Goal: Transaction & Acquisition: Purchase product/service

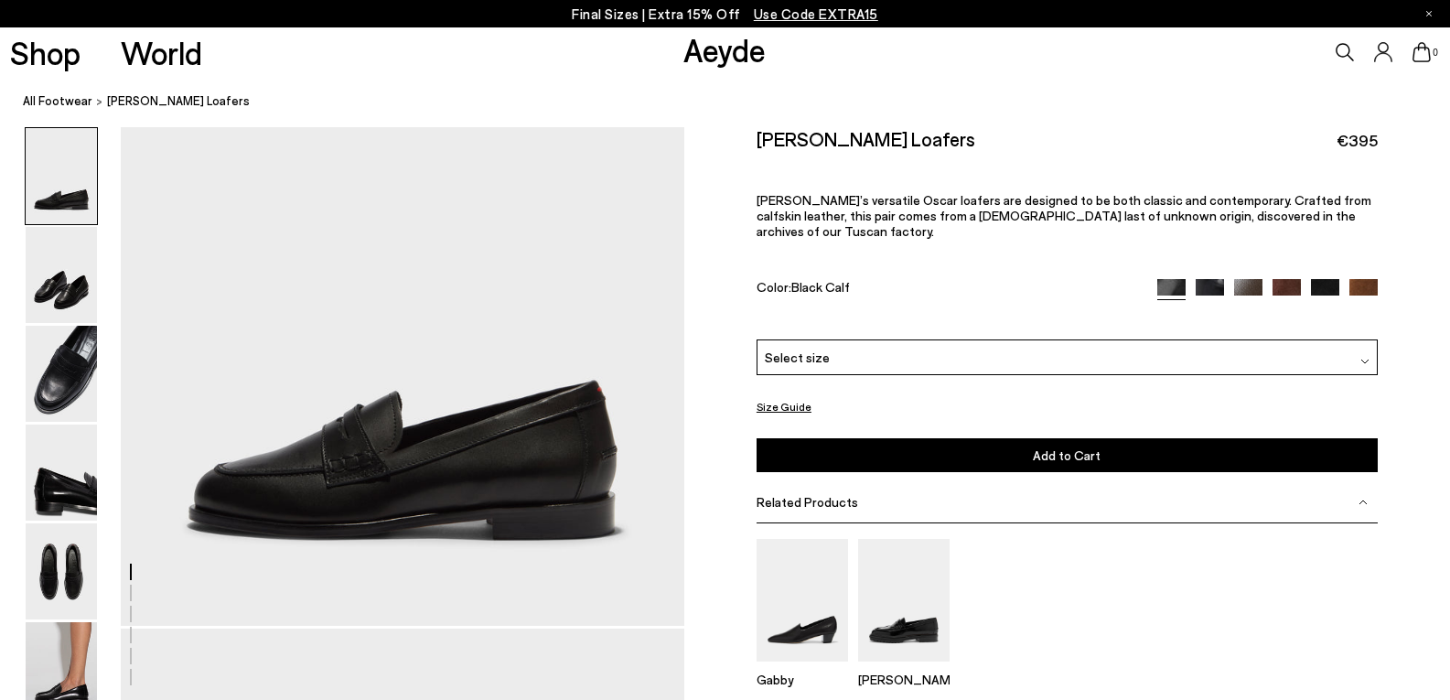
scroll to position [75, 0]
click at [1174, 278] on img at bounding box center [1171, 292] width 28 height 28
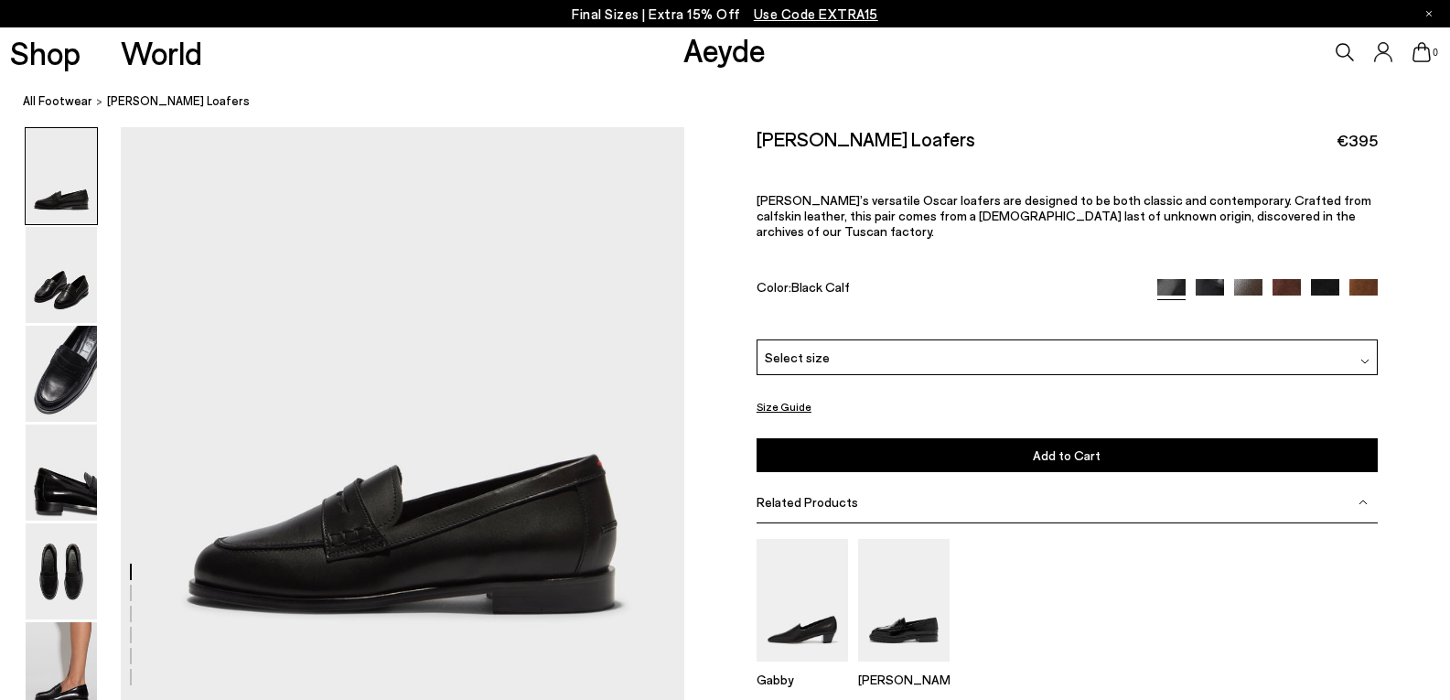
click at [1210, 279] on img at bounding box center [1209, 293] width 28 height 28
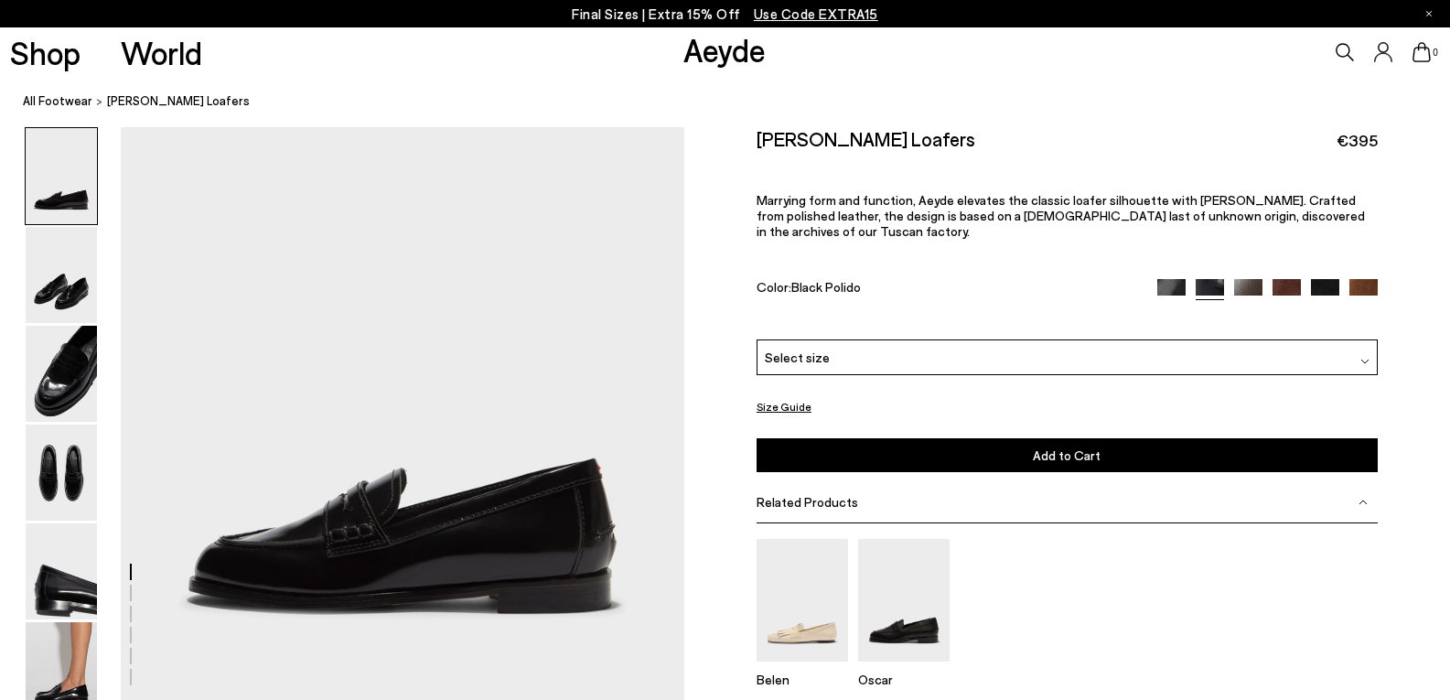
click at [1282, 279] on img at bounding box center [1286, 293] width 28 height 28
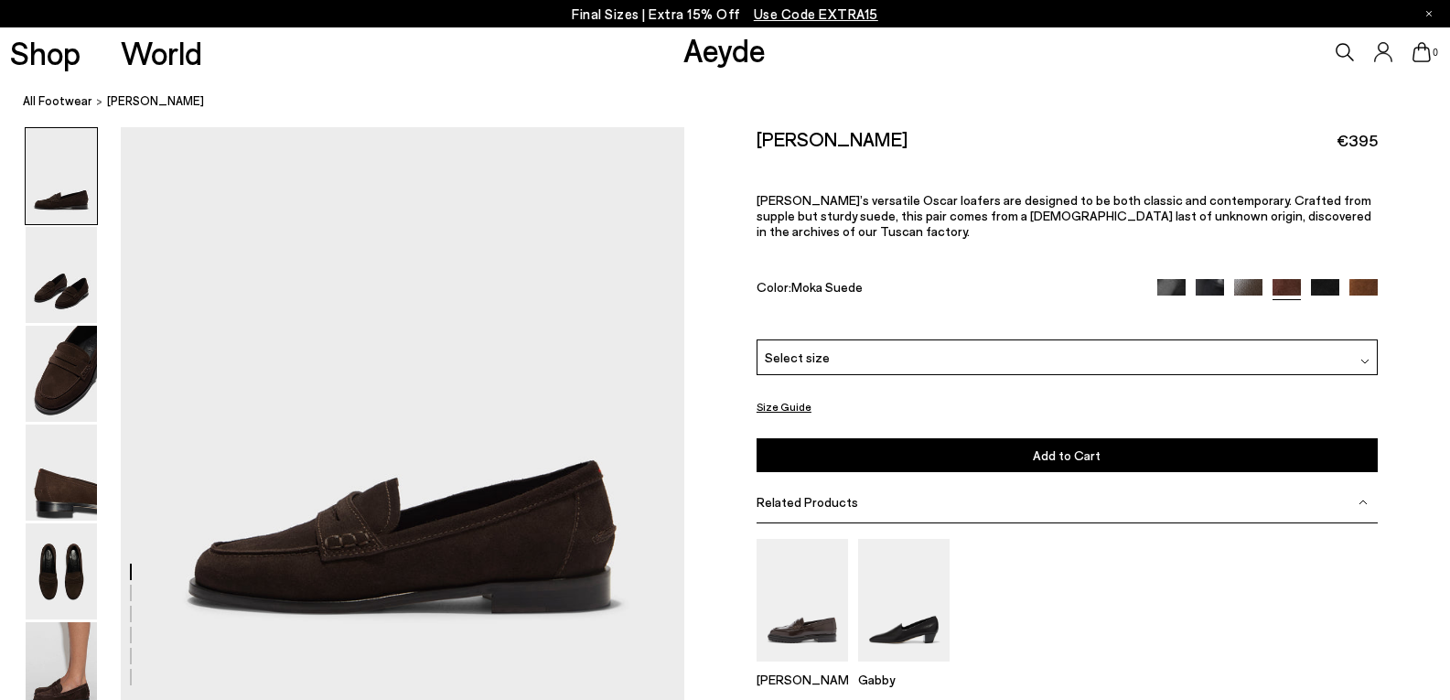
click at [1363, 279] on img at bounding box center [1363, 293] width 28 height 28
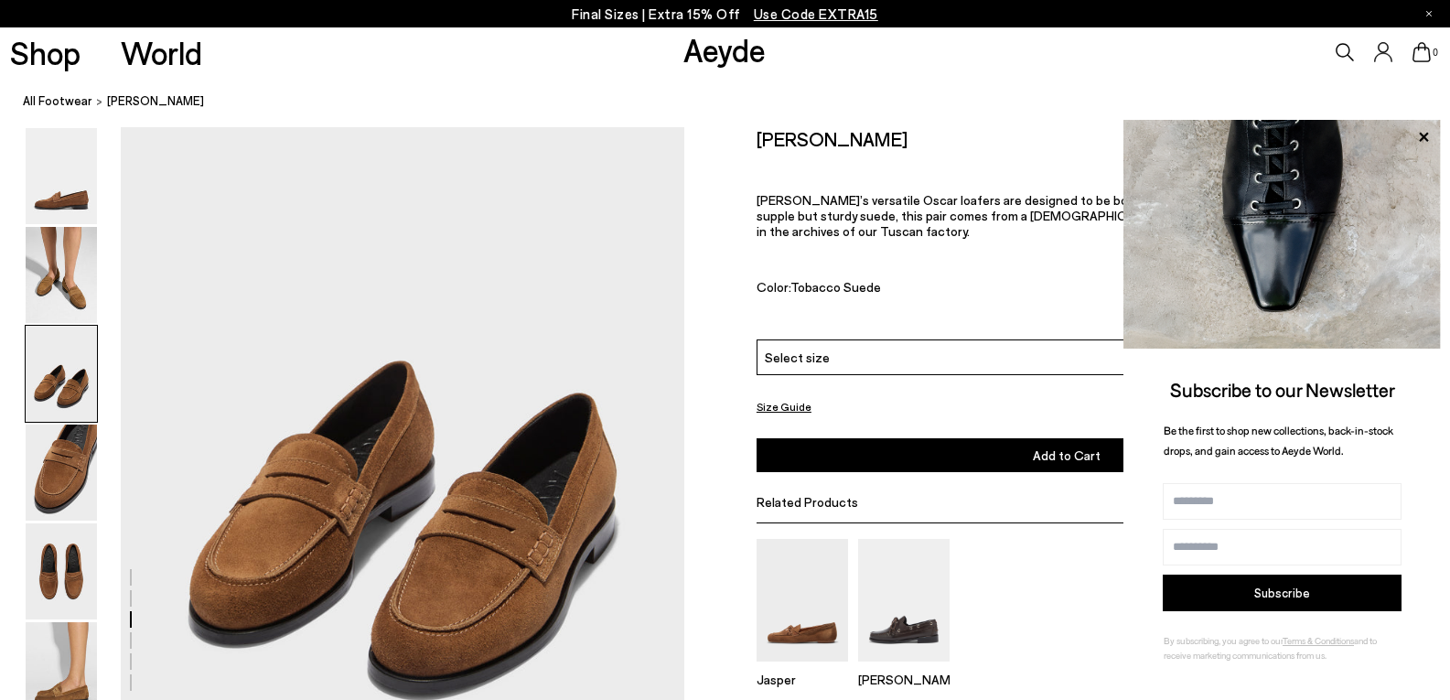
scroll to position [1588, 0]
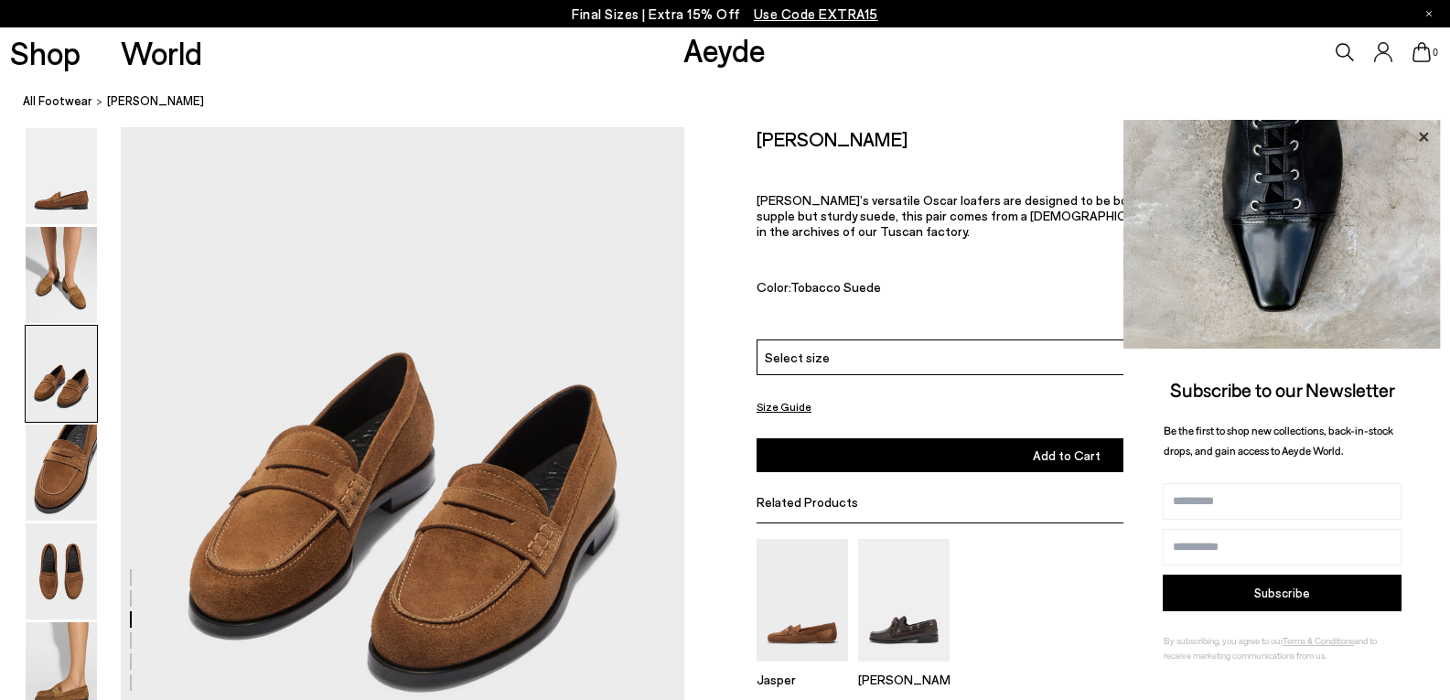
click at [1428, 129] on icon at bounding box center [1423, 137] width 24 height 24
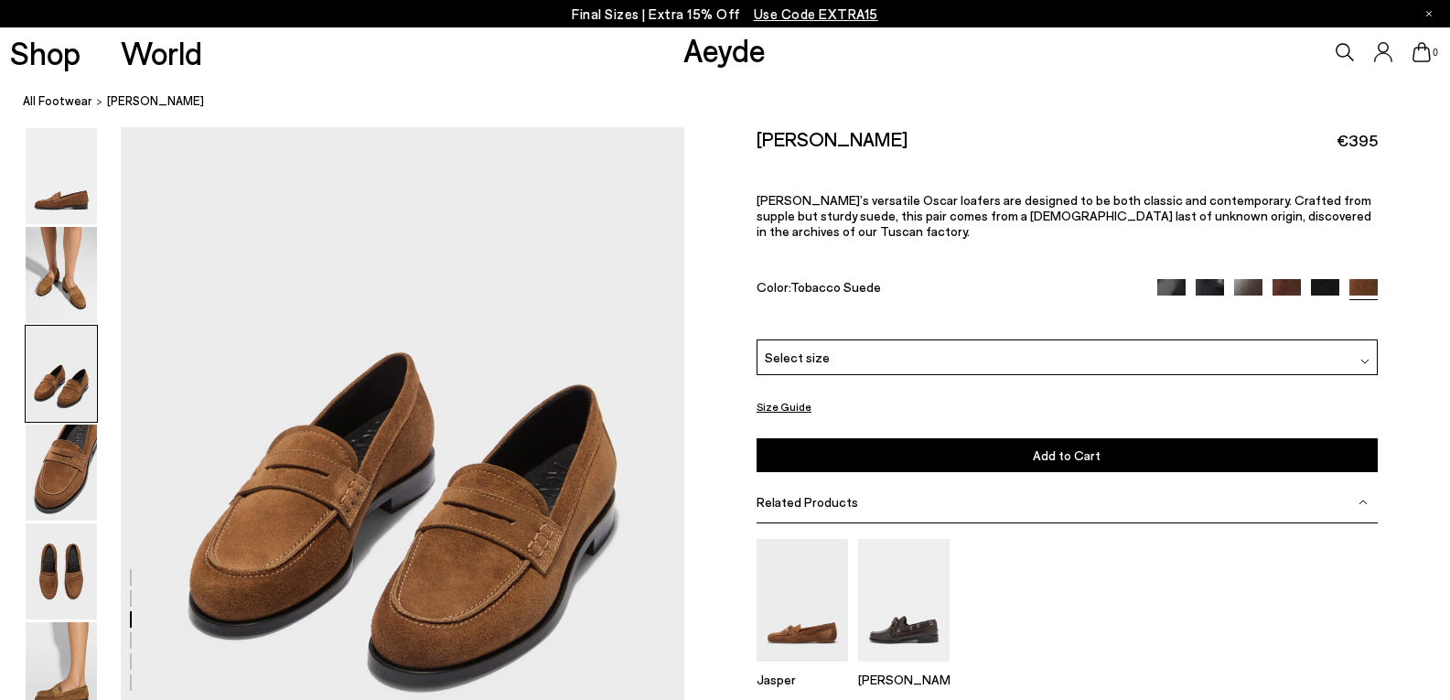
click at [1283, 278] on img at bounding box center [1286, 292] width 28 height 28
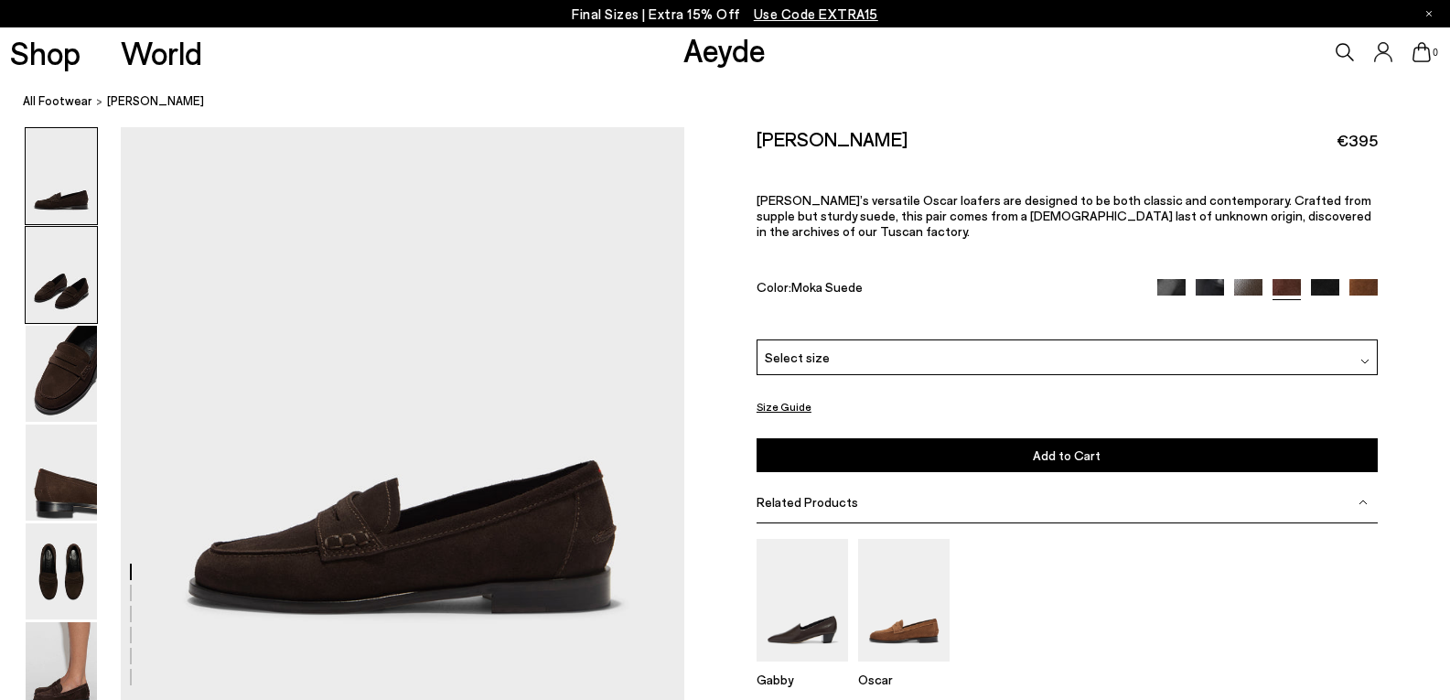
click at [85, 276] on img at bounding box center [61, 275] width 71 height 96
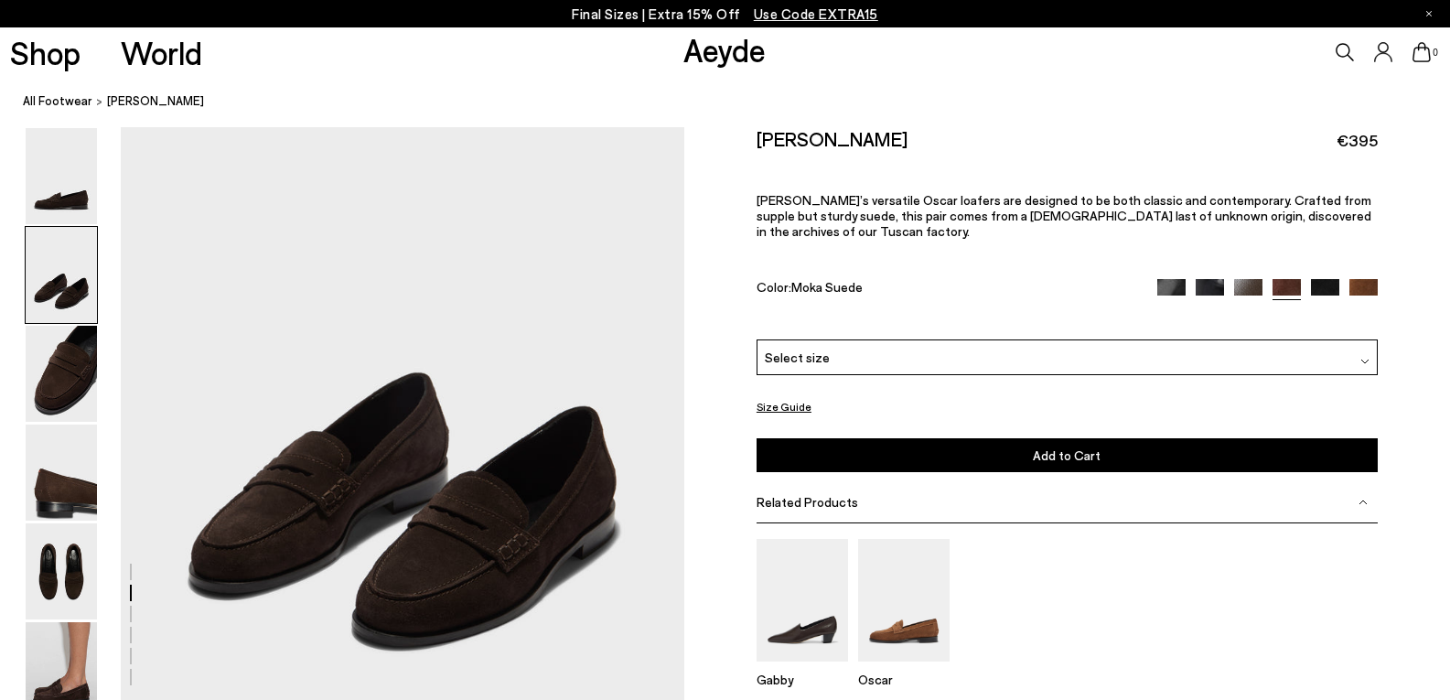
scroll to position [700, 0]
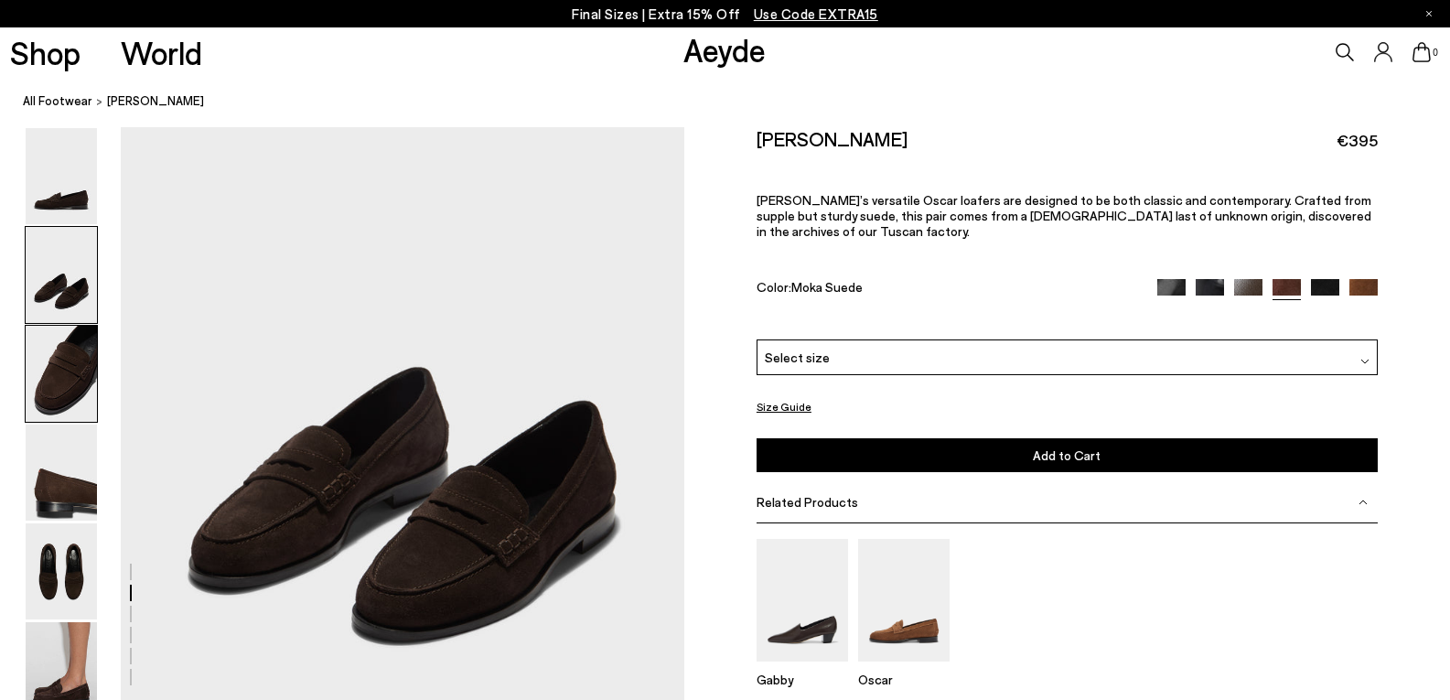
click at [72, 359] on img at bounding box center [61, 374] width 71 height 96
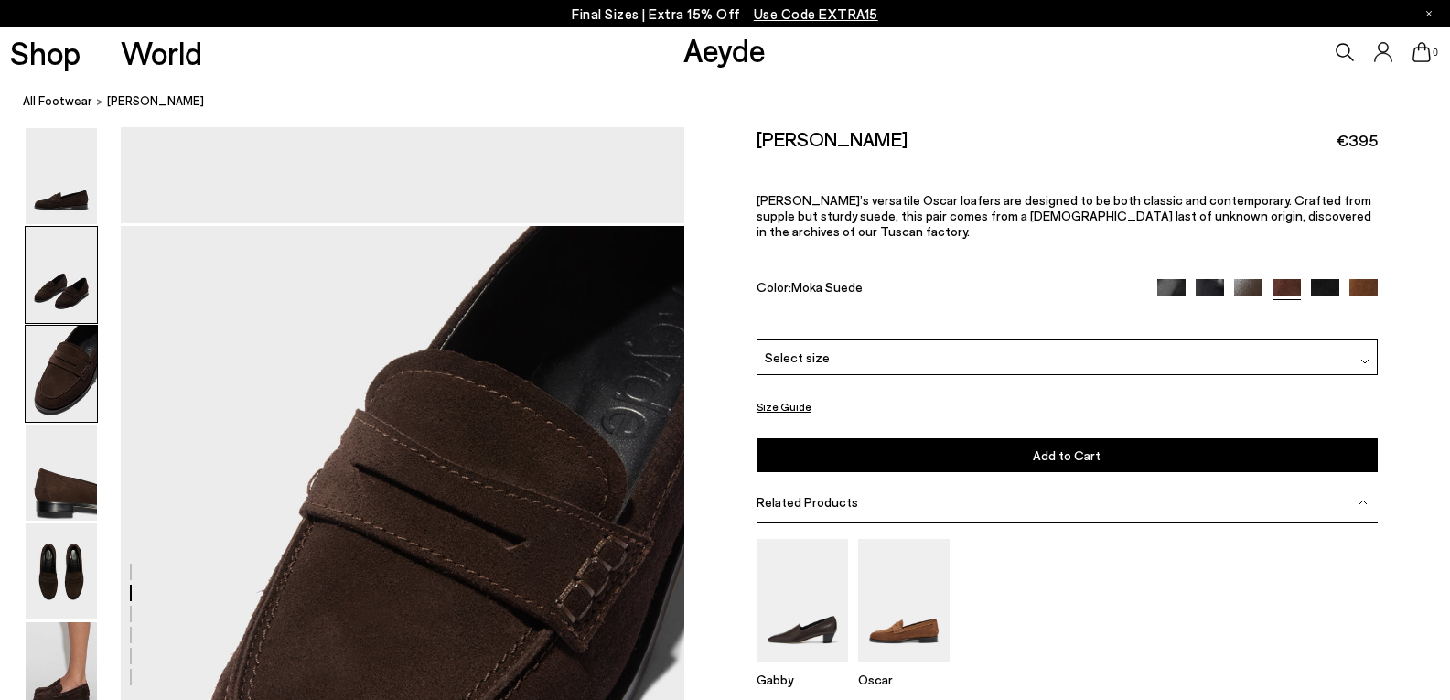
scroll to position [1331, 0]
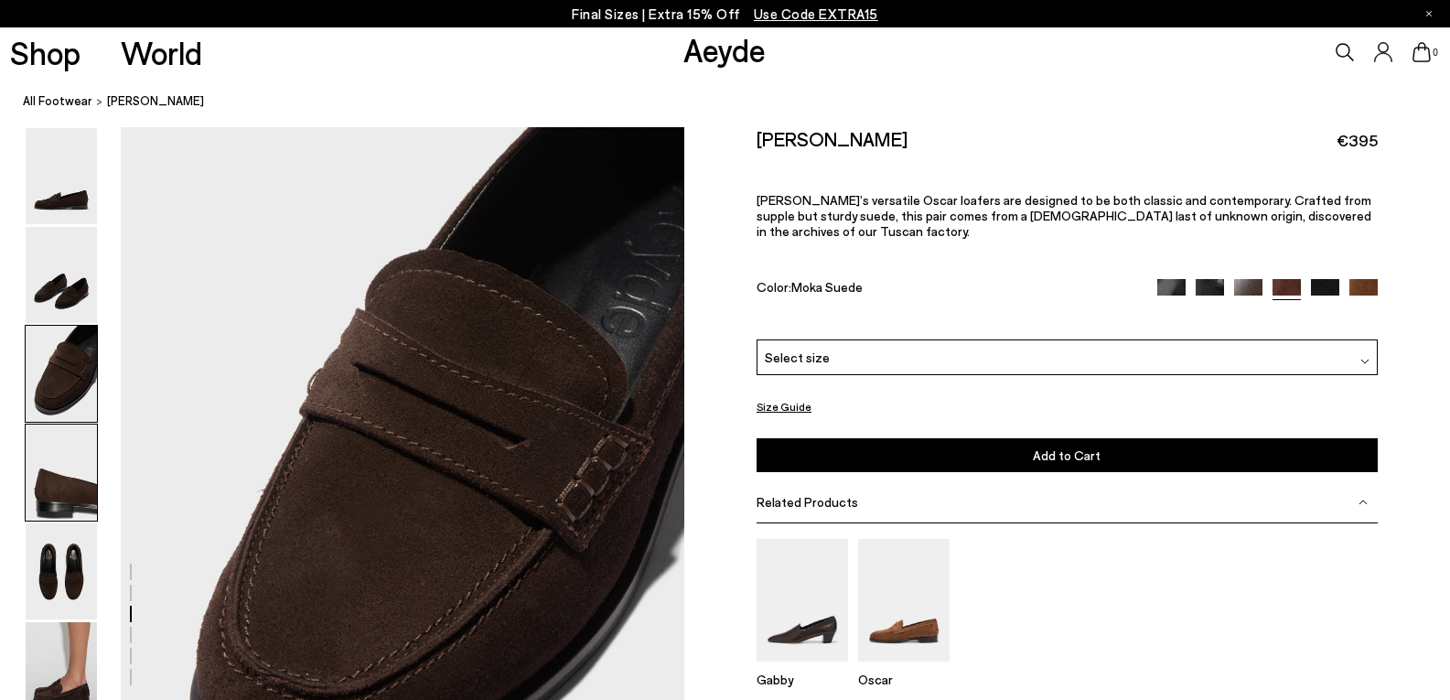
click at [62, 471] on img at bounding box center [61, 472] width 71 height 96
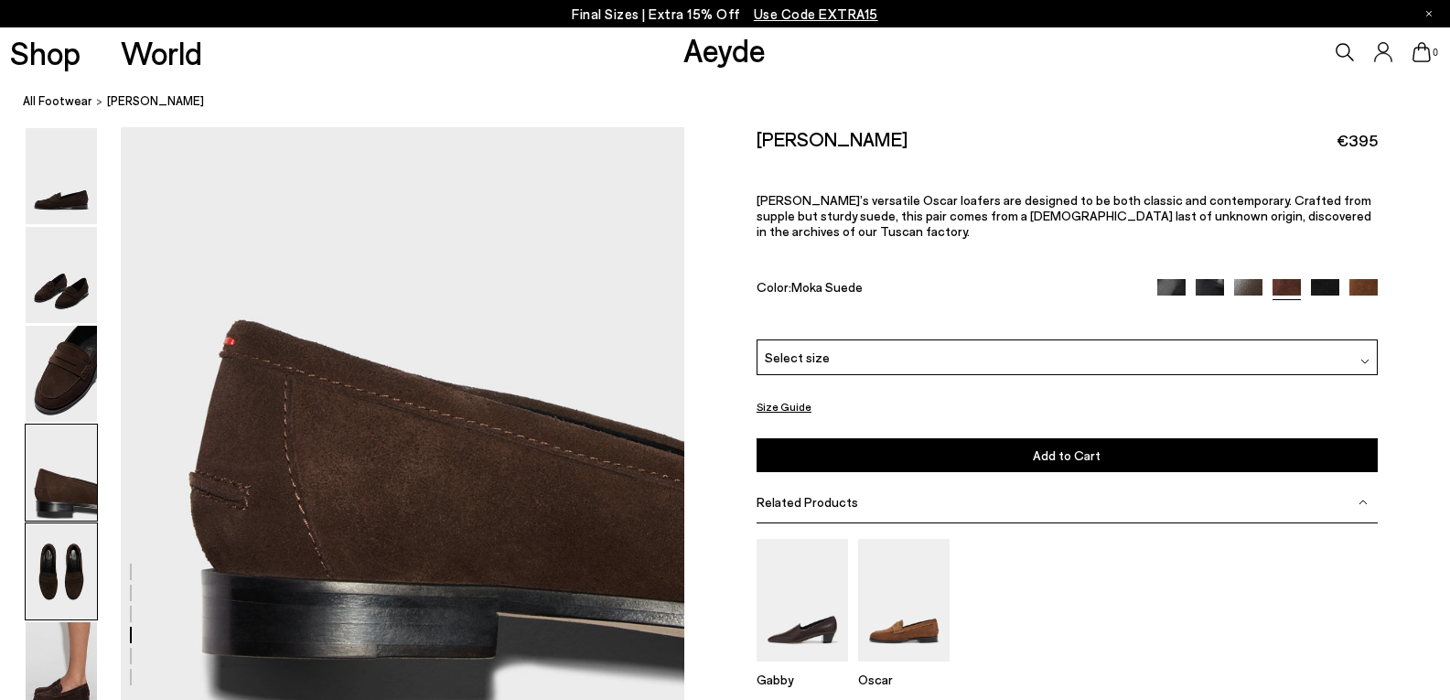
click at [72, 542] on img at bounding box center [61, 571] width 71 height 96
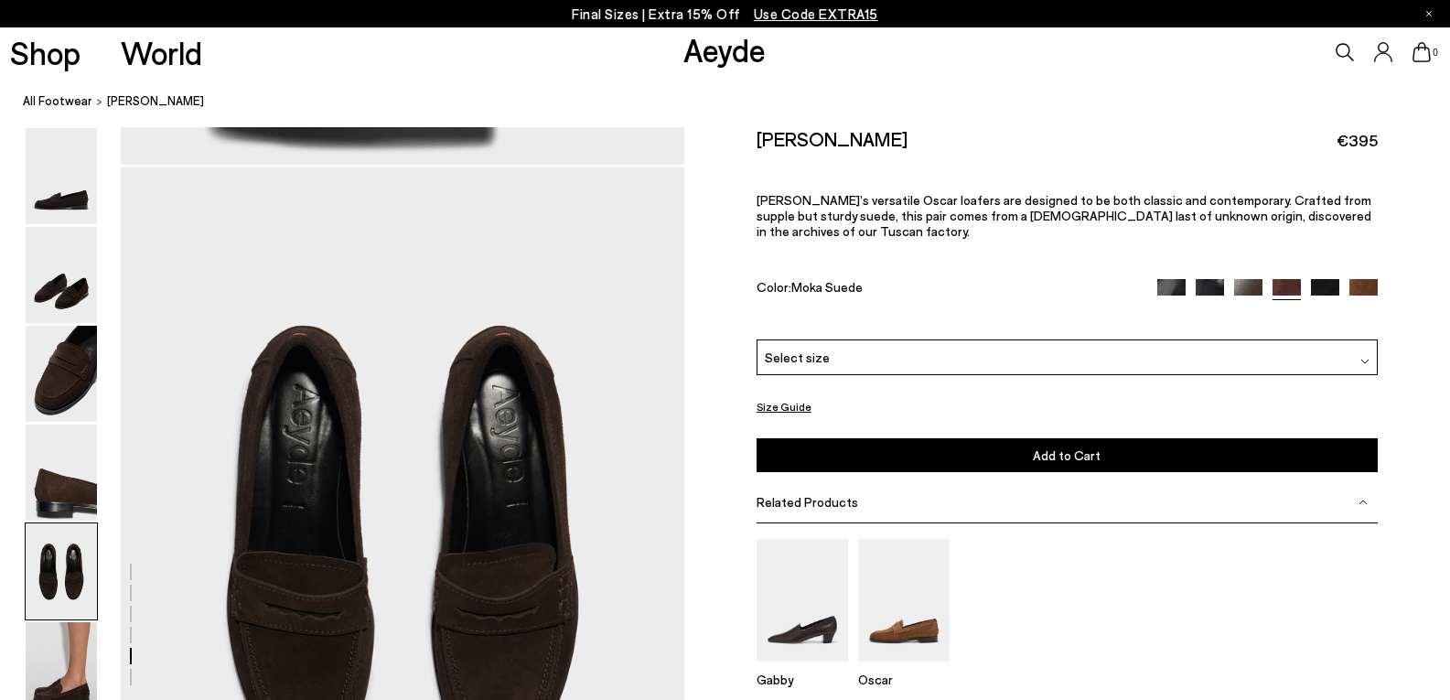
scroll to position [2838, 0]
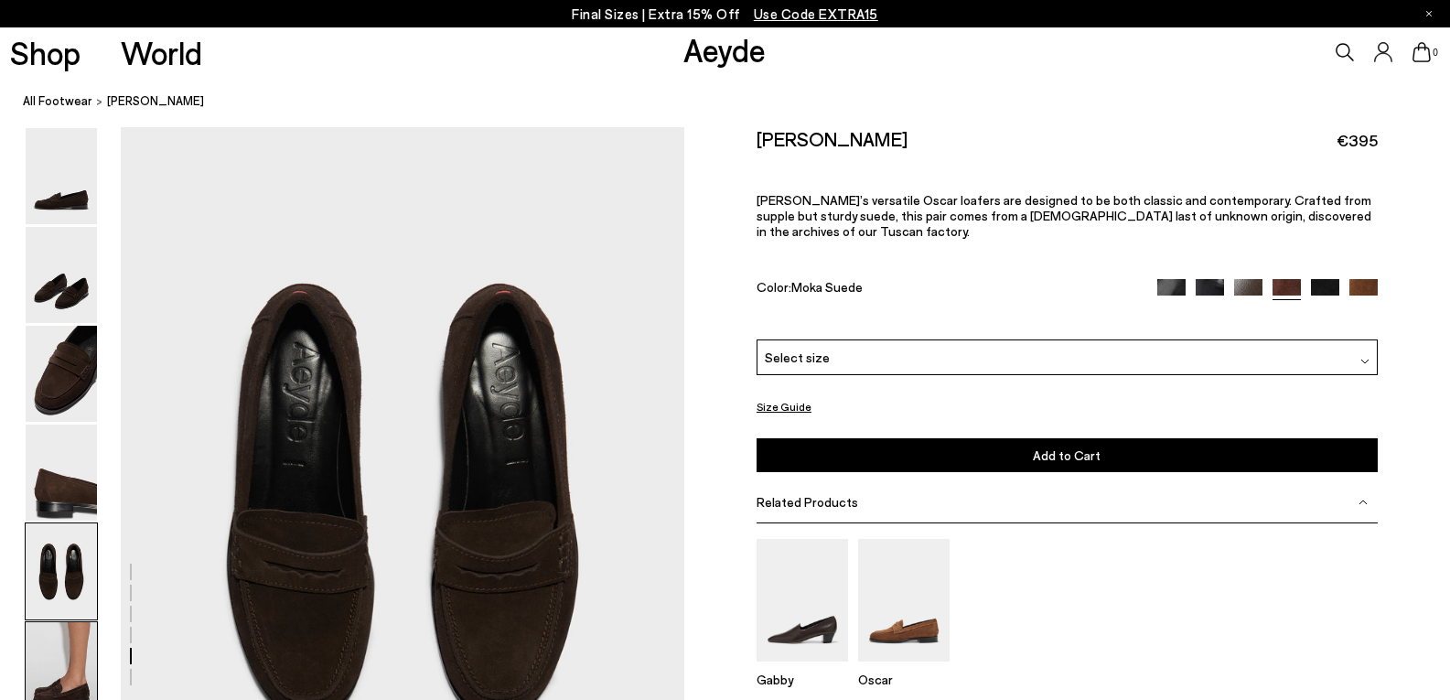
click at [71, 654] on img at bounding box center [61, 670] width 71 height 96
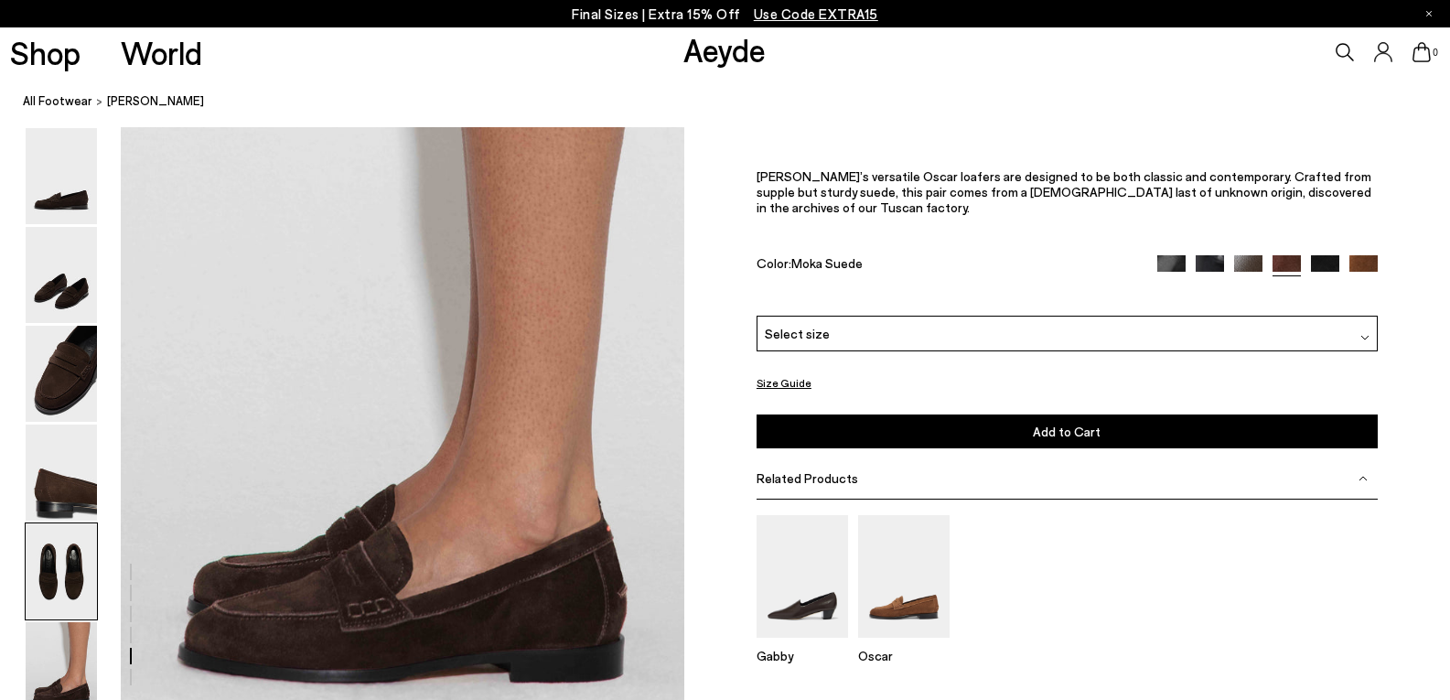
scroll to position [3716, 0]
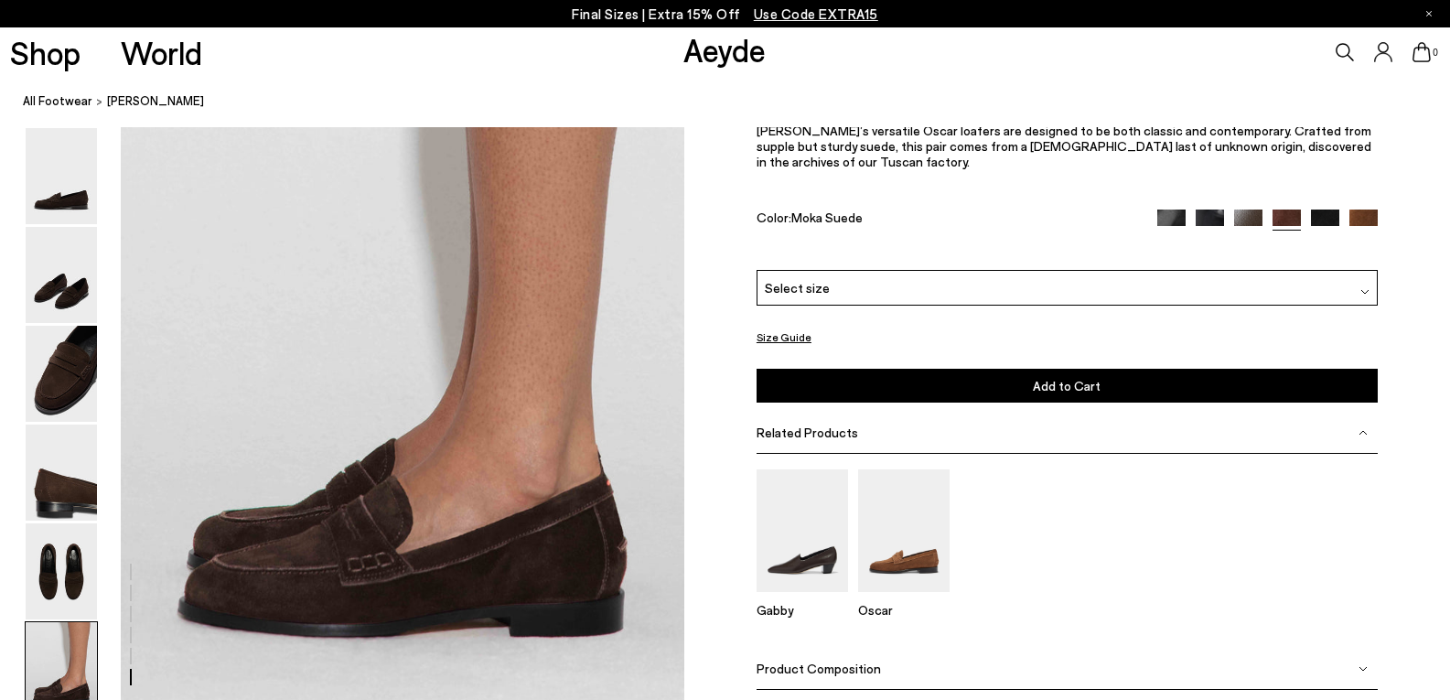
click at [1210, 218] on img at bounding box center [1209, 223] width 28 height 28
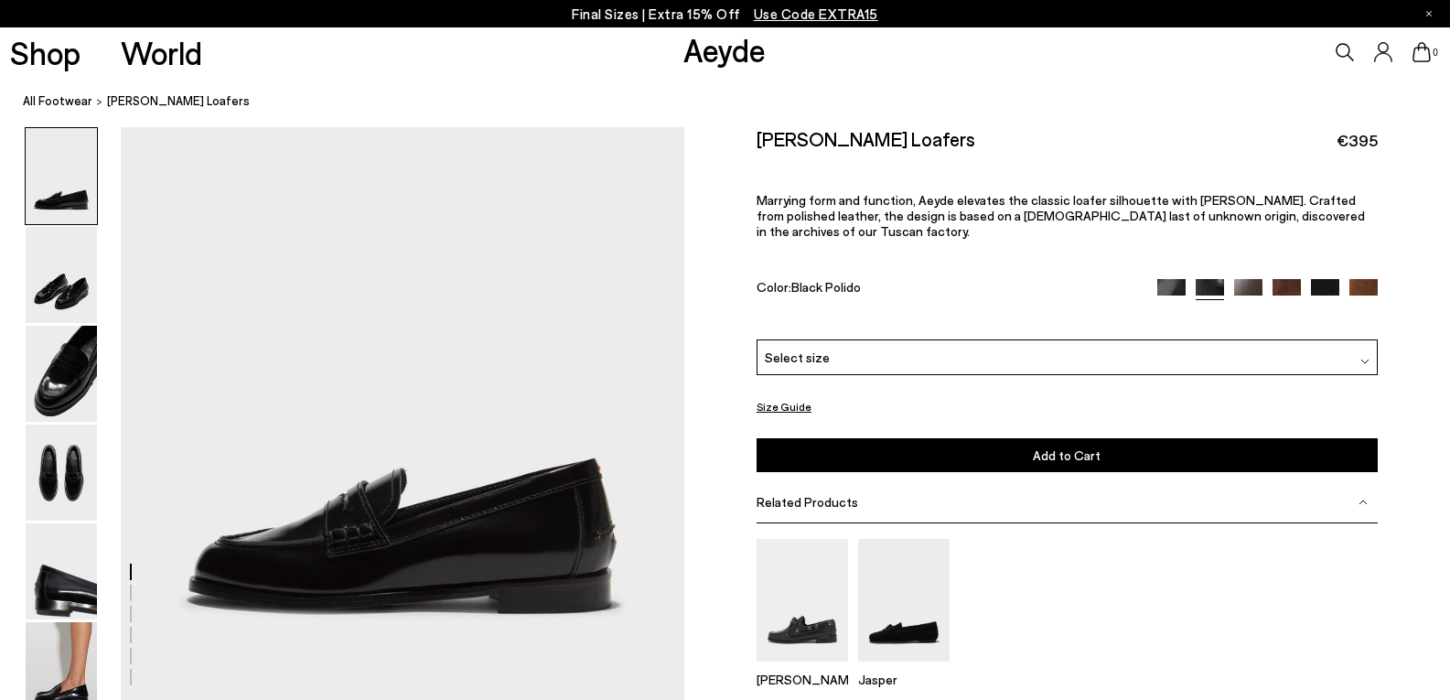
click at [1252, 279] on img at bounding box center [1248, 293] width 28 height 28
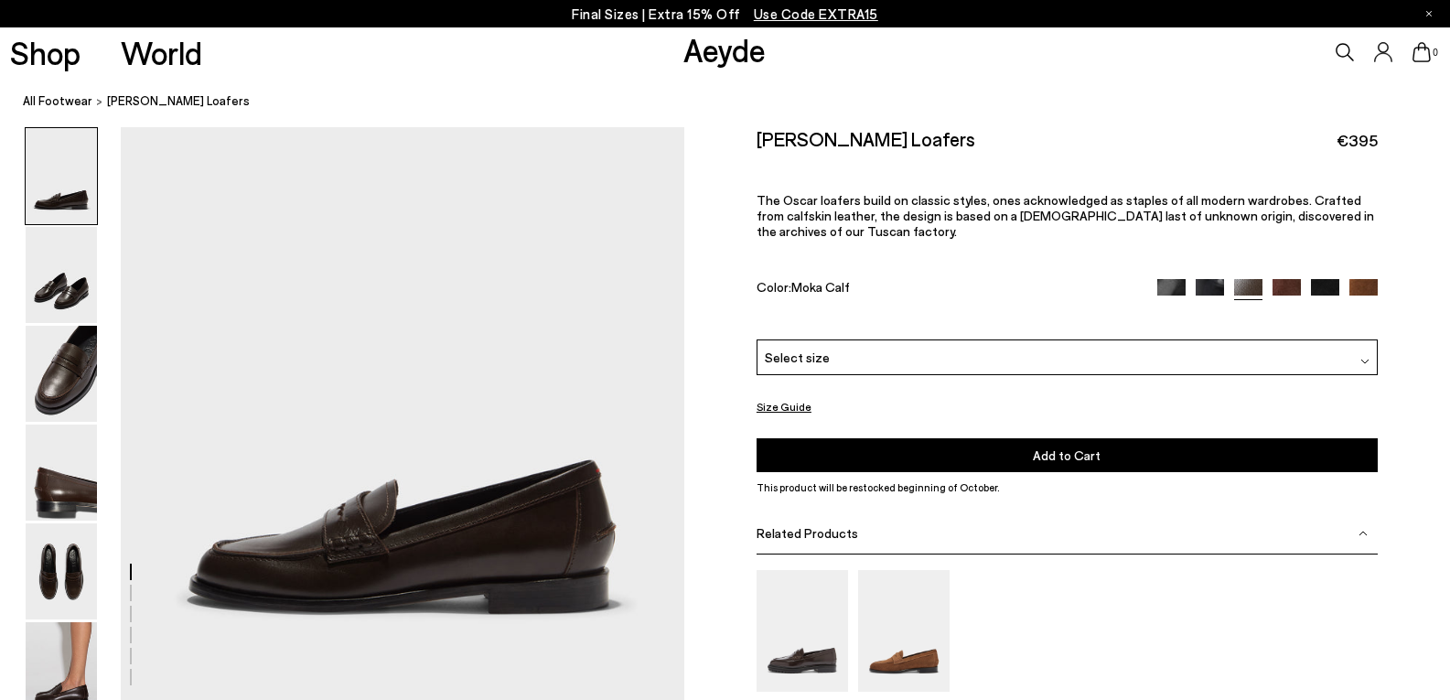
click at [1280, 279] on img at bounding box center [1286, 293] width 28 height 28
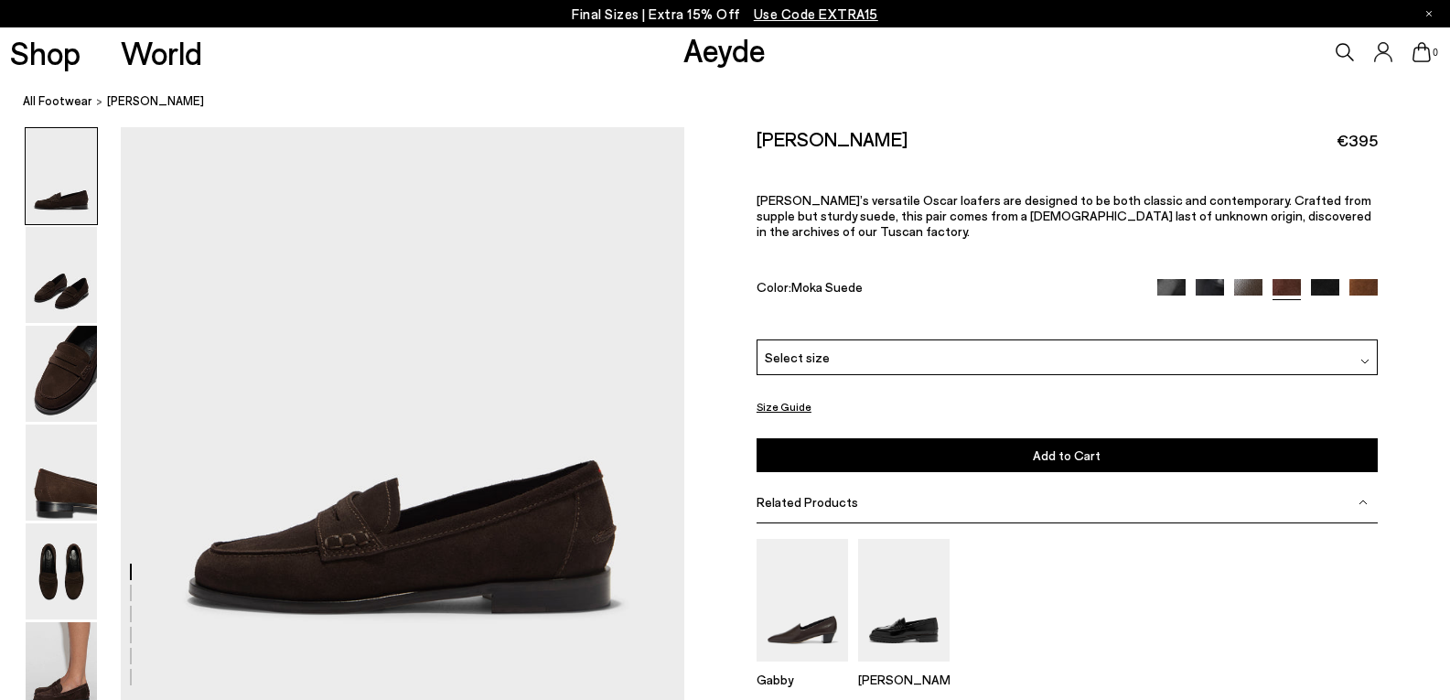
click at [1323, 279] on img at bounding box center [1325, 293] width 28 height 28
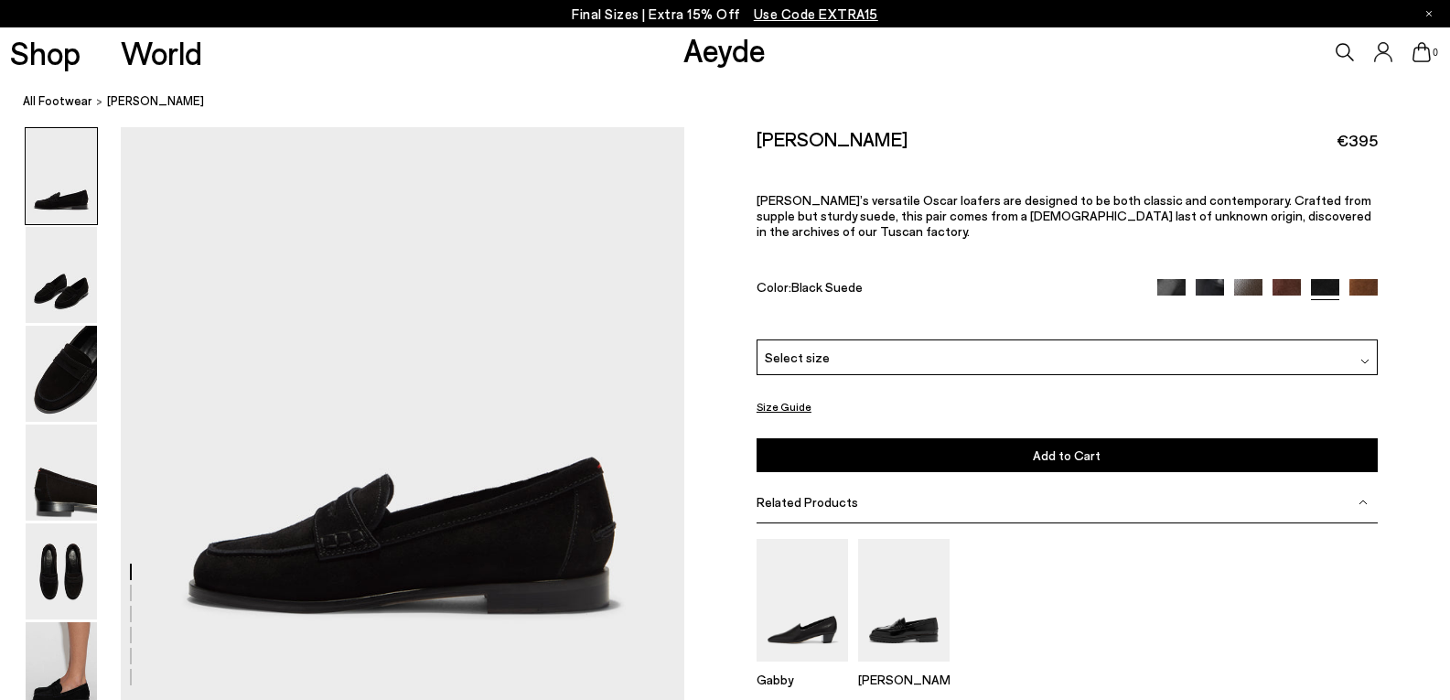
click at [1365, 279] on img at bounding box center [1363, 293] width 28 height 28
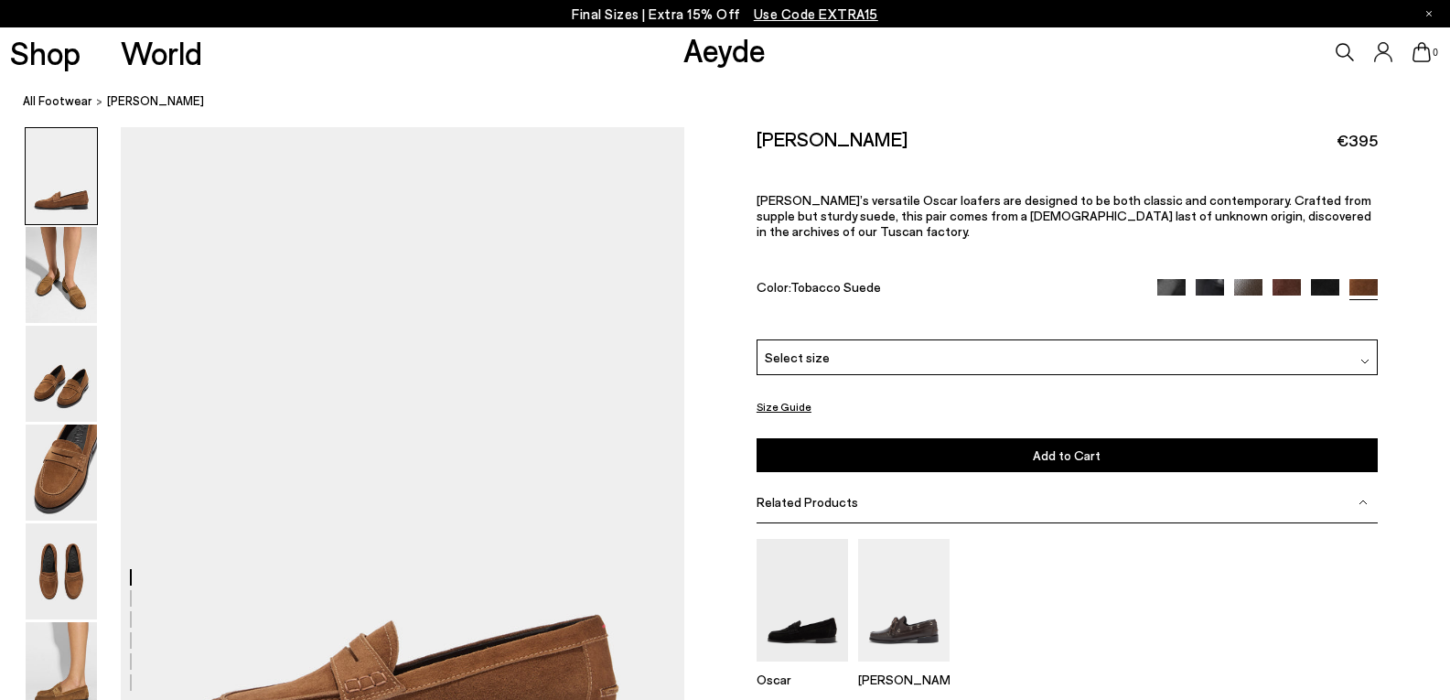
click at [1367, 357] on img at bounding box center [1364, 361] width 9 height 9
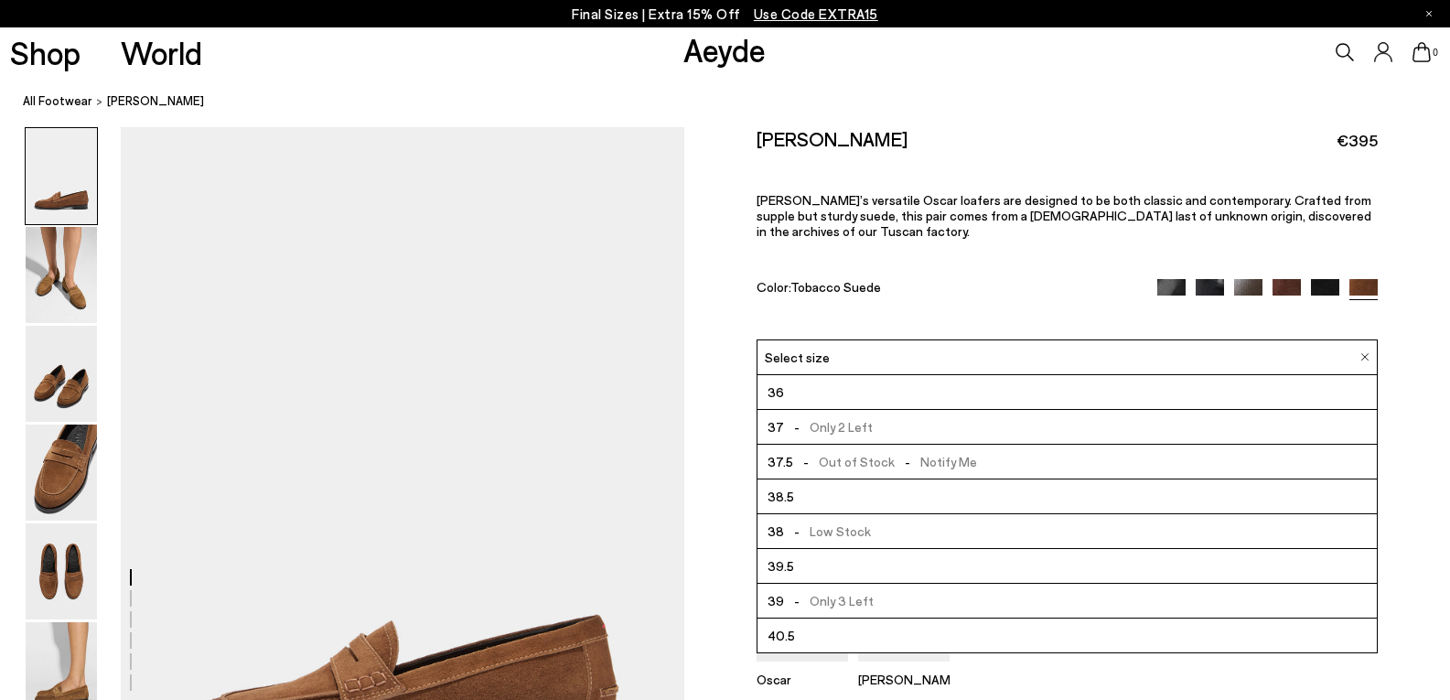
click at [898, 583] on li "39 - Only 3 Left" at bounding box center [1066, 600] width 619 height 35
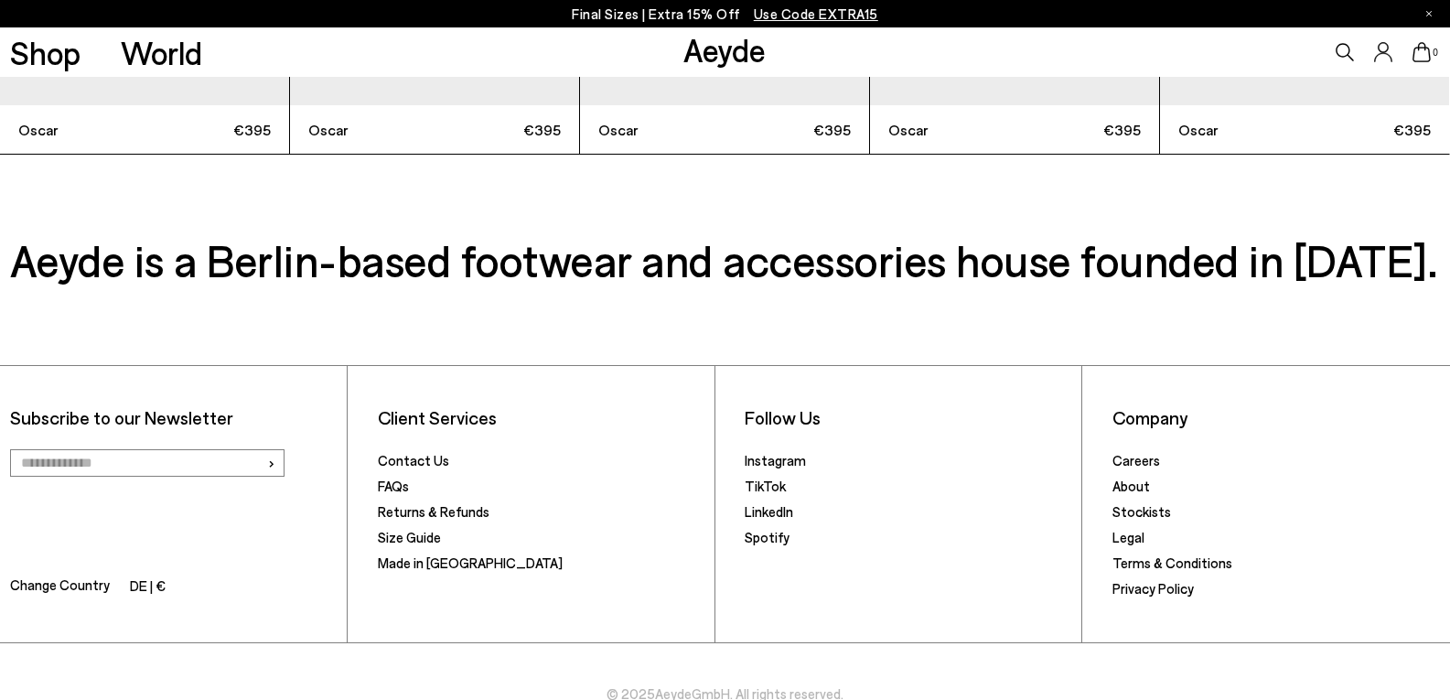
scroll to position [5684, 0]
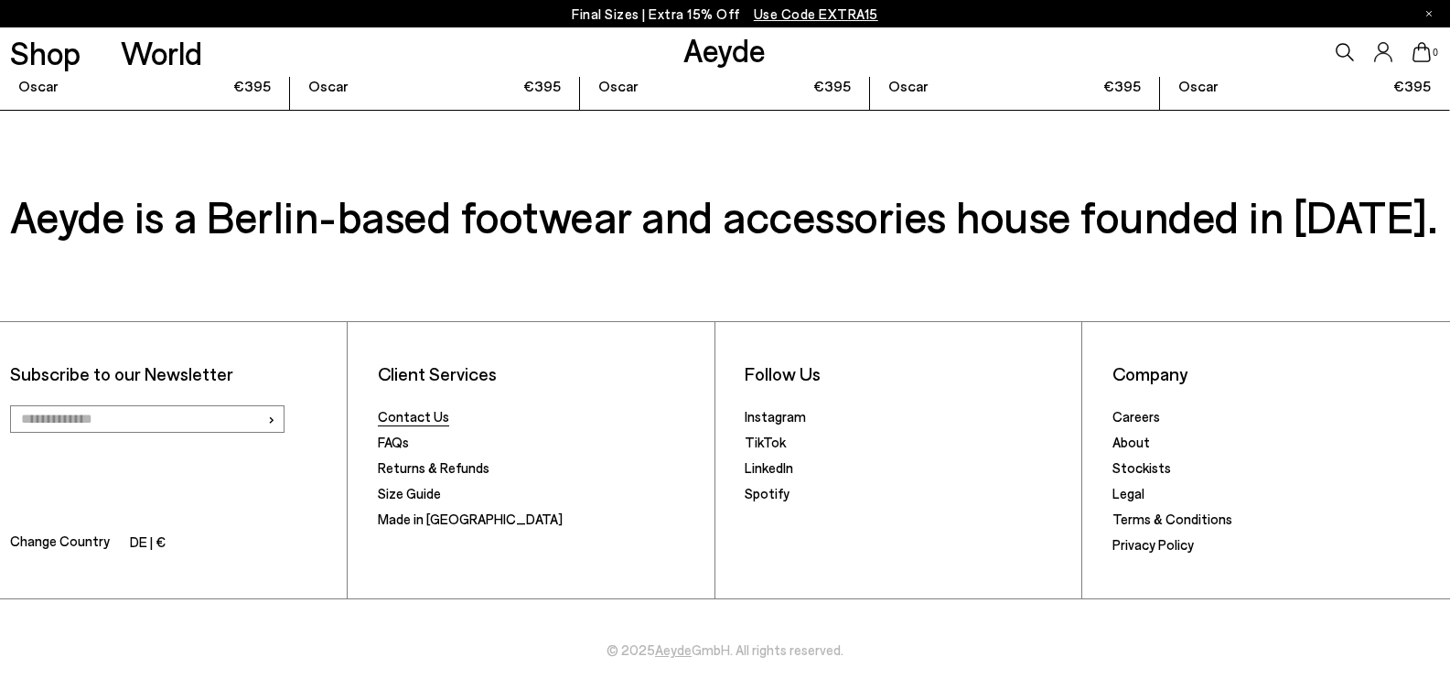
click at [413, 417] on link "Contact Us" at bounding box center [413, 416] width 71 height 16
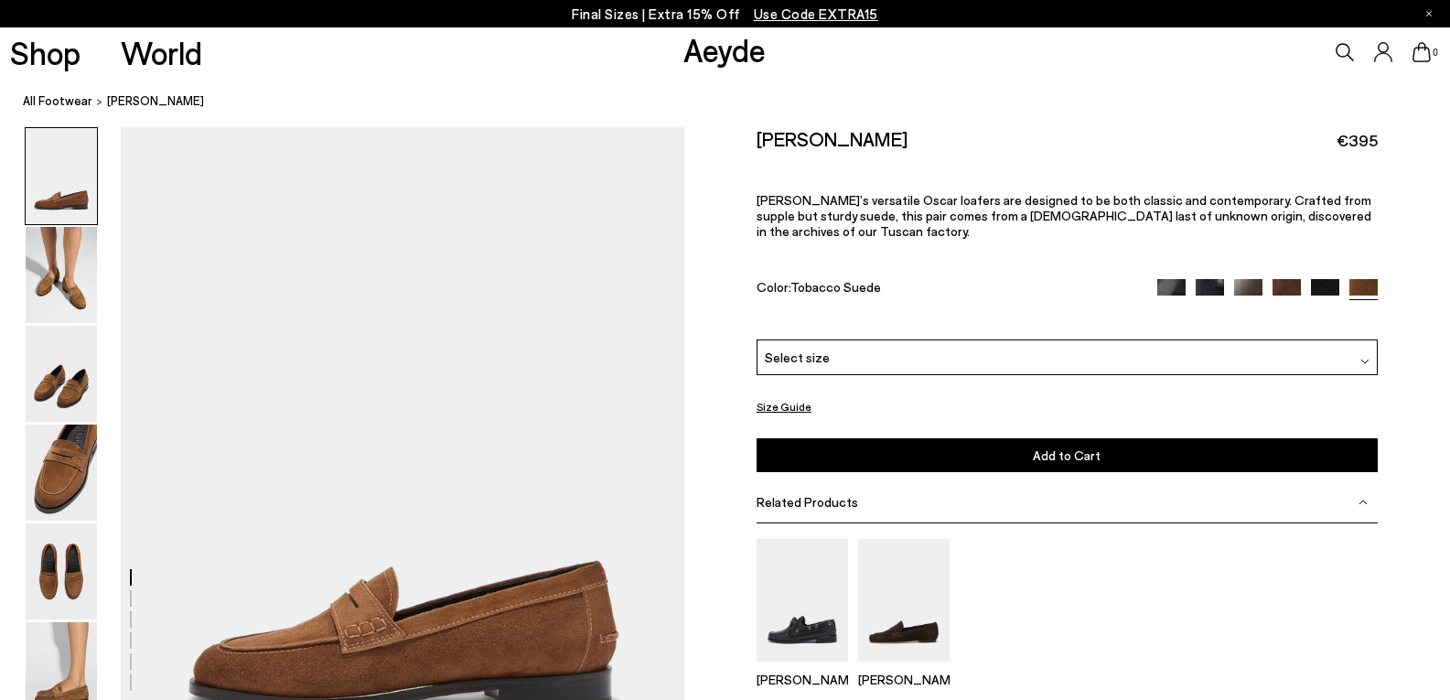
scroll to position [59, 0]
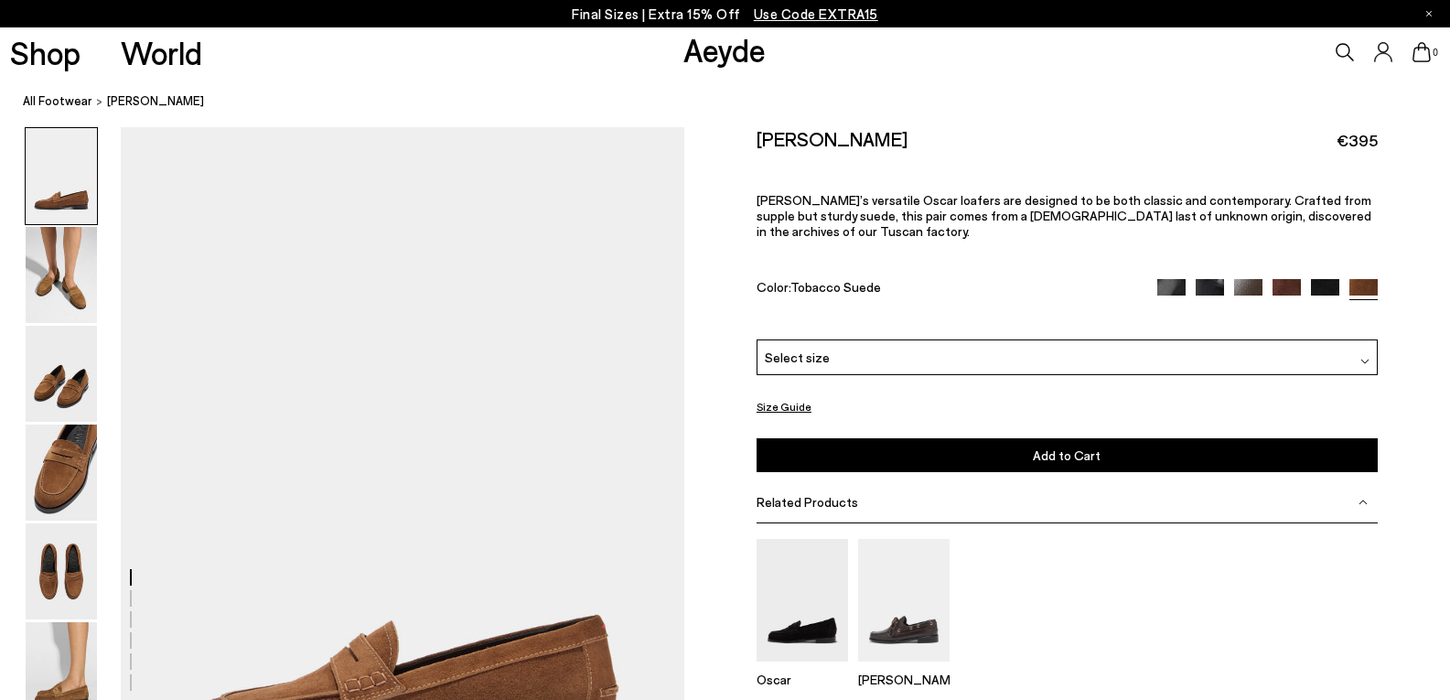
scroll to position [1588, 0]
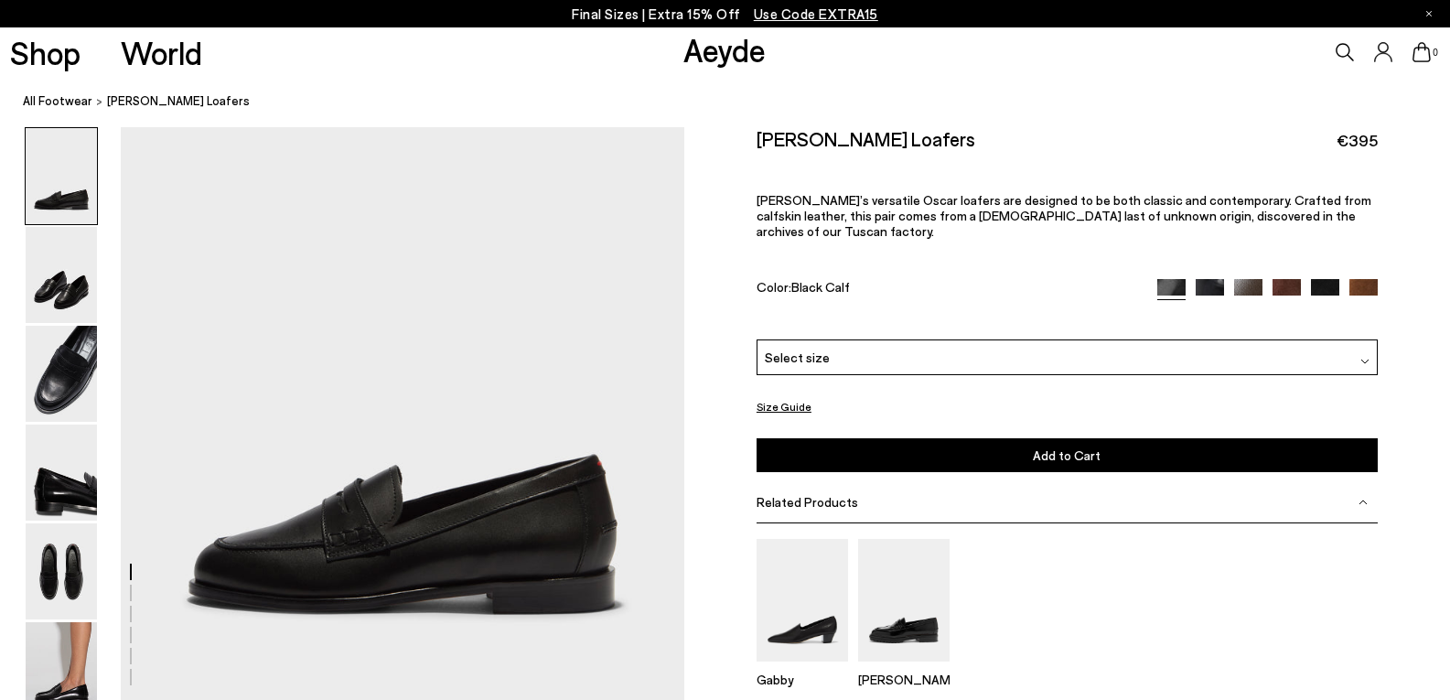
scroll to position [75, 0]
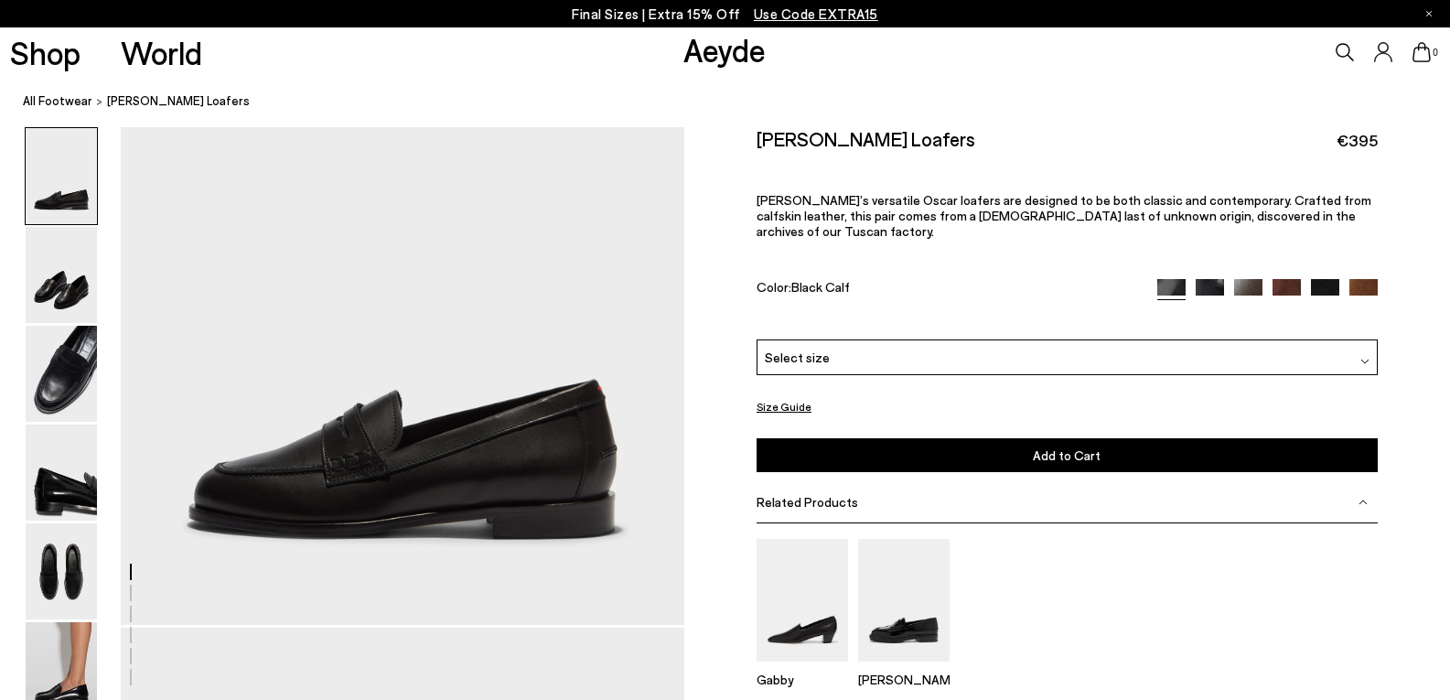
click at [1369, 278] on img at bounding box center [1363, 292] width 28 height 28
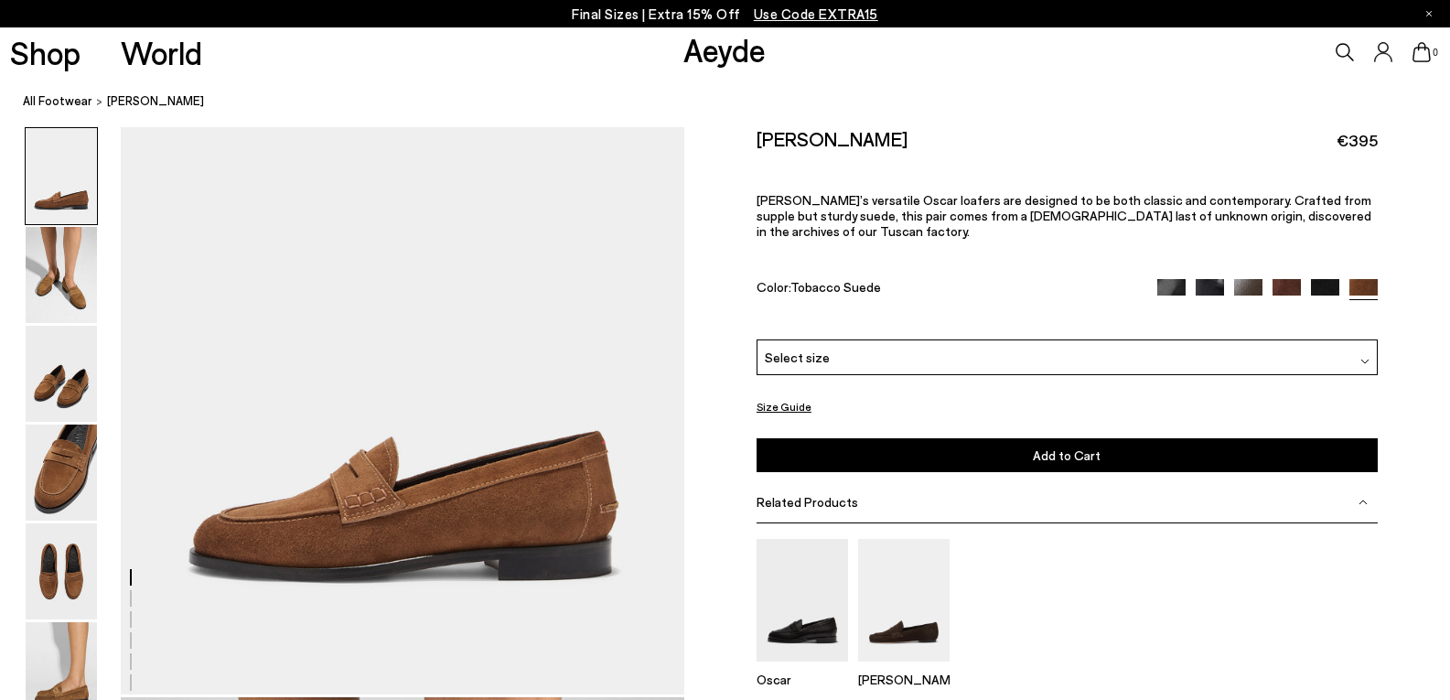
scroll to position [280, 0]
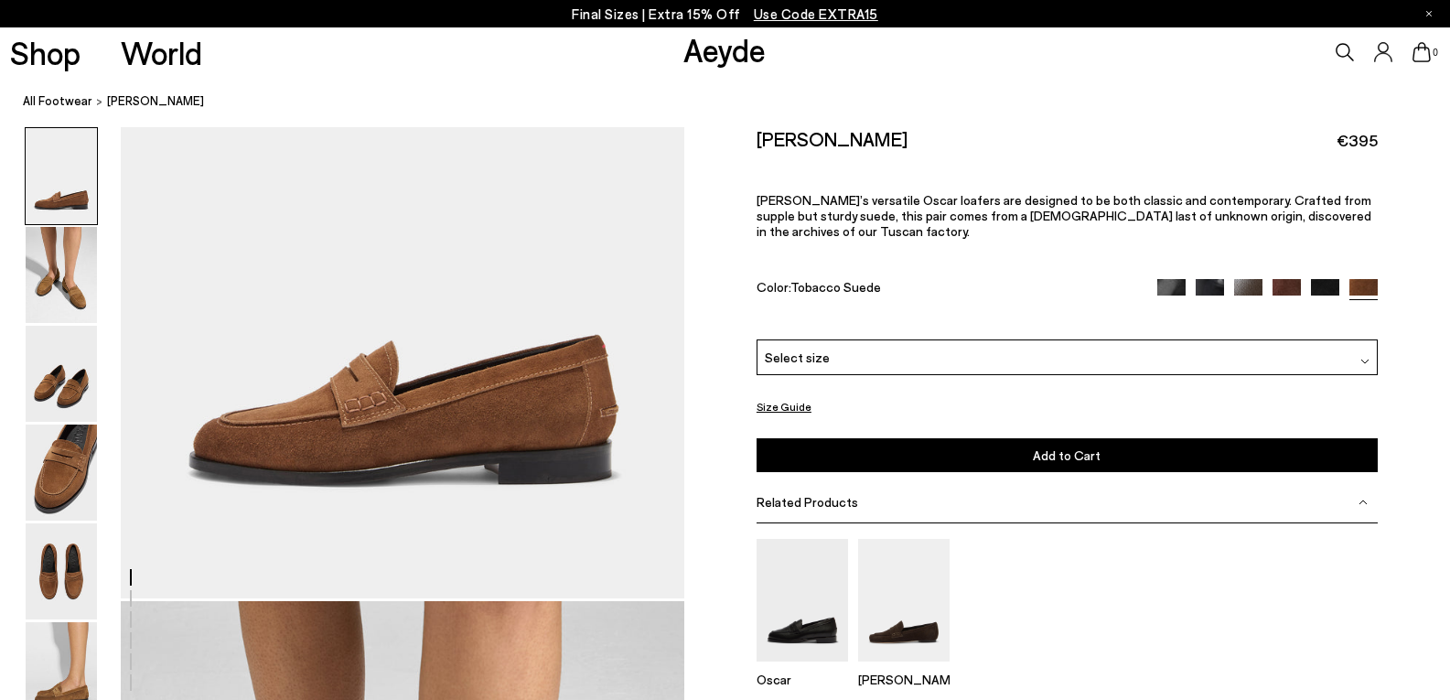
click at [1298, 278] on img at bounding box center [1286, 292] width 28 height 28
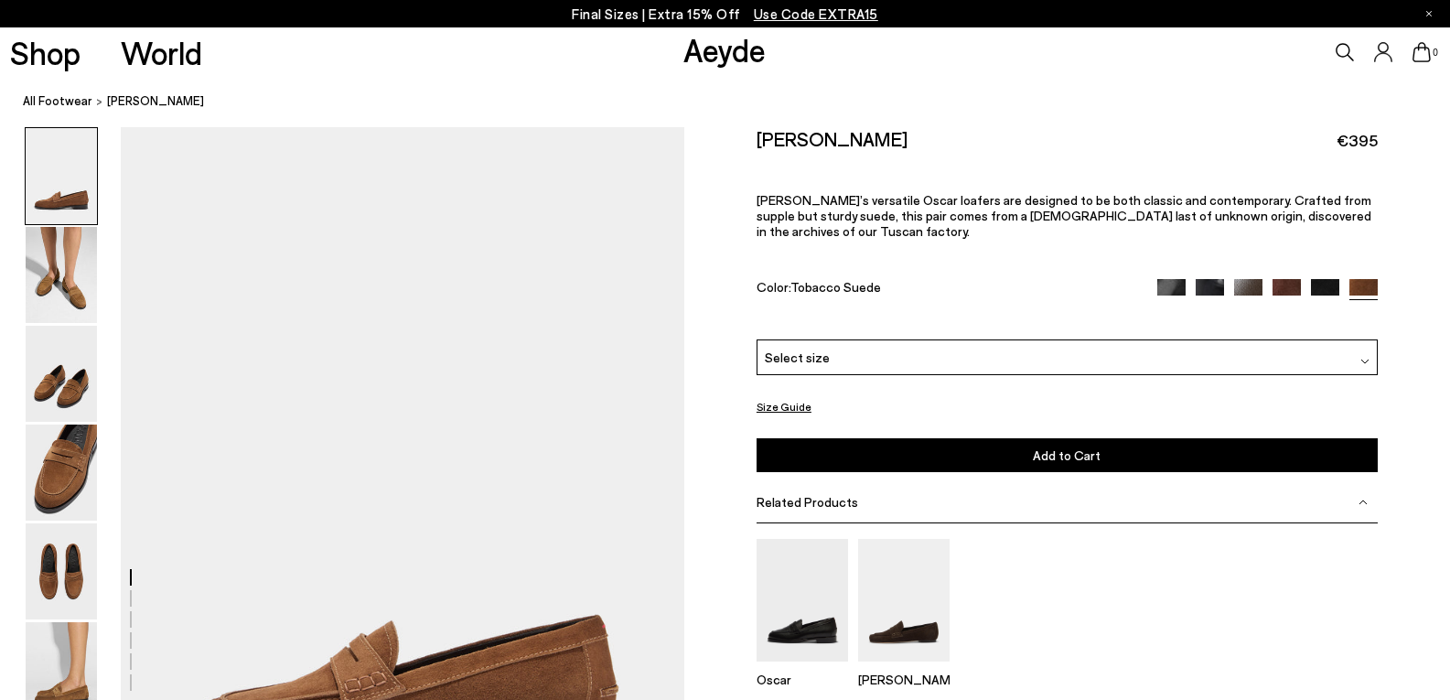
scroll to position [280, 0]
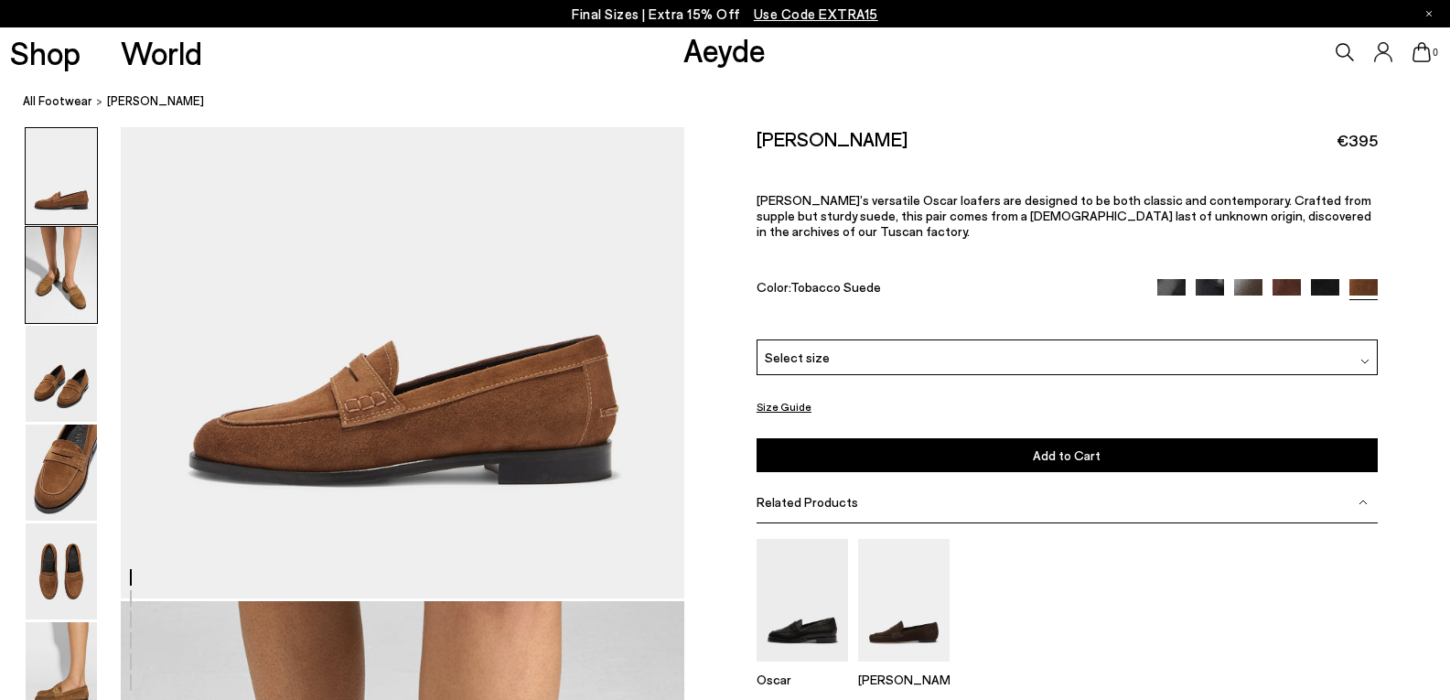
click at [59, 289] on img at bounding box center [61, 275] width 71 height 96
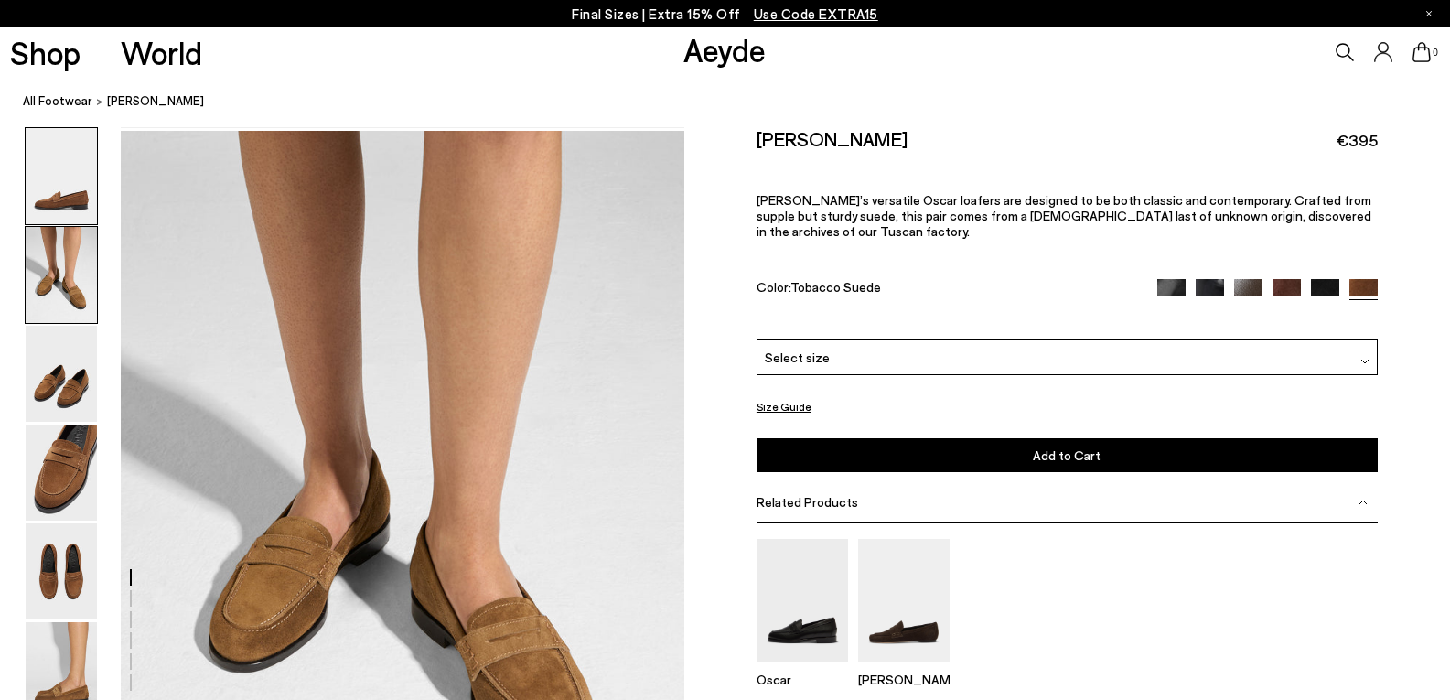
scroll to position [755, 0]
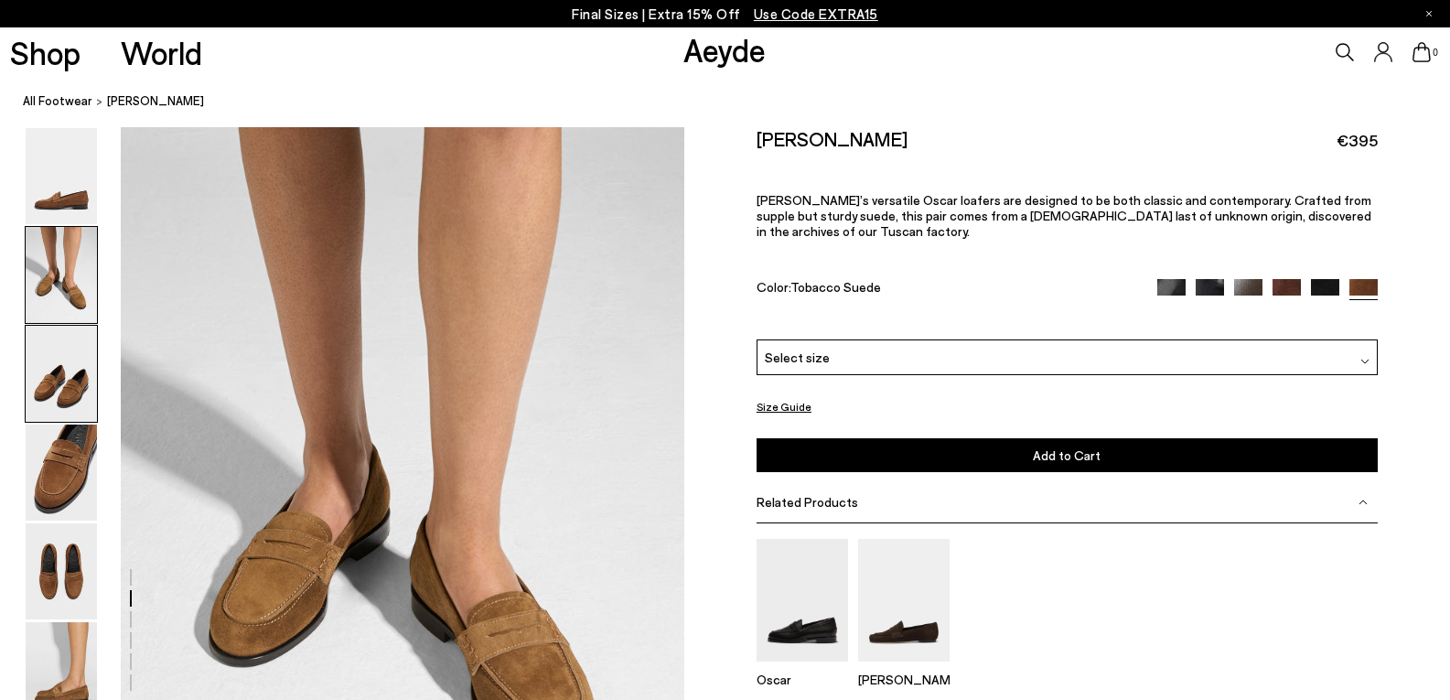
click at [60, 369] on img at bounding box center [61, 374] width 71 height 96
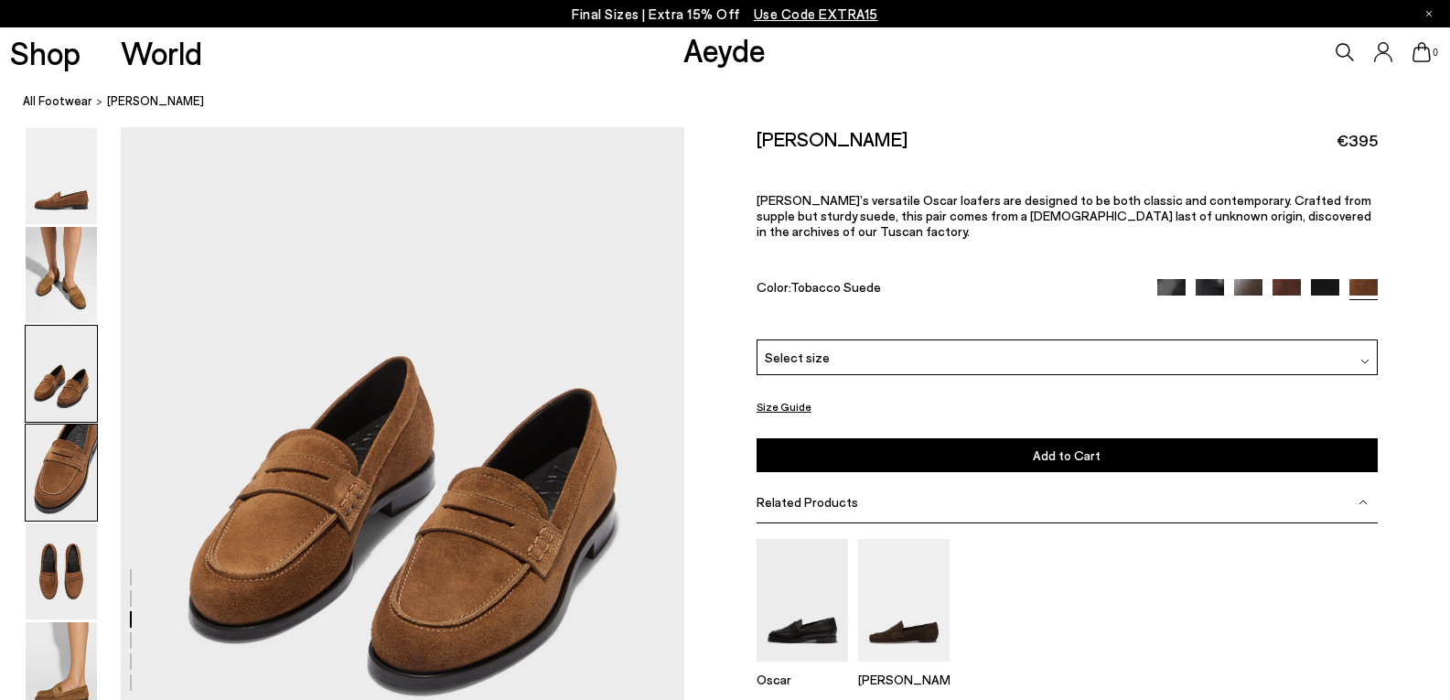
click at [52, 463] on img at bounding box center [61, 472] width 71 height 96
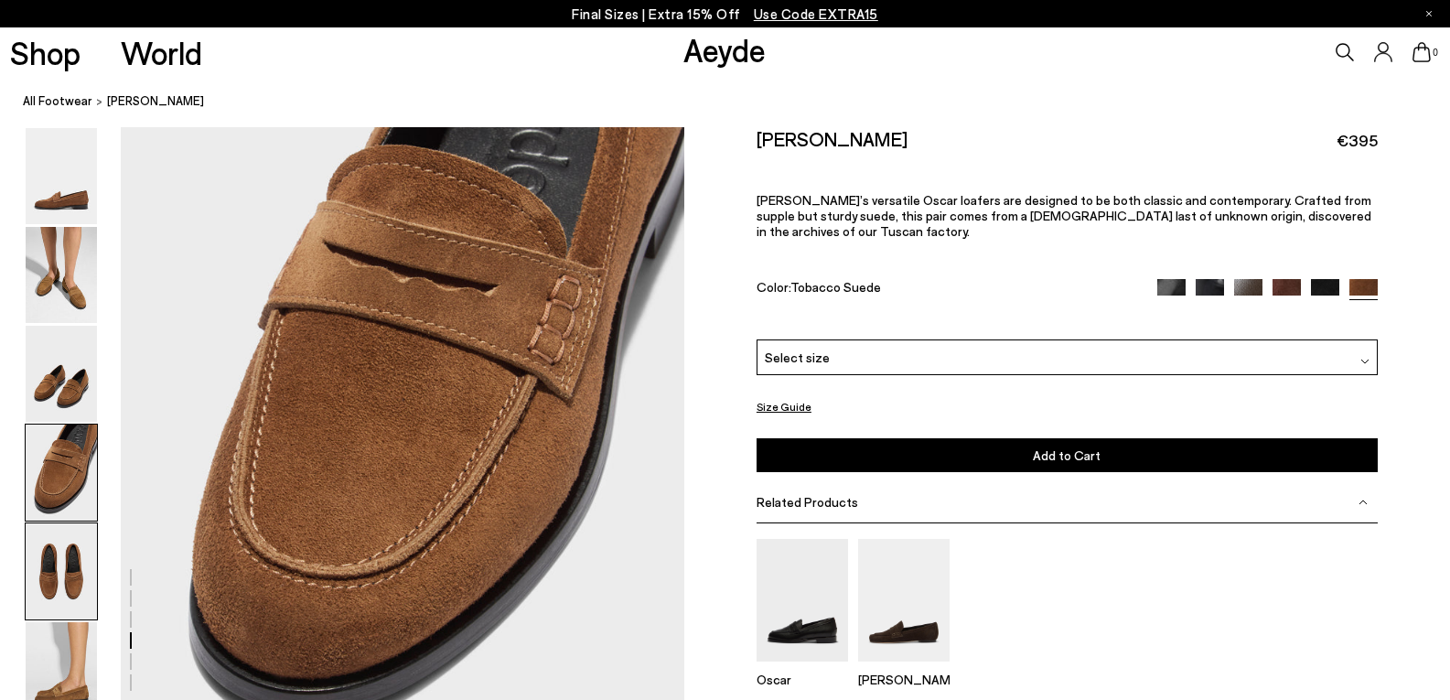
click at [66, 559] on img at bounding box center [61, 571] width 71 height 96
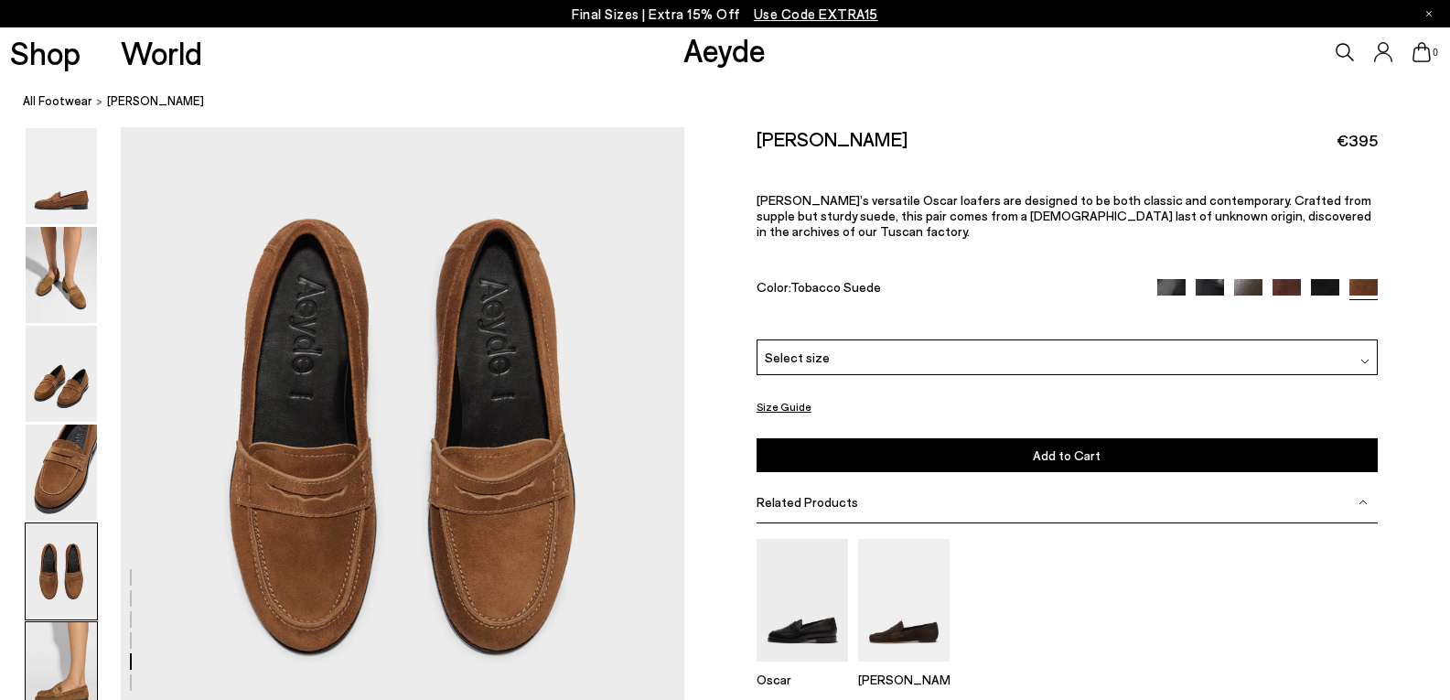
click at [62, 671] on img at bounding box center [61, 670] width 71 height 96
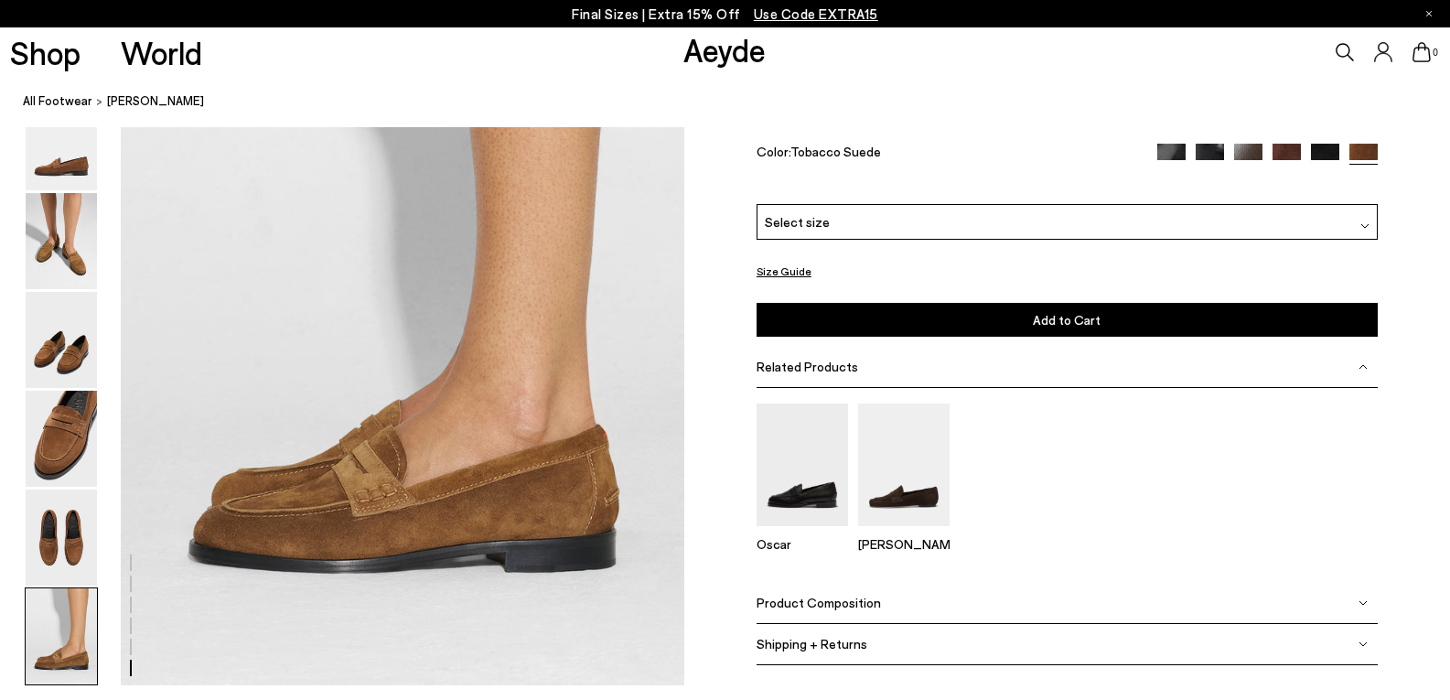
scroll to position [3969, 0]
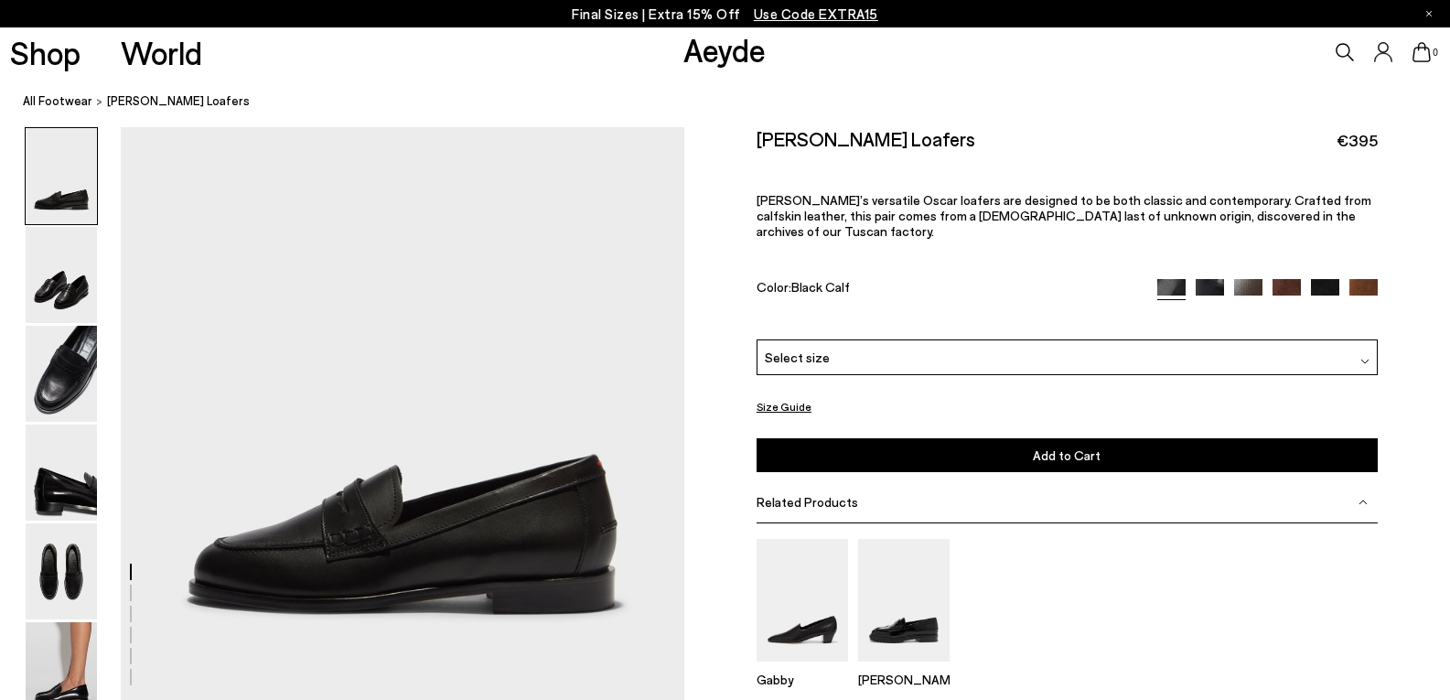
scroll to position [75, 0]
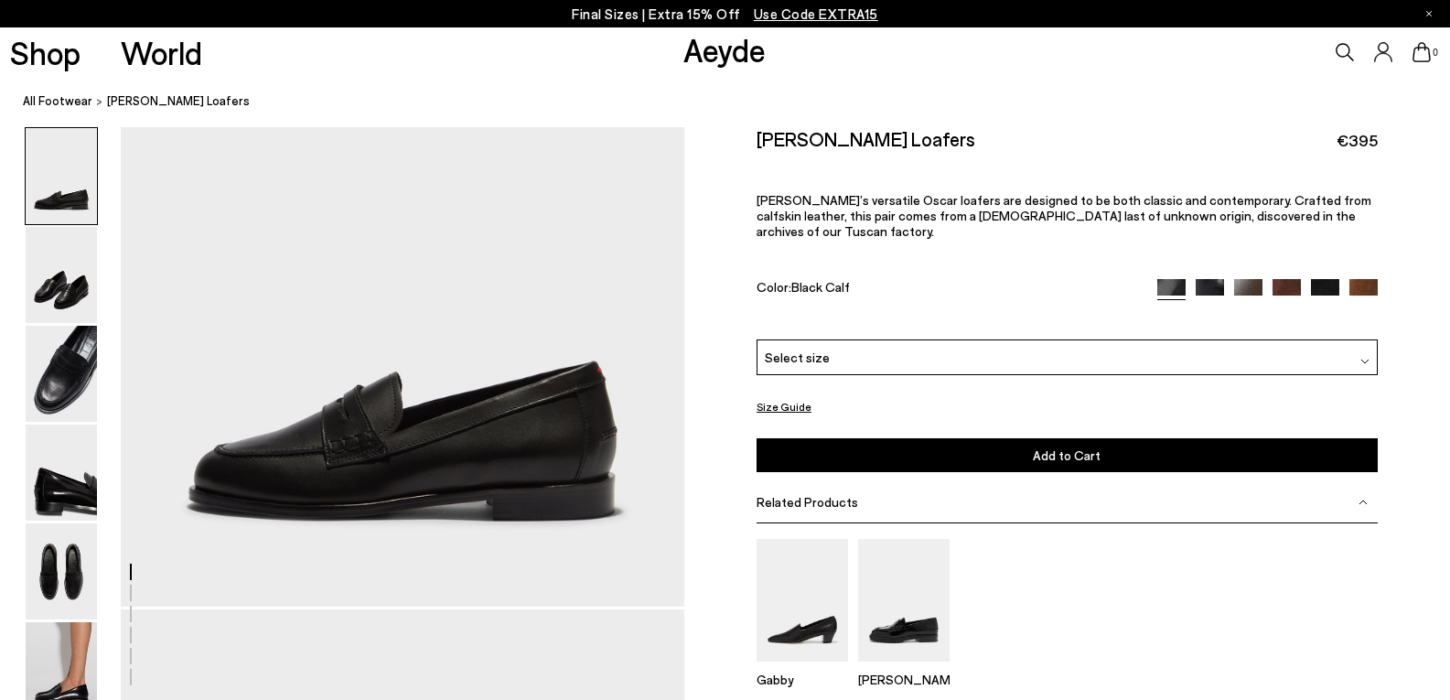
click at [1367, 278] on img at bounding box center [1363, 292] width 28 height 28
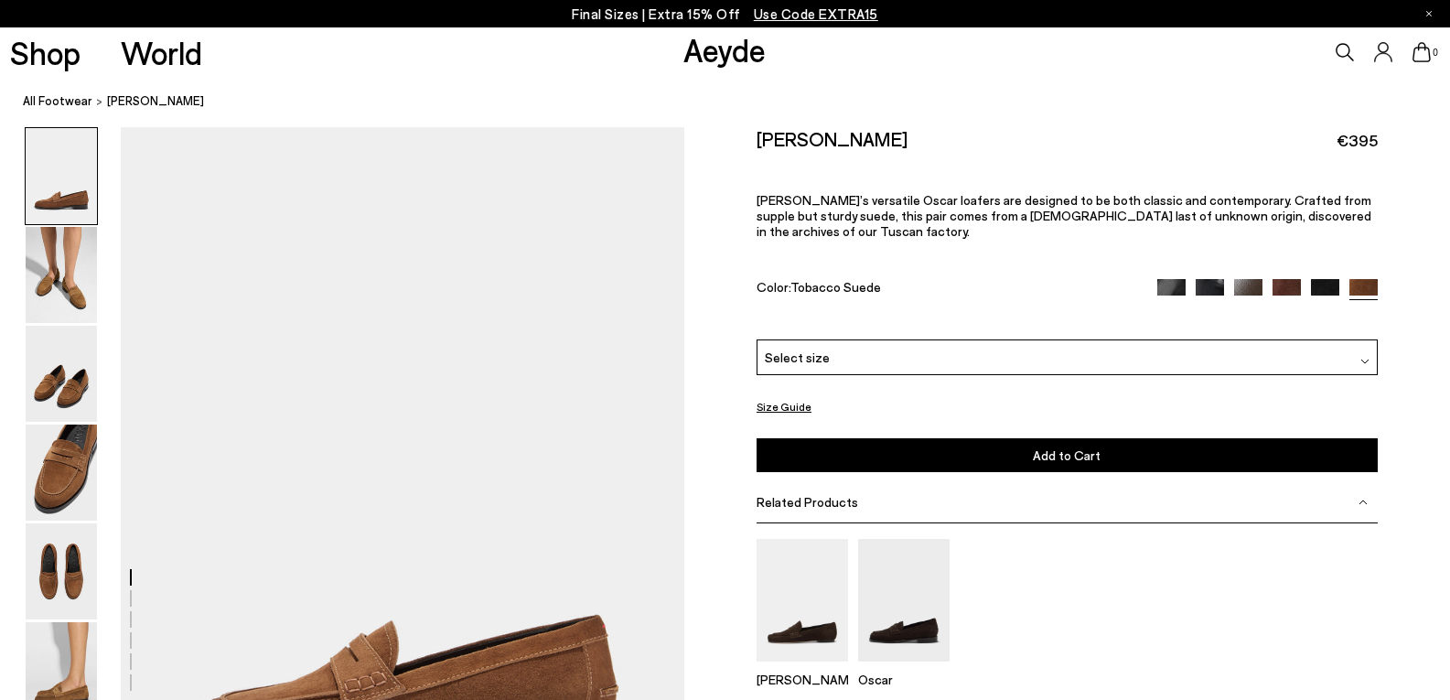
click at [1368, 343] on div "Select size" at bounding box center [1066, 357] width 621 height 36
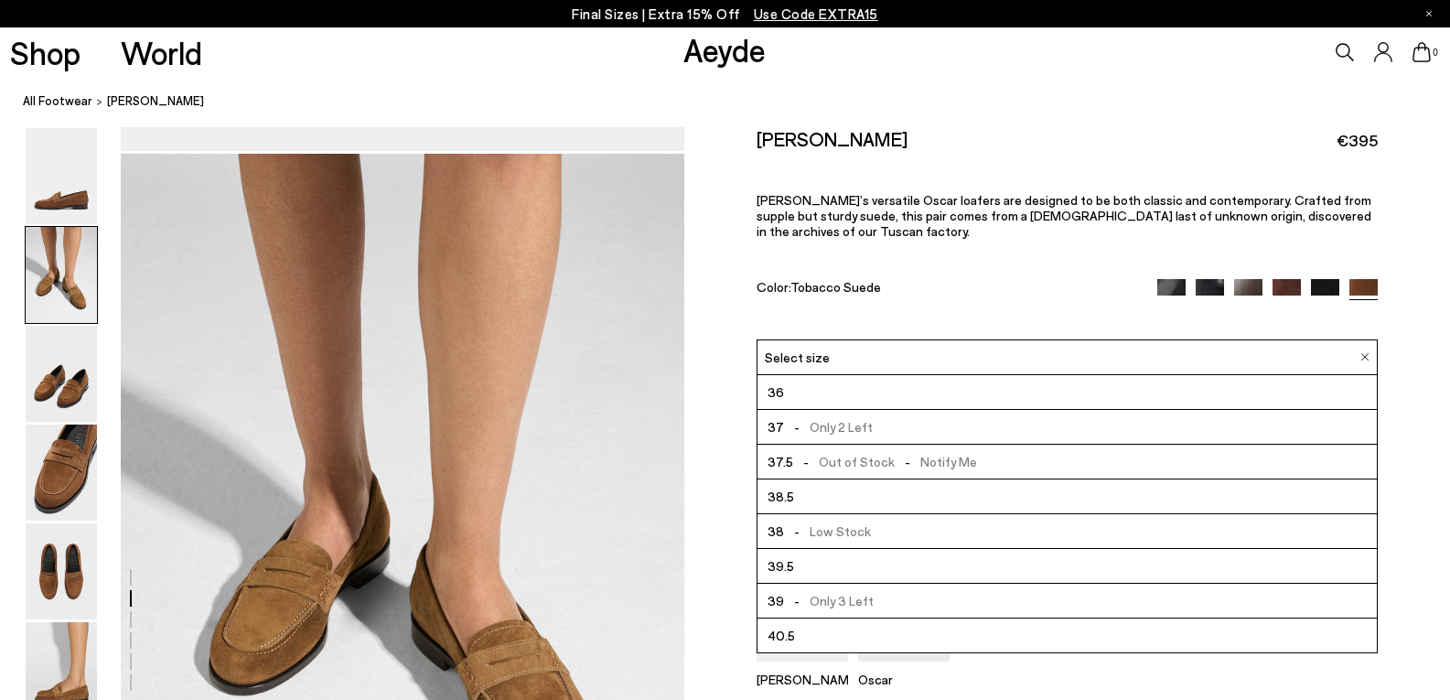
scroll to position [771, 0]
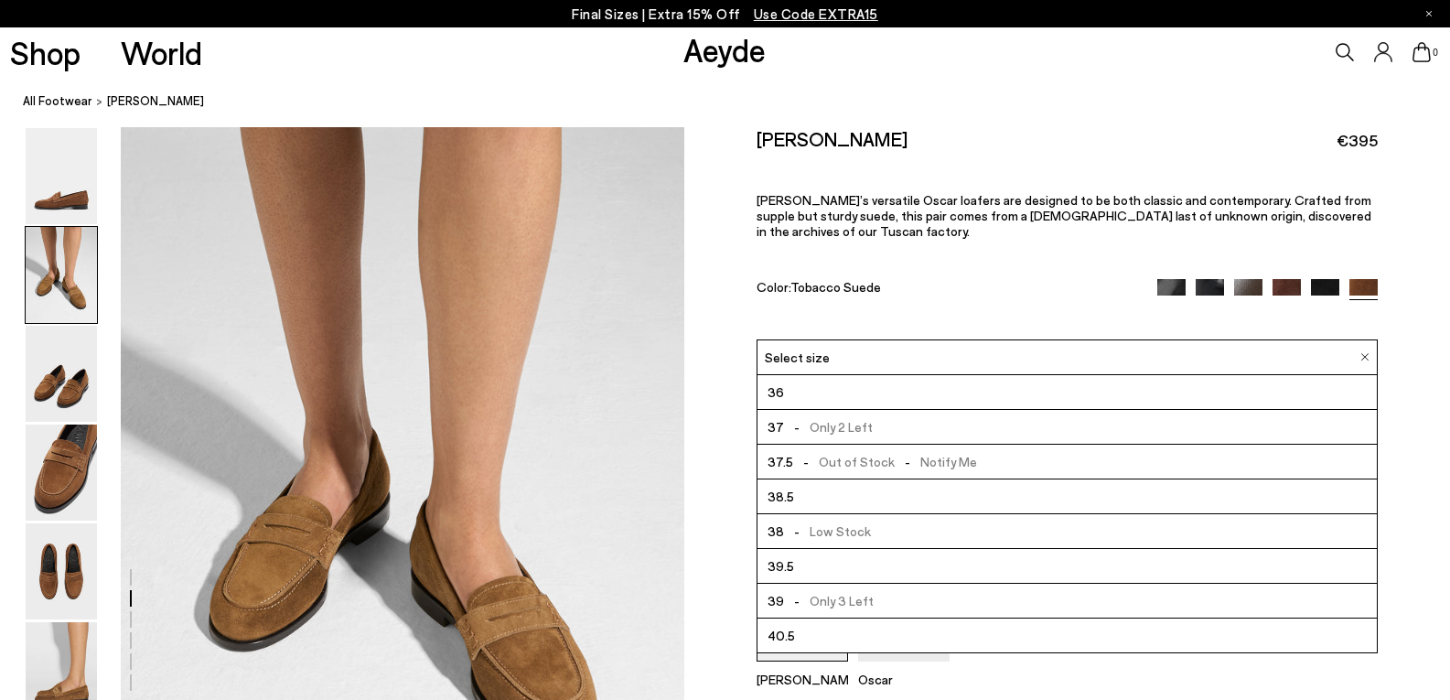
click at [777, 589] on span "39" at bounding box center [775, 600] width 16 height 23
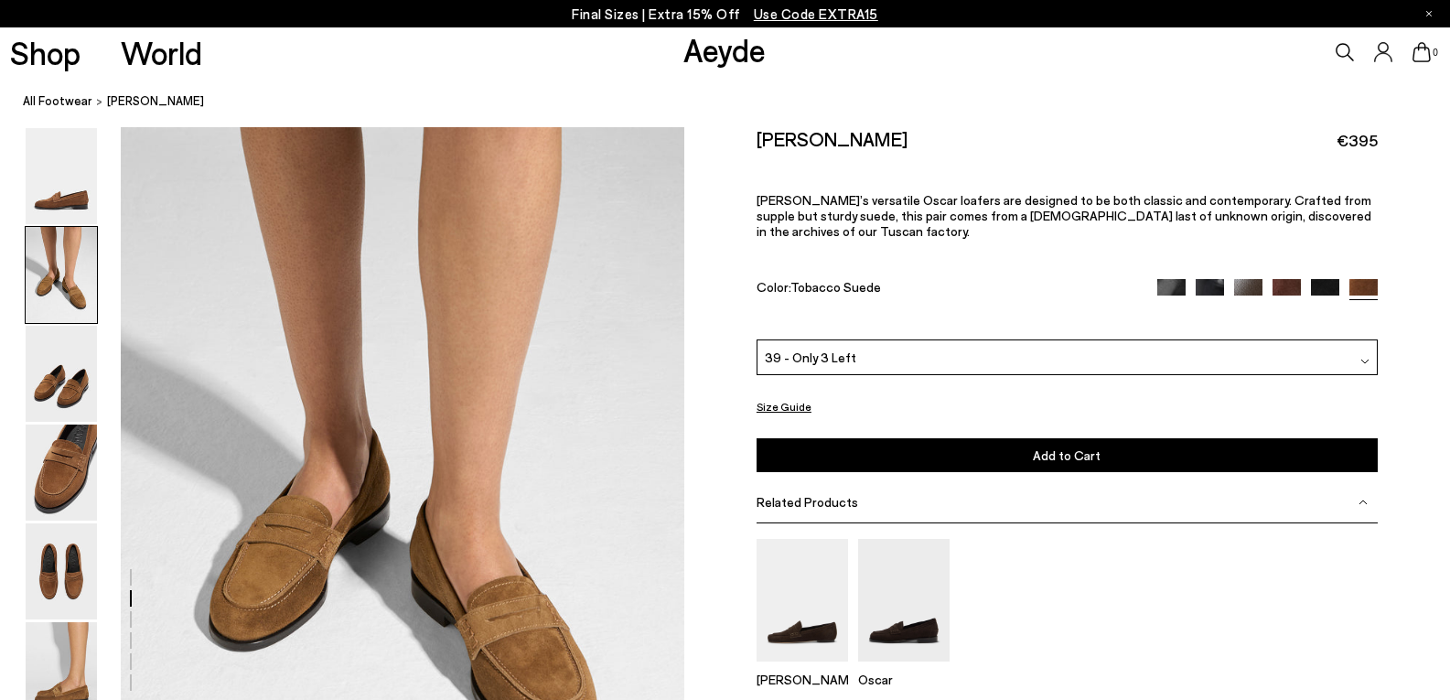
click at [1148, 438] on button "Add to Cart Select a Size First" at bounding box center [1066, 455] width 621 height 34
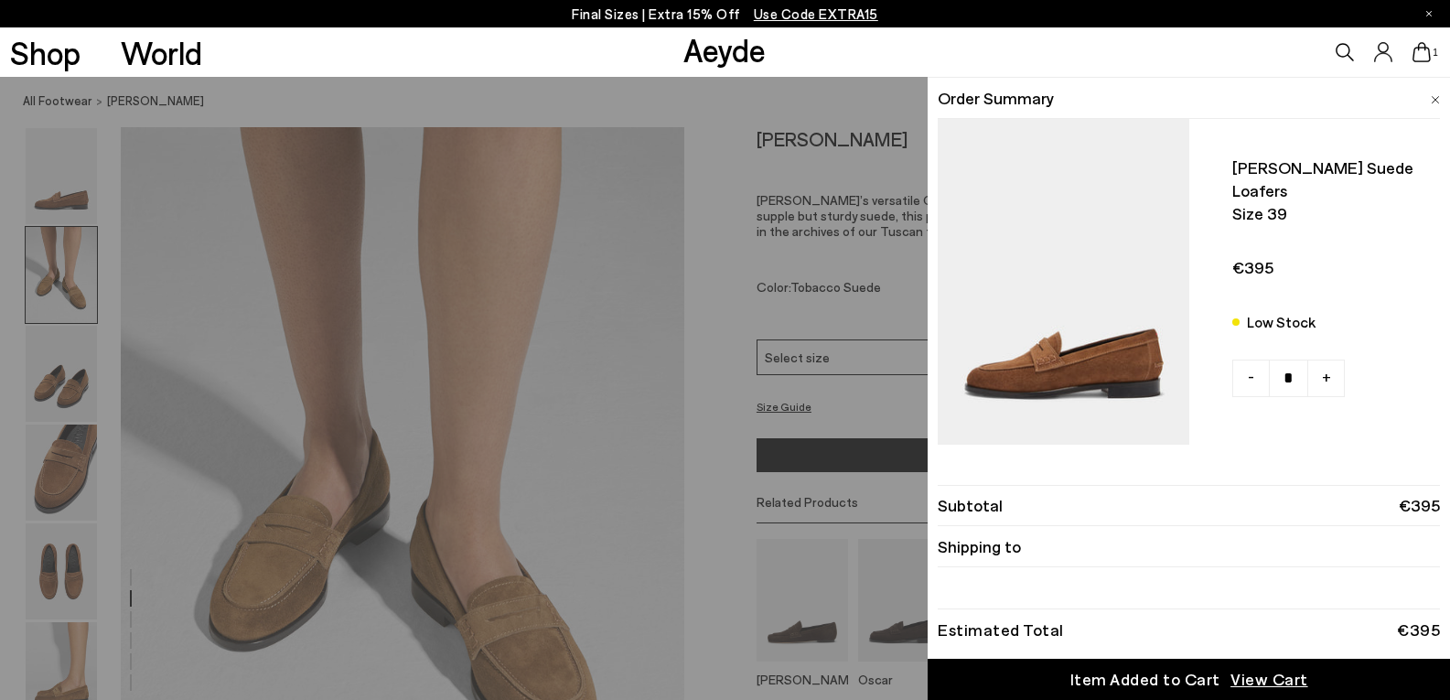
scroll to position [26, 0]
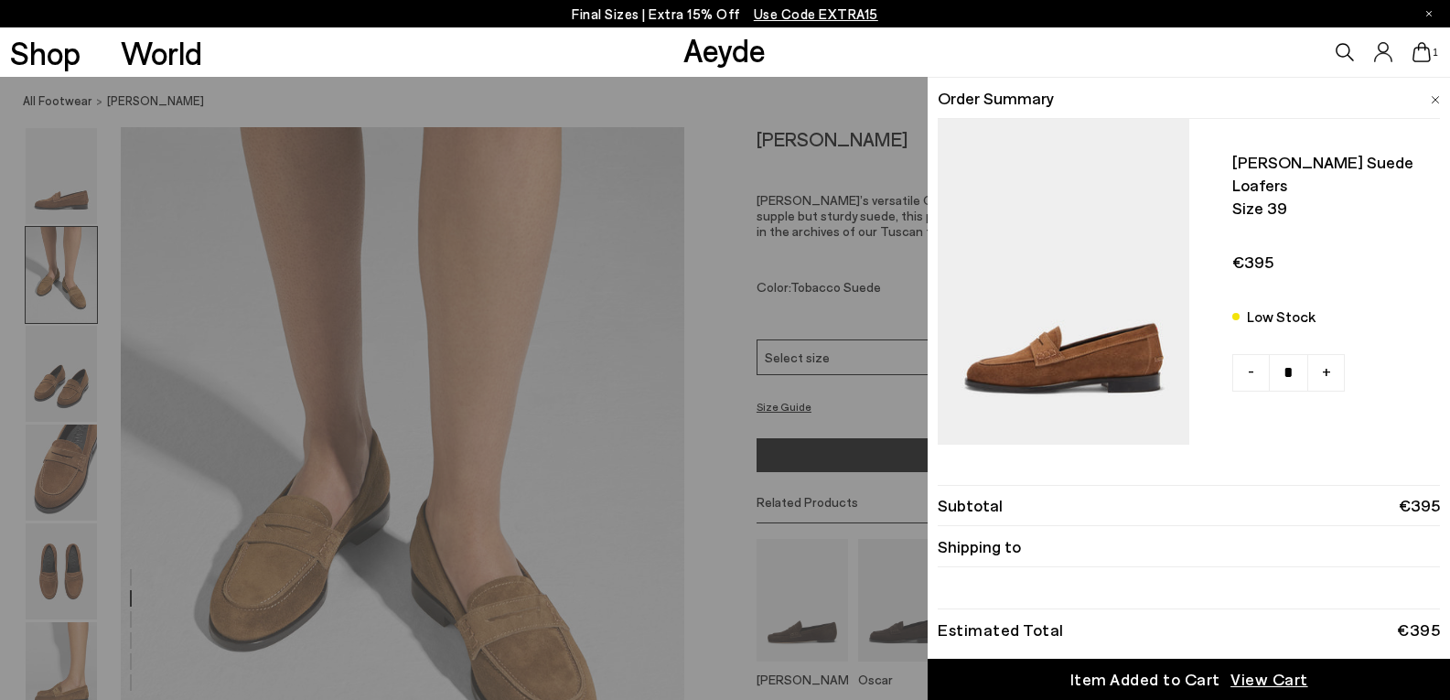
click at [1266, 680] on span "View Cart" at bounding box center [1269, 679] width 78 height 23
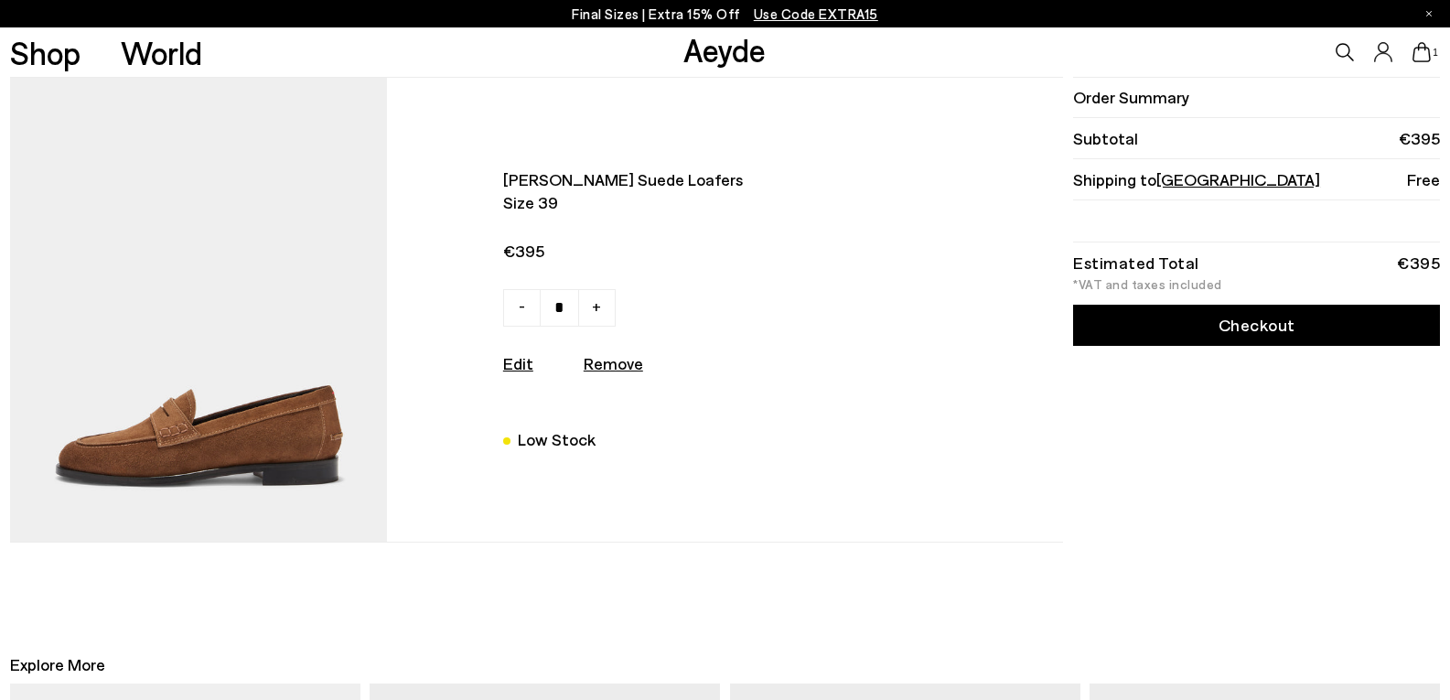
click at [1316, 328] on link "Checkout" at bounding box center [1256, 325] width 367 height 41
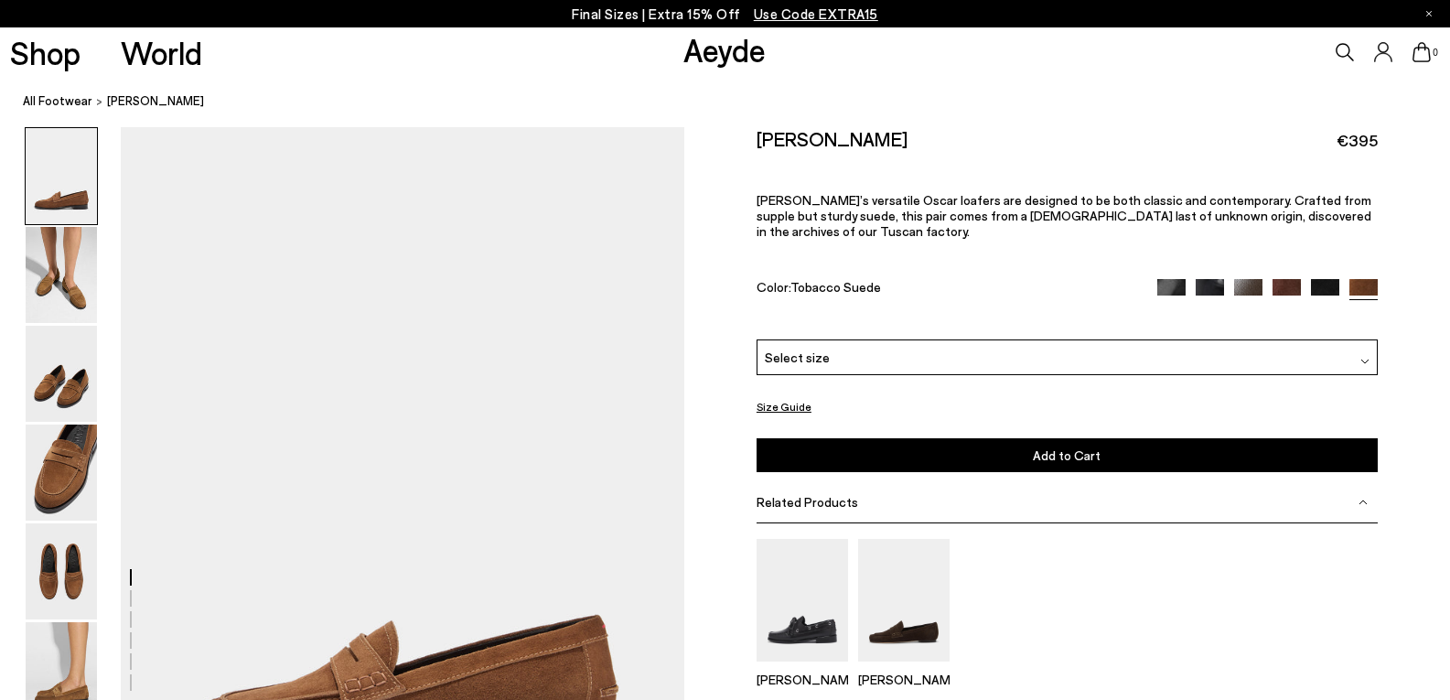
scroll to position [771, 0]
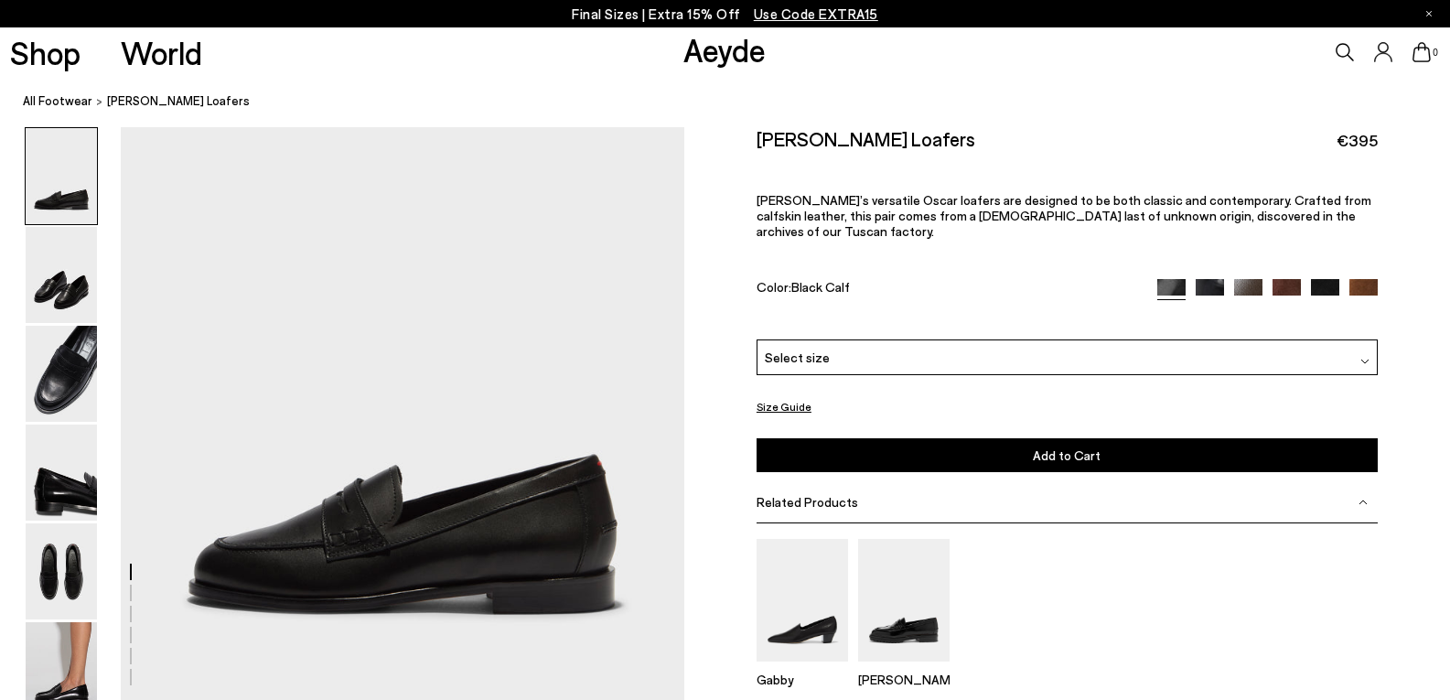
scroll to position [93, 0]
click at [1424, 50] on icon at bounding box center [1421, 52] width 18 height 20
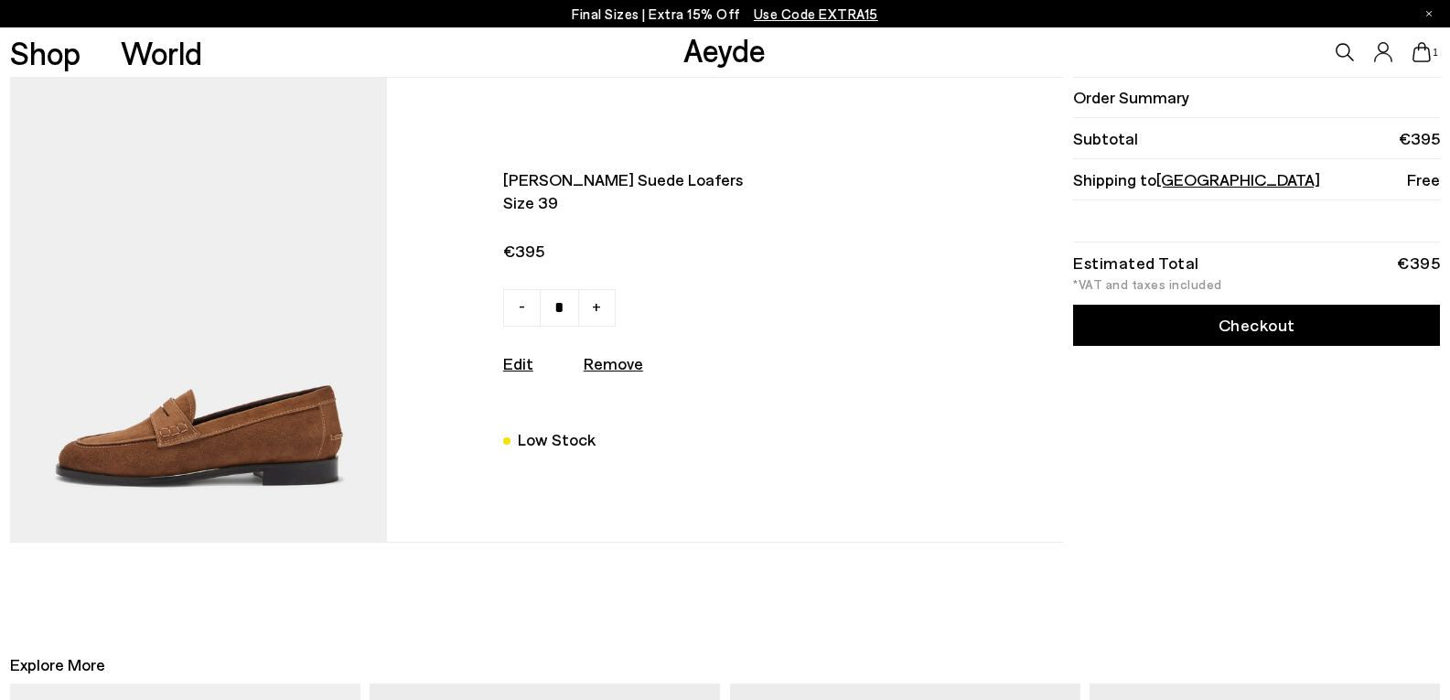
click at [1224, 323] on link "Checkout" at bounding box center [1256, 325] width 367 height 41
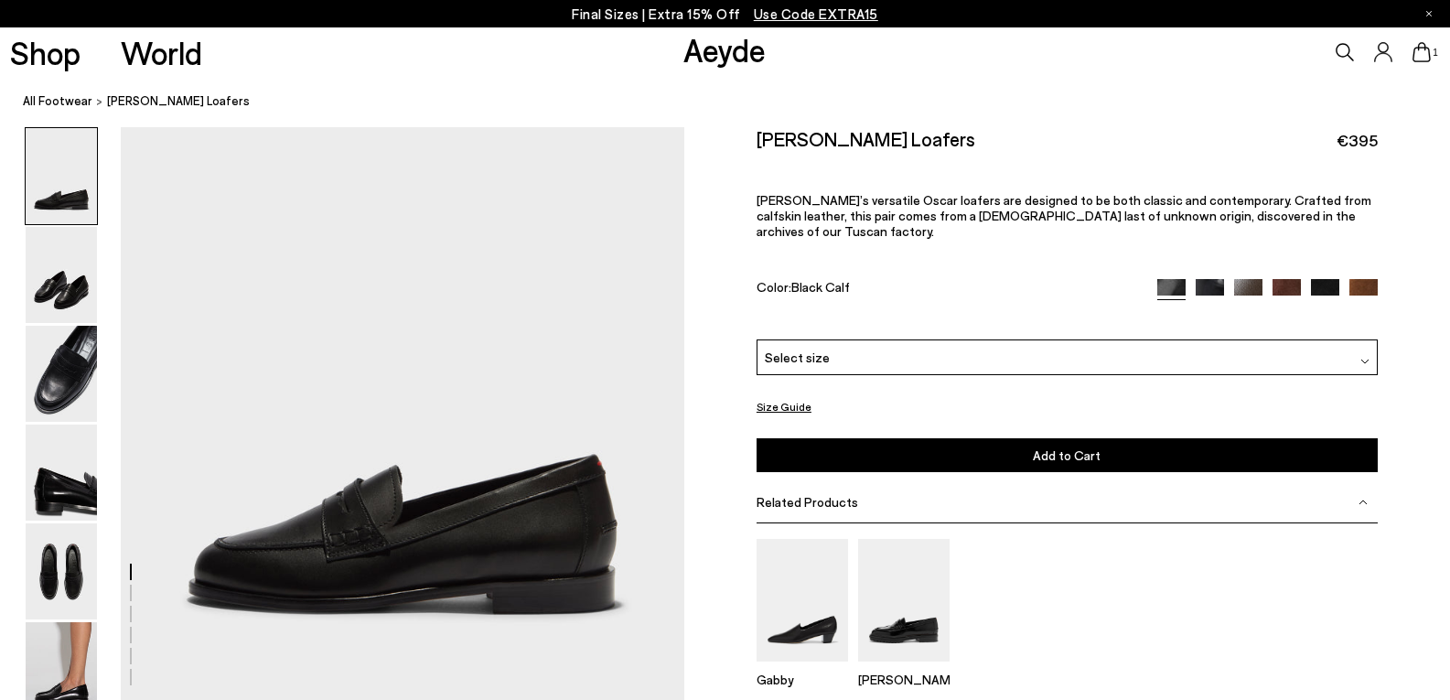
click at [1368, 279] on img at bounding box center [1363, 293] width 28 height 28
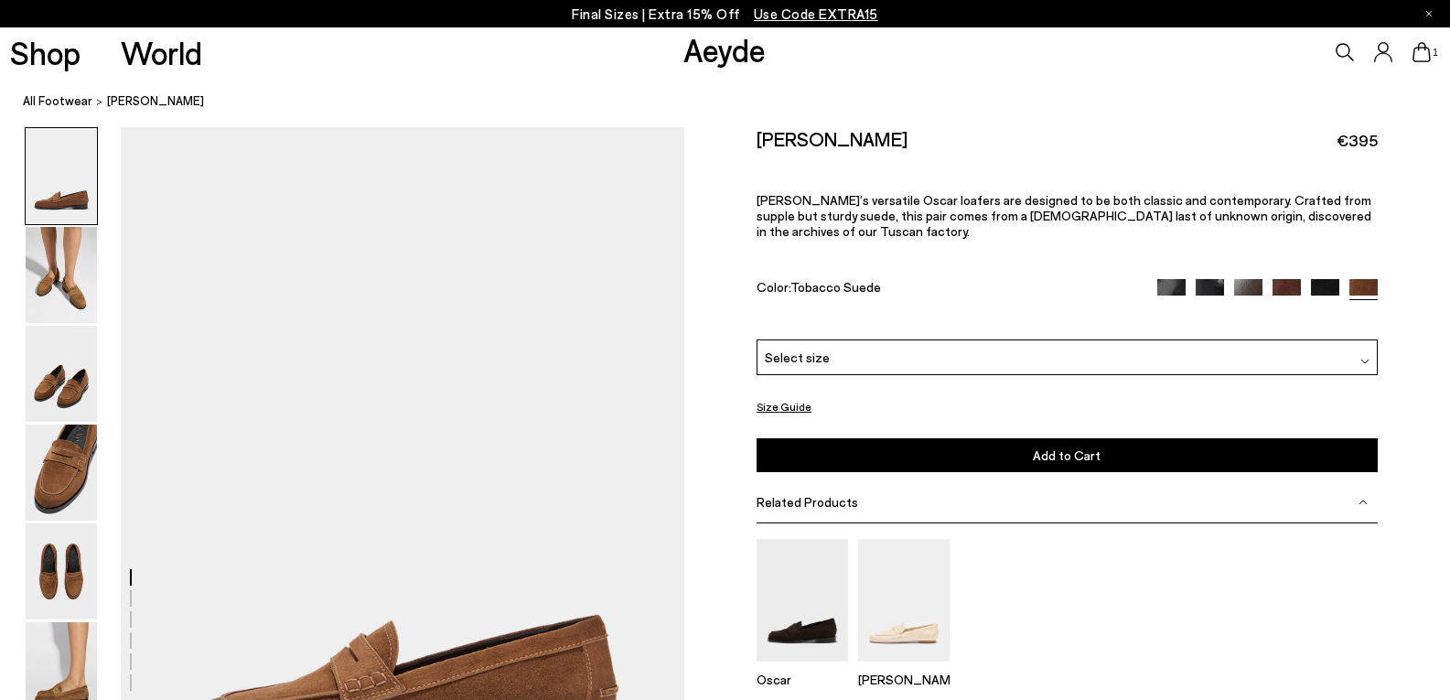
click at [1363, 357] on img at bounding box center [1364, 361] width 9 height 9
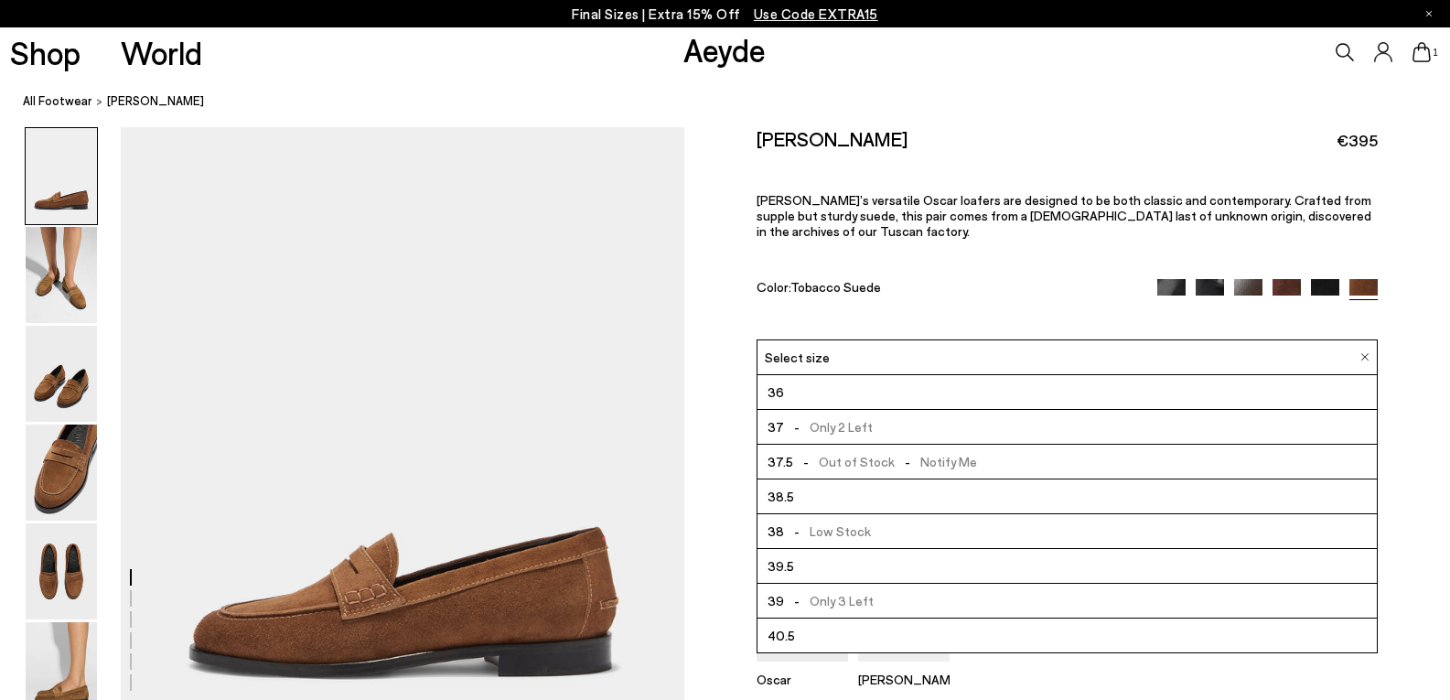
scroll to position [91, 0]
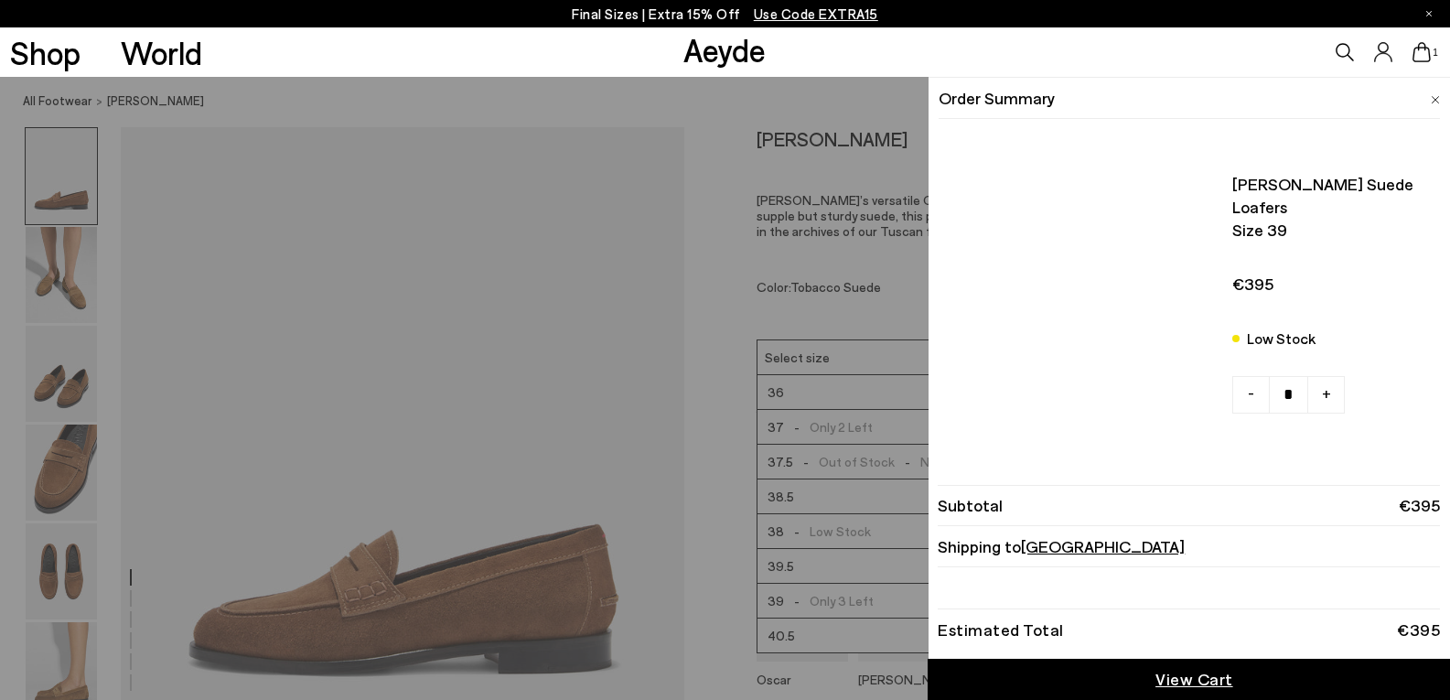
click at [1425, 48] on icon at bounding box center [1421, 52] width 18 height 20
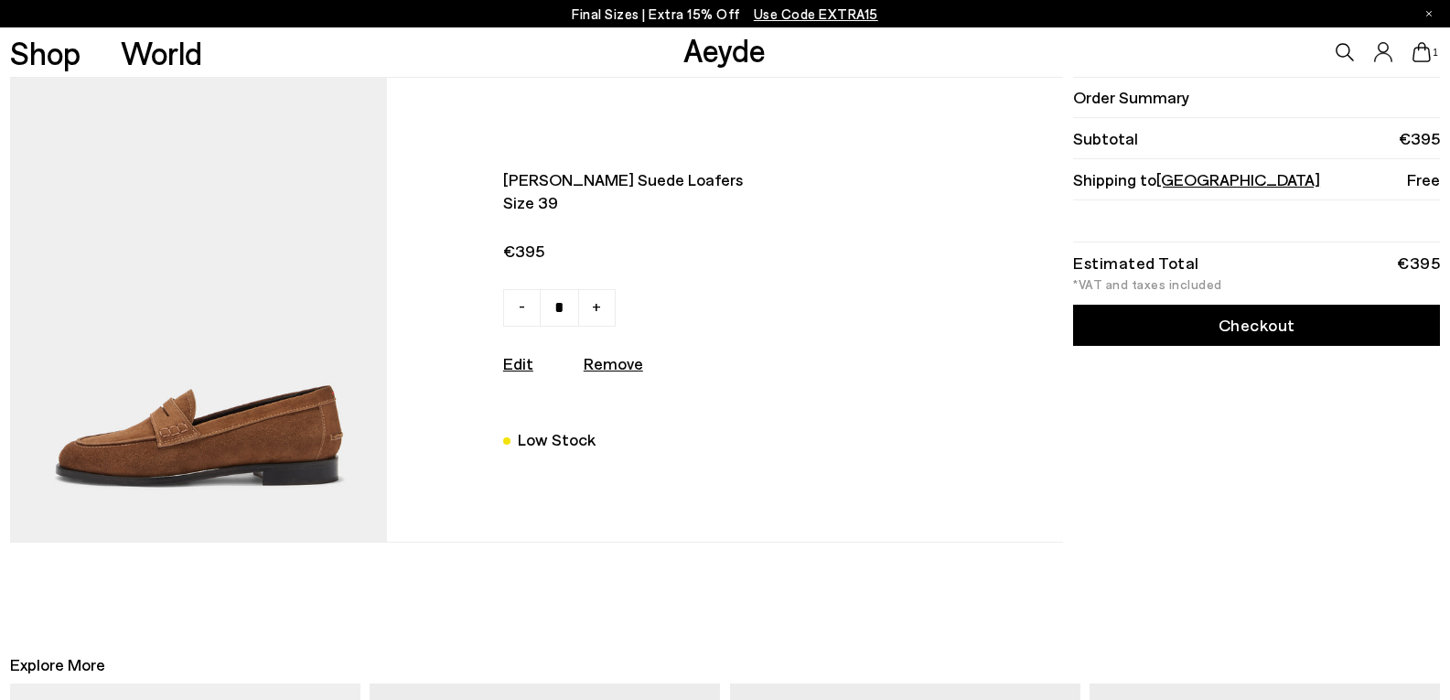
click at [525, 305] on span "-" at bounding box center [522, 305] width 6 height 22
type input "*"
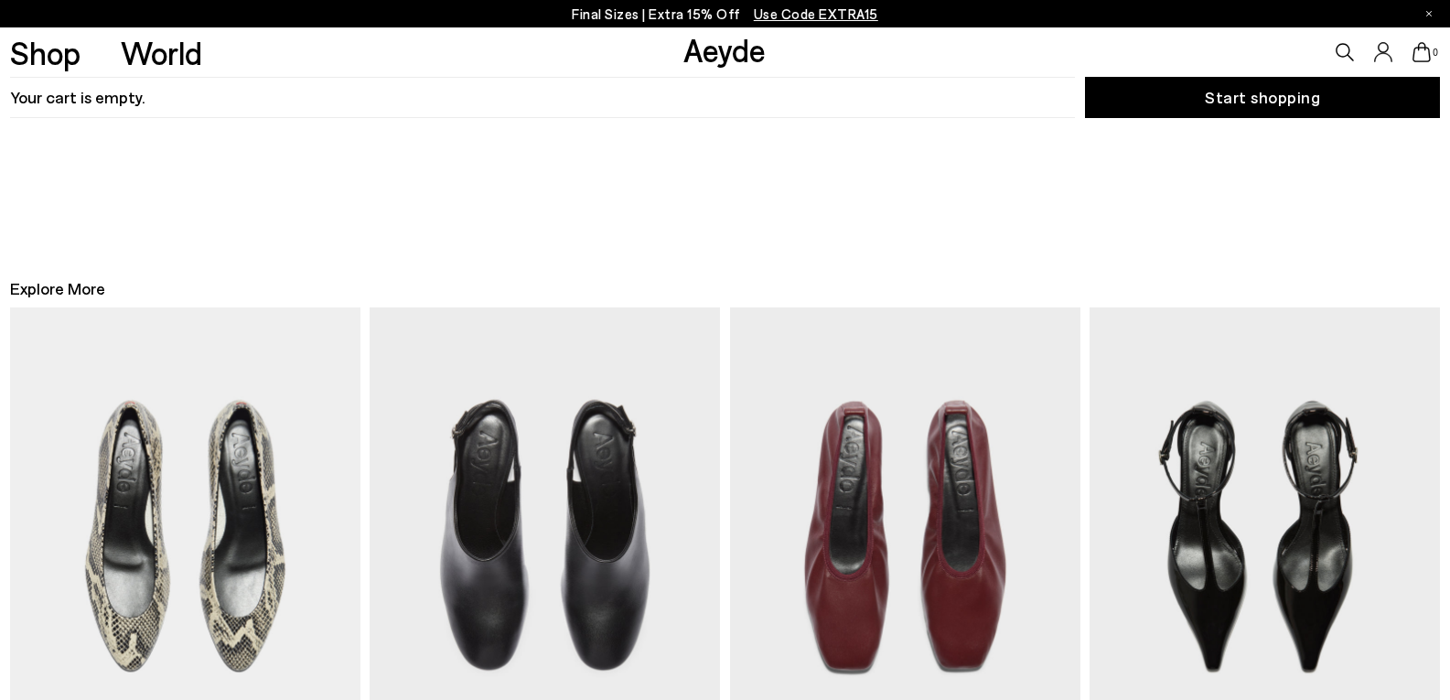
scroll to position [202, 0]
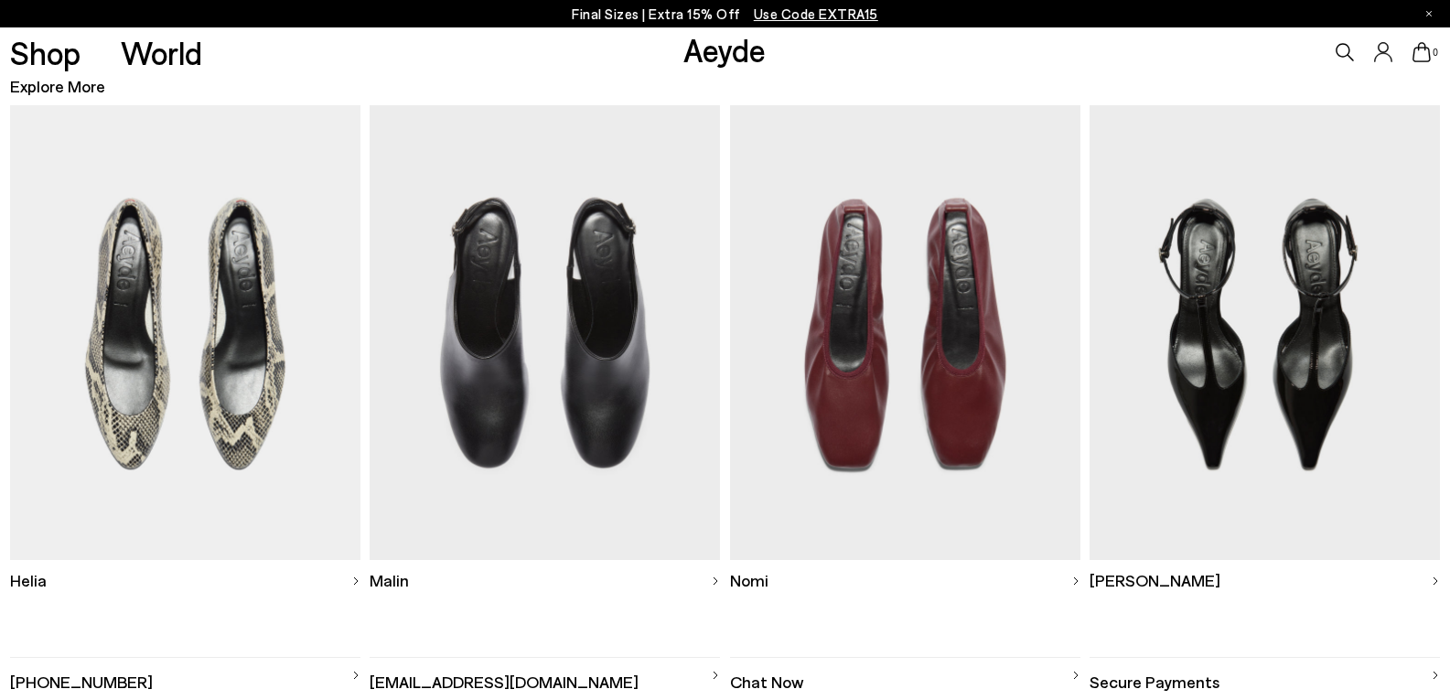
click at [885, 312] on img at bounding box center [905, 332] width 350 height 455
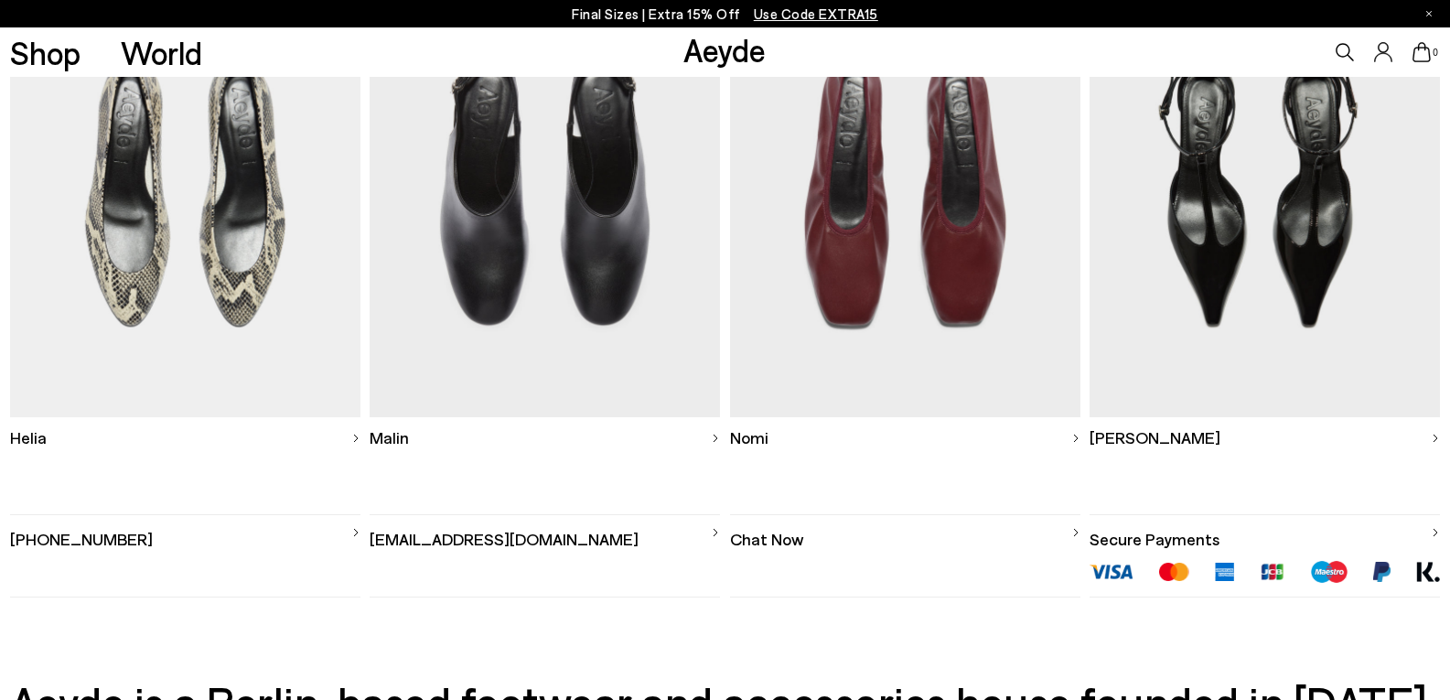
scroll to position [271, 0]
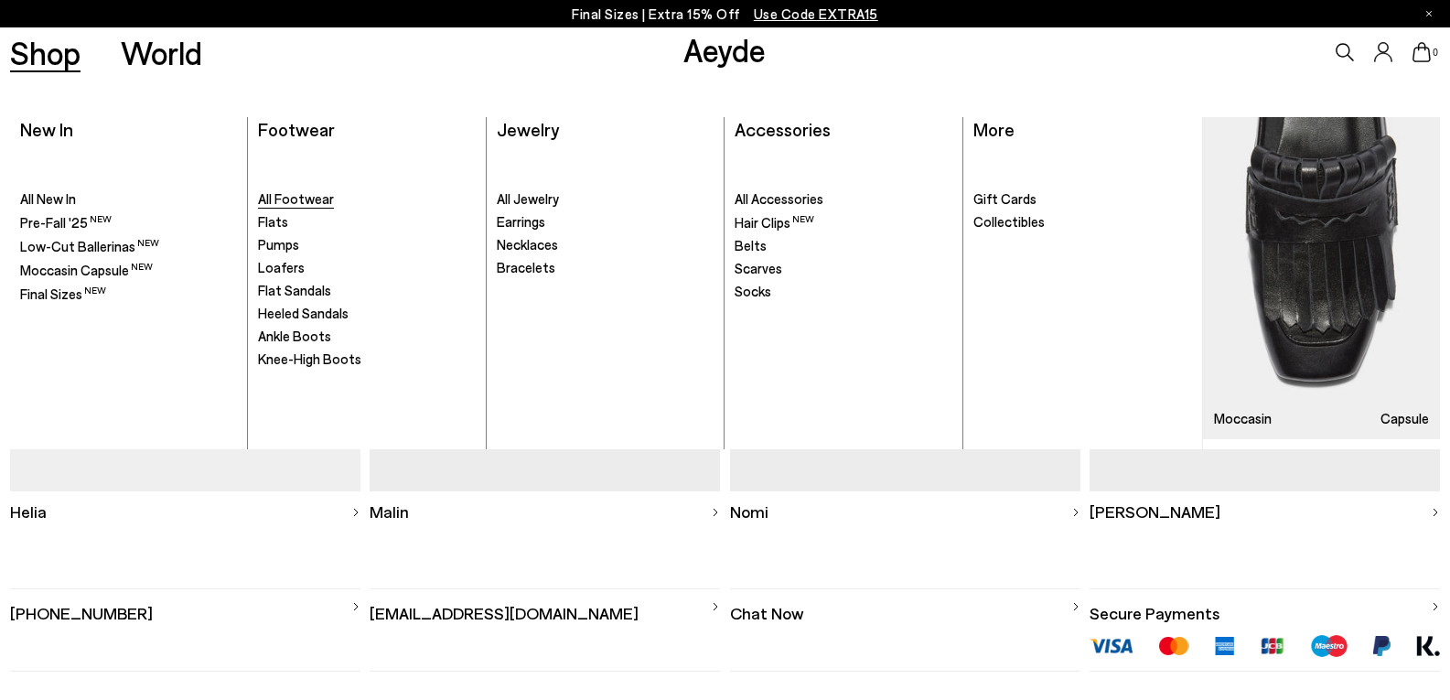
click at [290, 193] on span "All Footwear" at bounding box center [296, 198] width 76 height 16
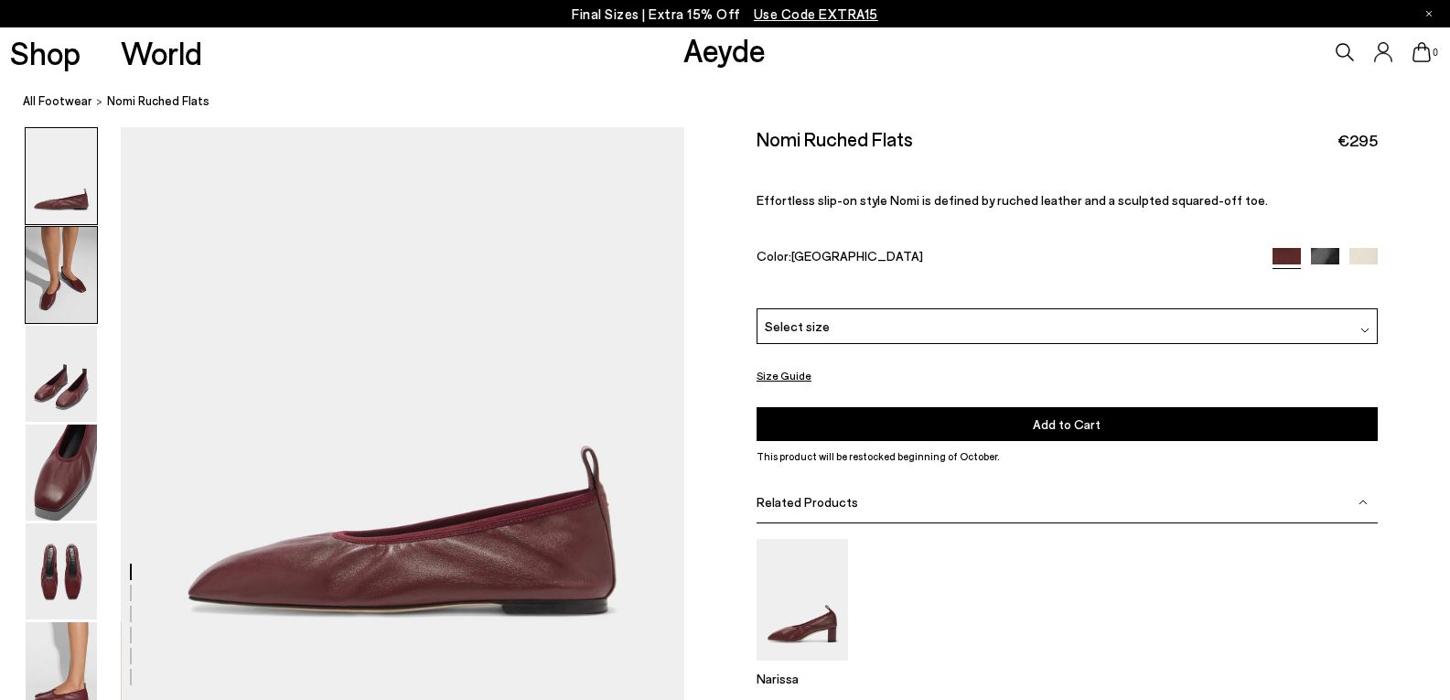
click at [55, 260] on img at bounding box center [61, 275] width 71 height 96
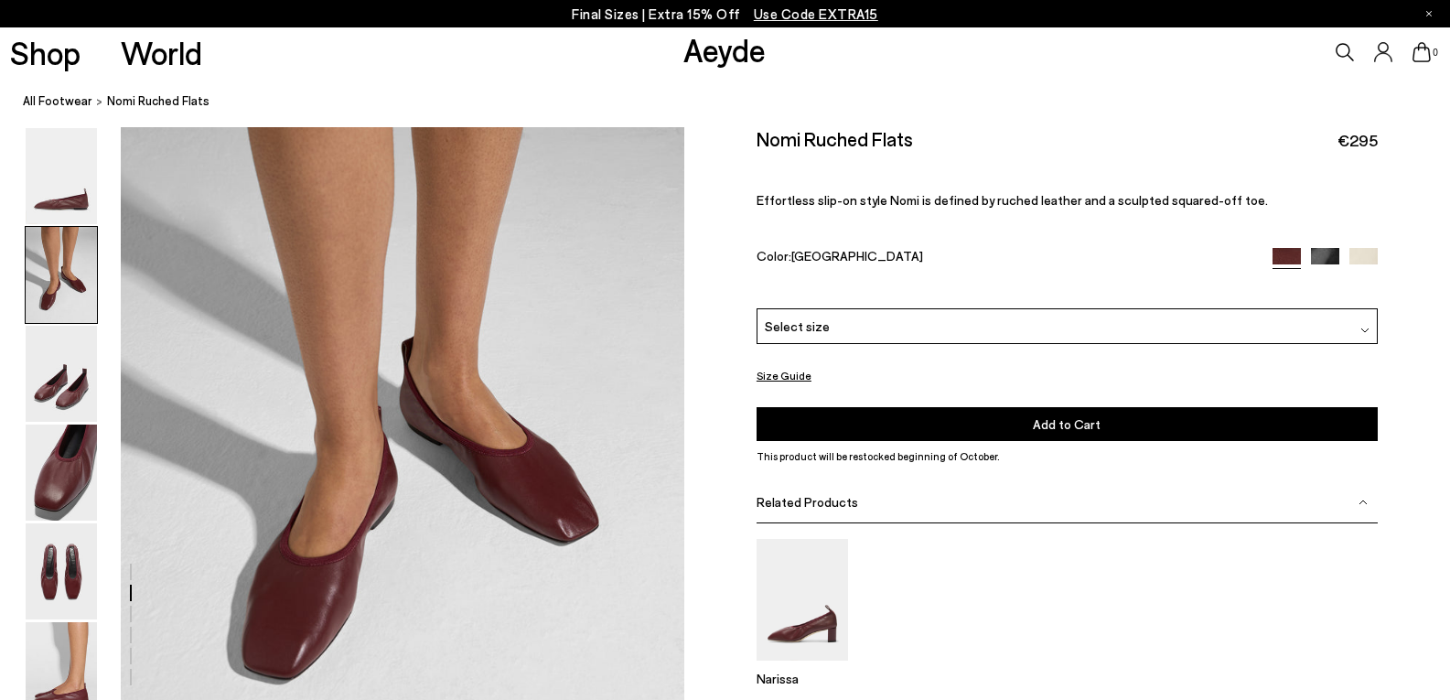
scroll to position [673, 0]
click at [55, 385] on img at bounding box center [61, 374] width 71 height 96
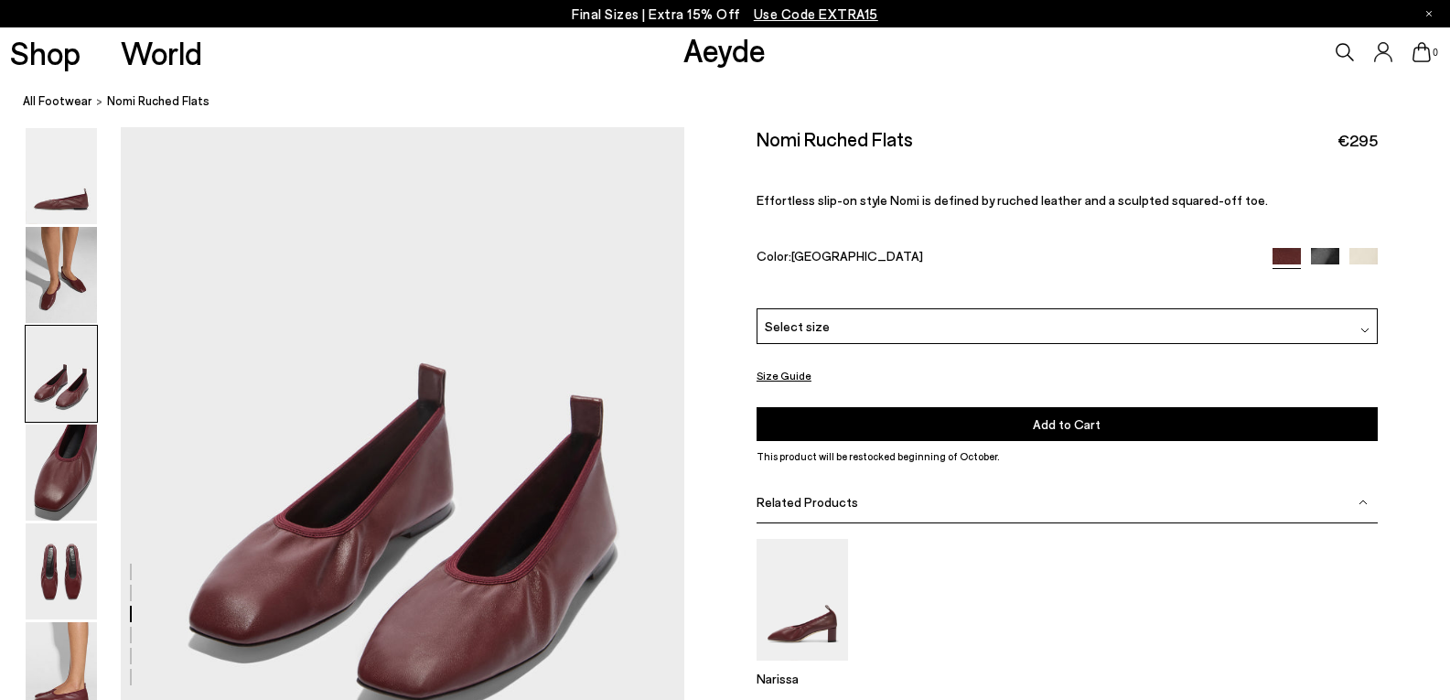
scroll to position [1400, 0]
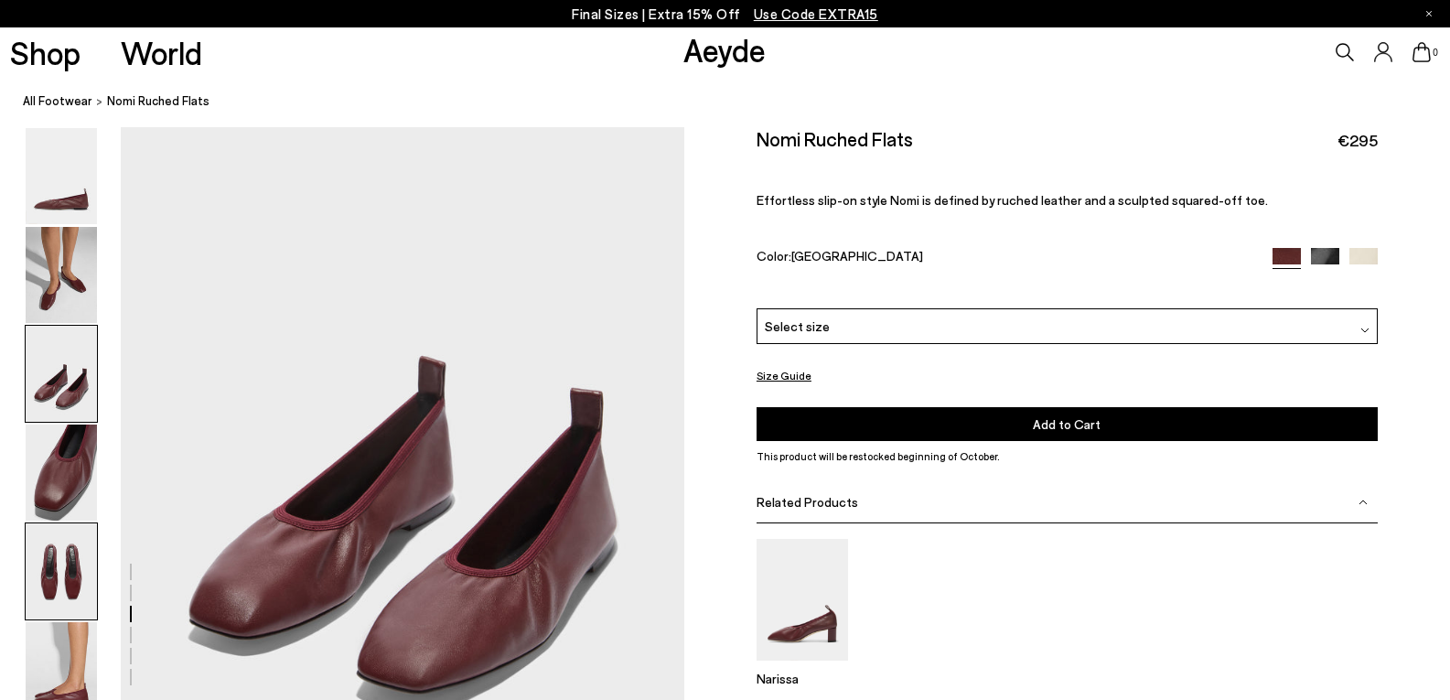
click at [42, 572] on img at bounding box center [61, 571] width 71 height 96
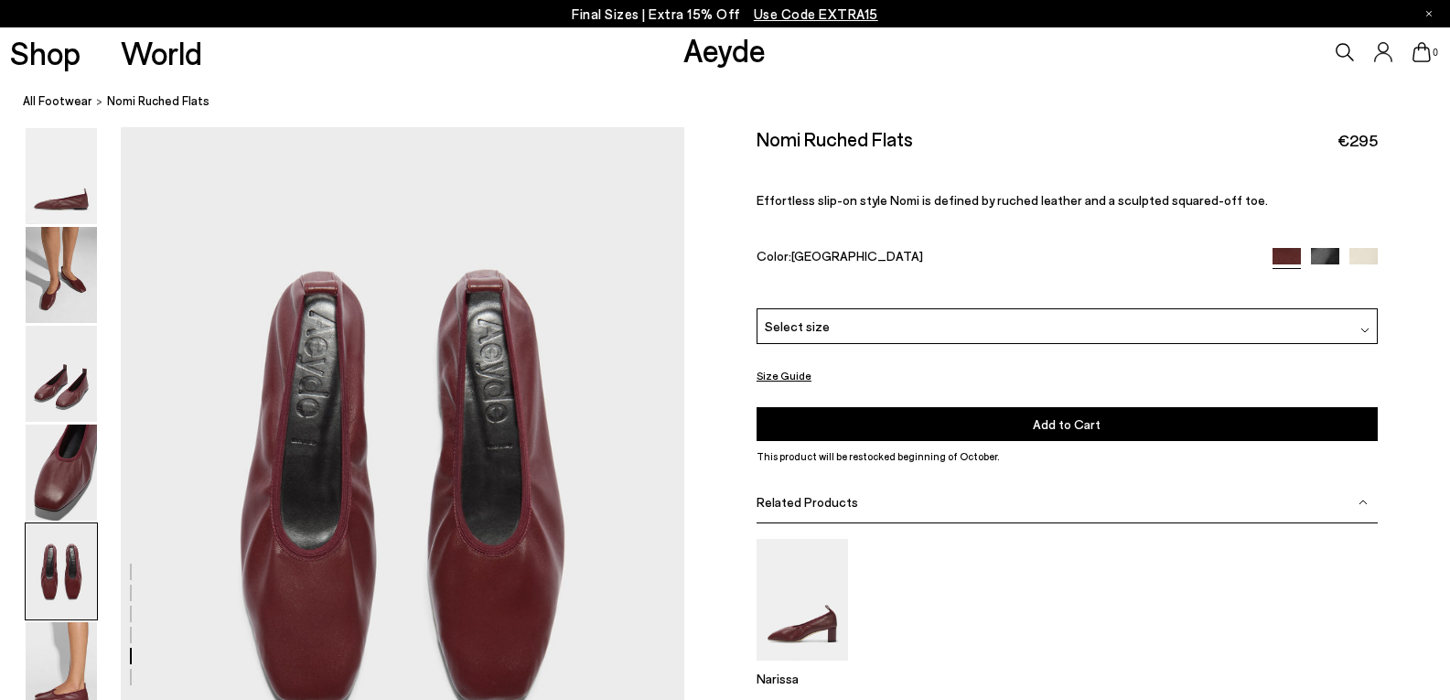
scroll to position [2859, 0]
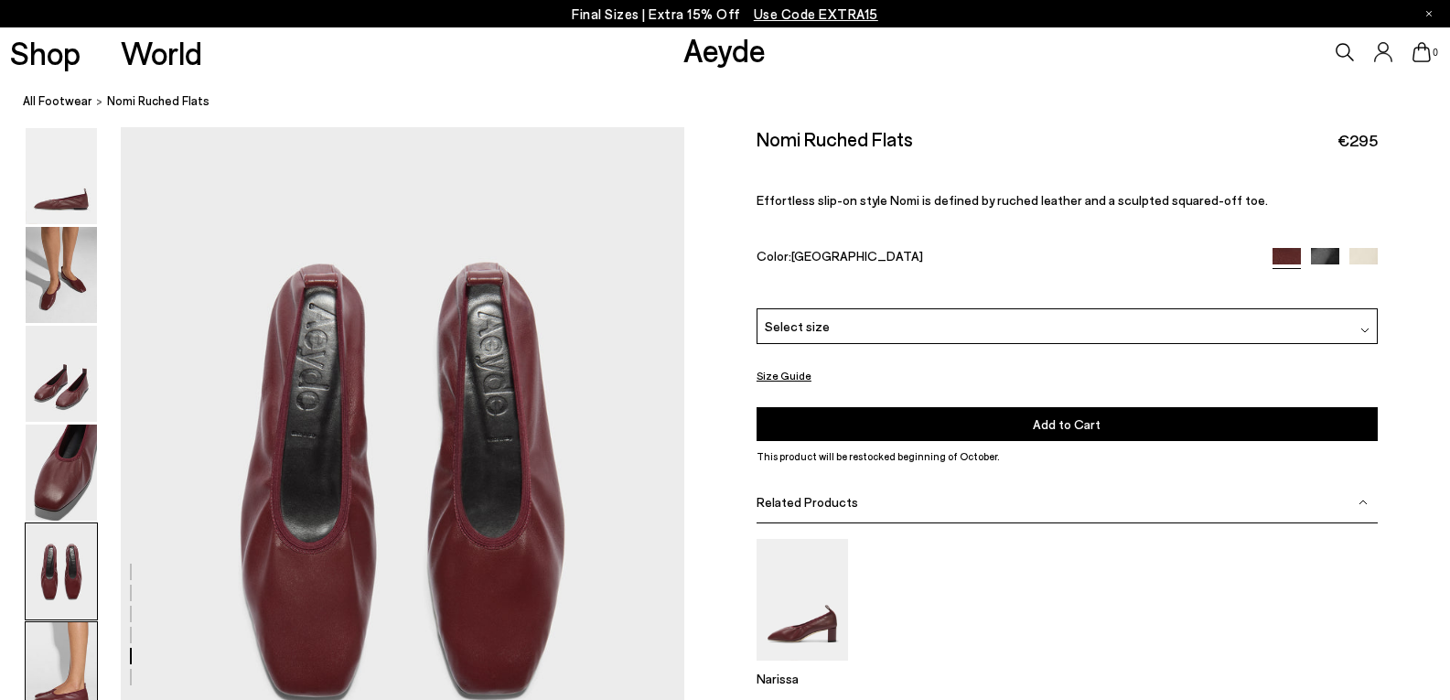
click at [58, 674] on img at bounding box center [61, 670] width 71 height 96
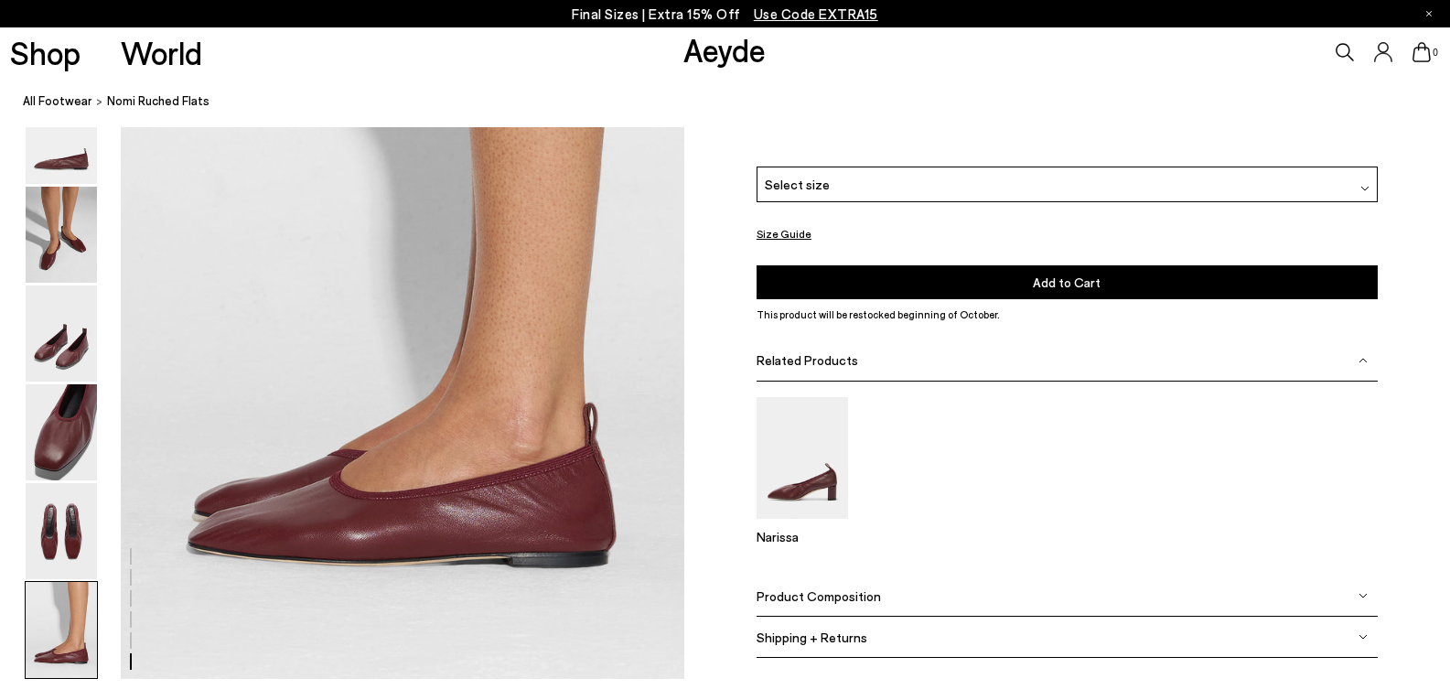
scroll to position [3791, 0]
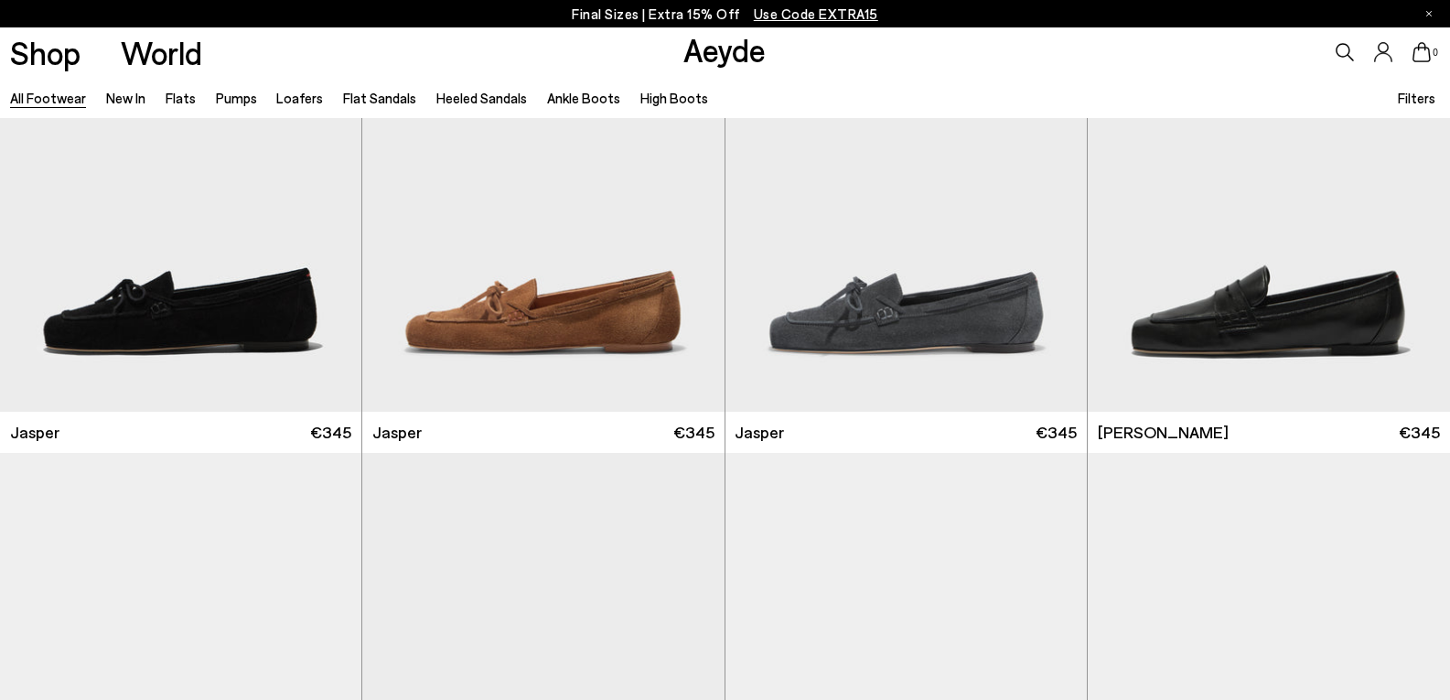
scroll to position [647, 0]
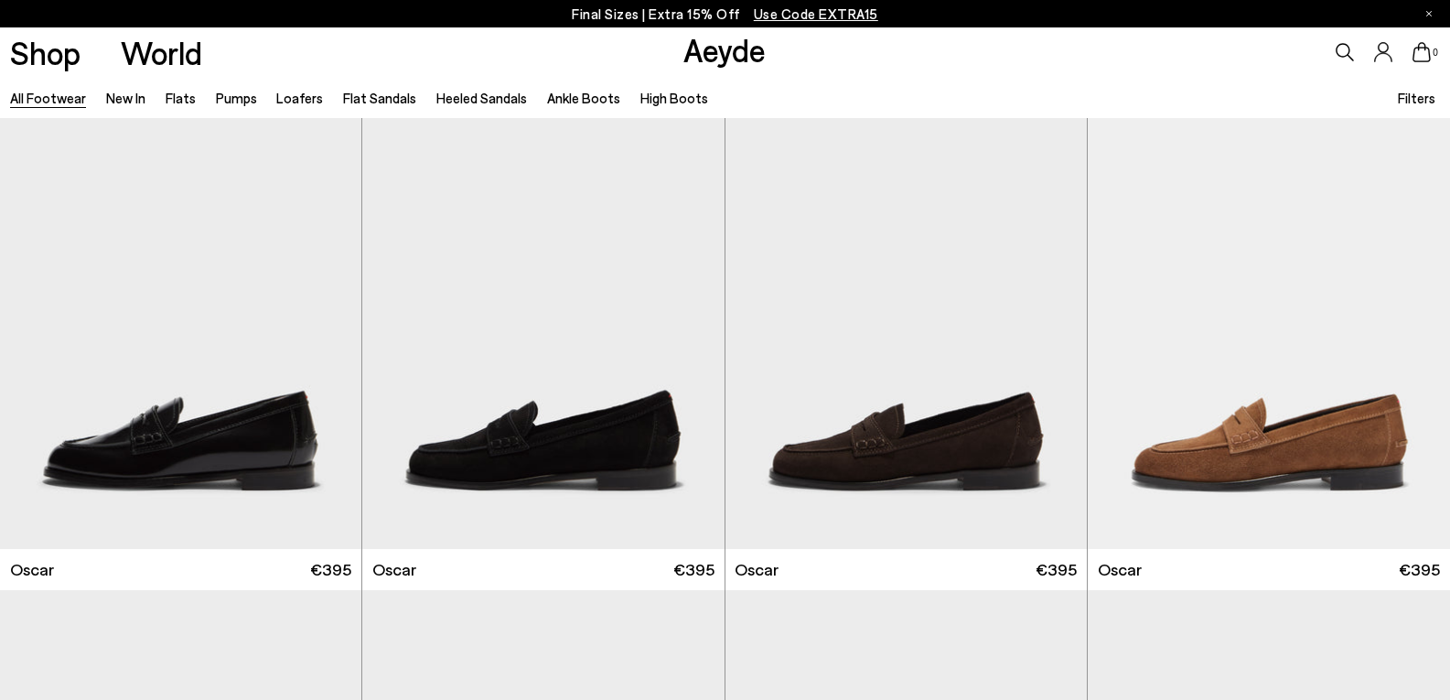
scroll to position [2565, 0]
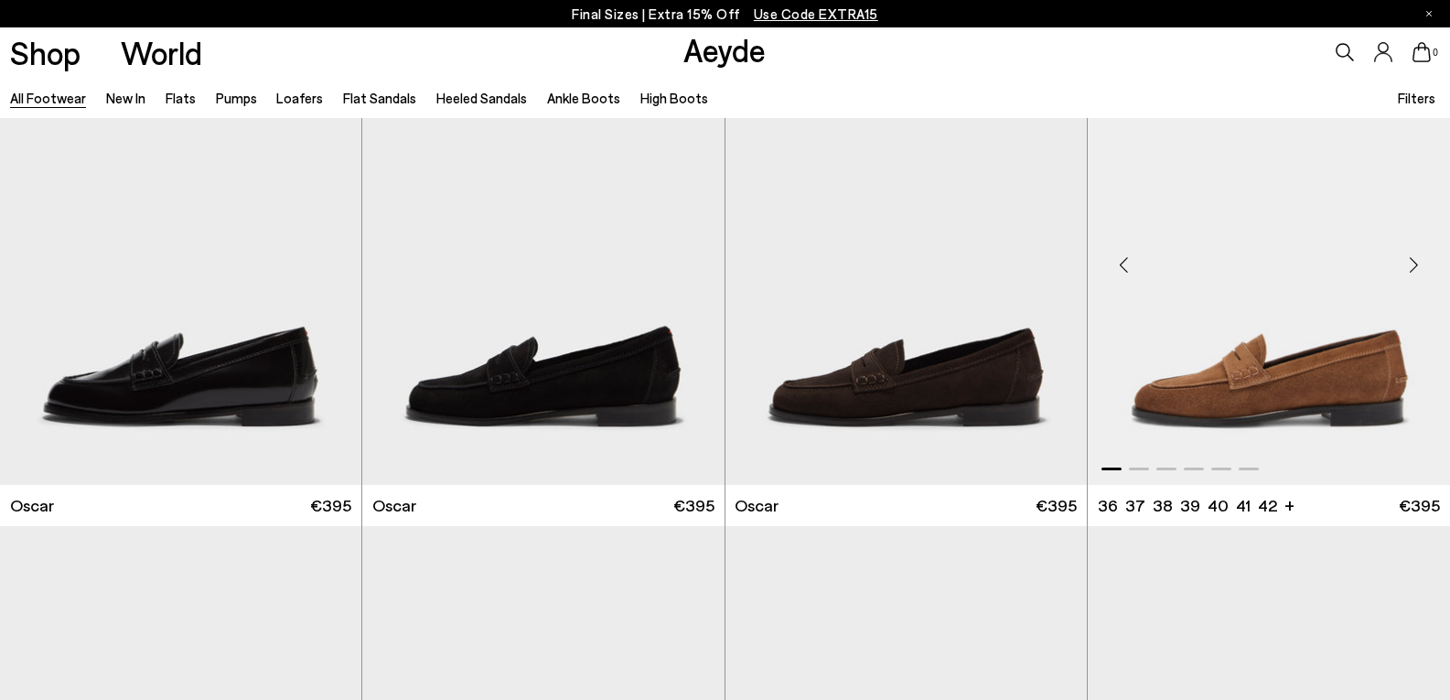
click at [1279, 380] on img "1 / 6" at bounding box center [1268, 258] width 362 height 455
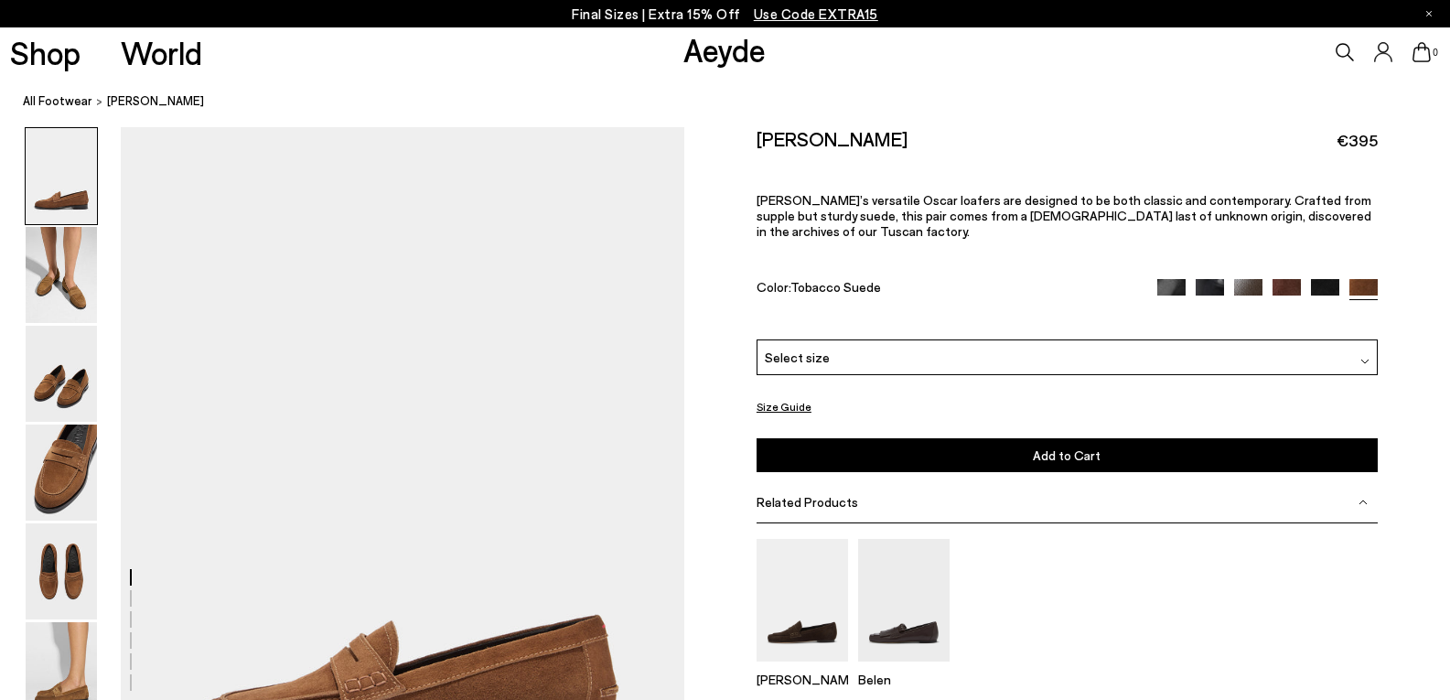
click at [1361, 357] on img at bounding box center [1364, 361] width 9 height 9
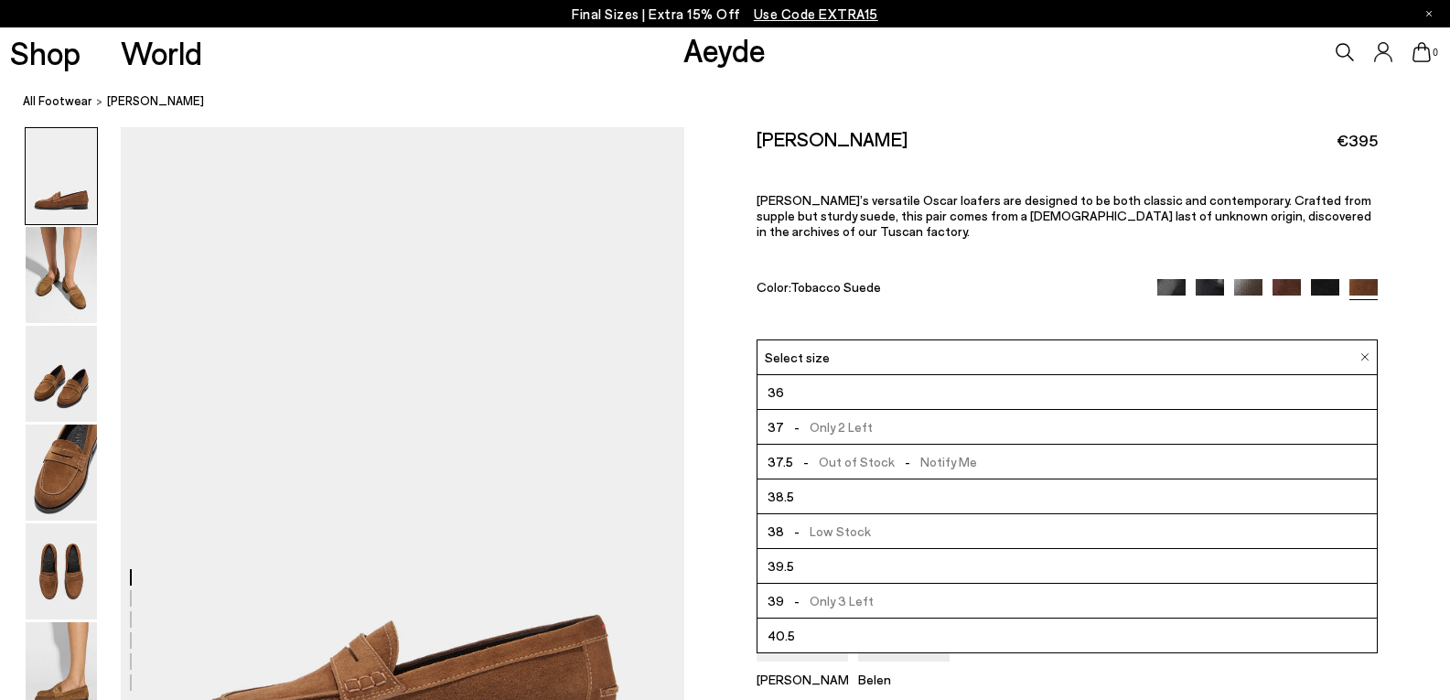
click at [785, 593] on span "-" at bounding box center [797, 601] width 26 height 16
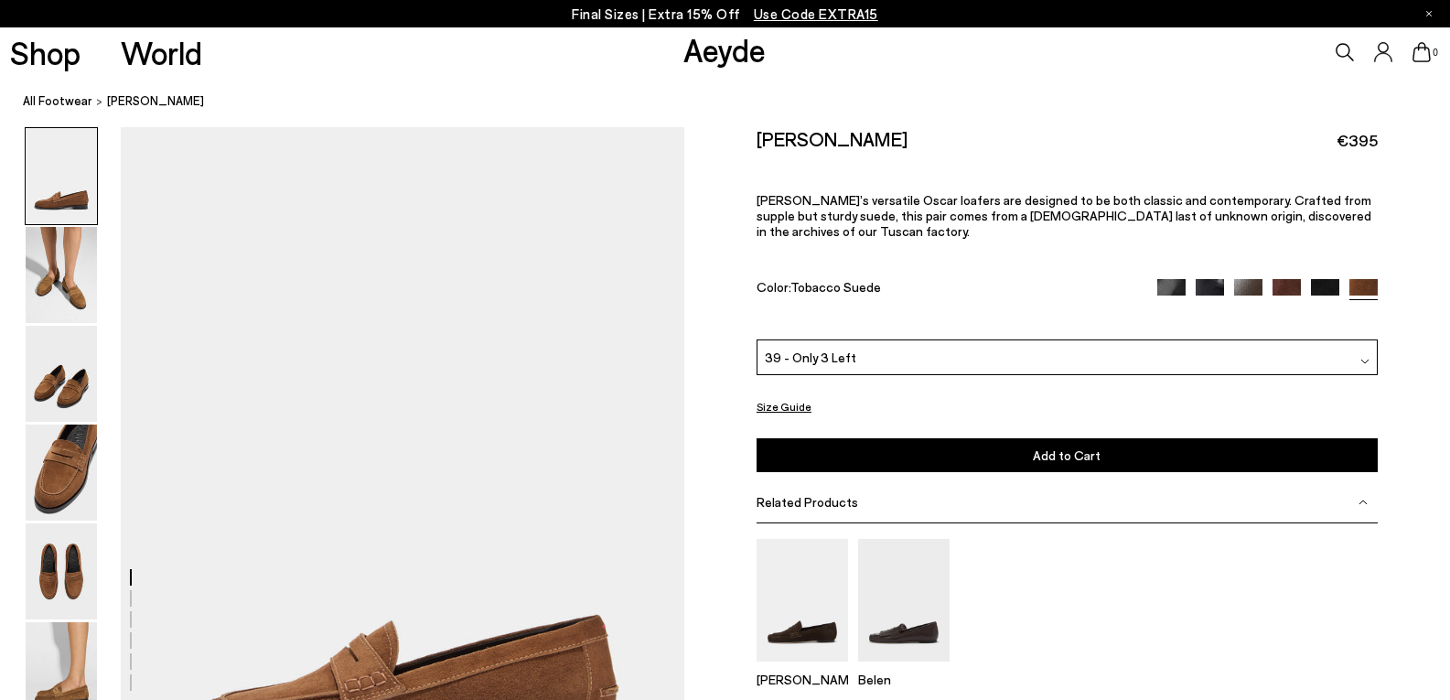
click at [1066, 447] on span "Add to Cart" at bounding box center [1066, 455] width 68 height 16
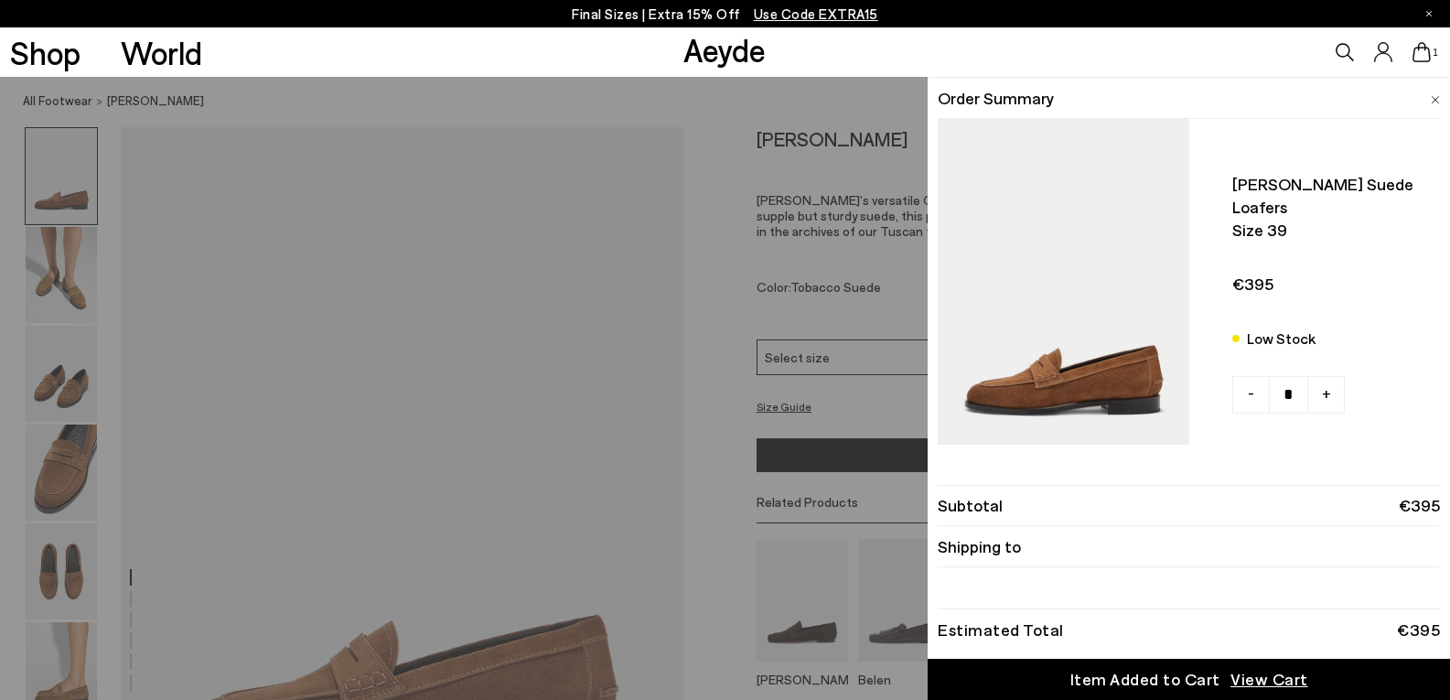
drag, startPoint x: 1431, startPoint y: 395, endPoint x: 1434, endPoint y: 447, distance: 52.2
click at [1434, 447] on div "Quick Add Color Size View Details Order Summary Oscar suede loafers Size 39 Low…" at bounding box center [1188, 388] width 522 height 623
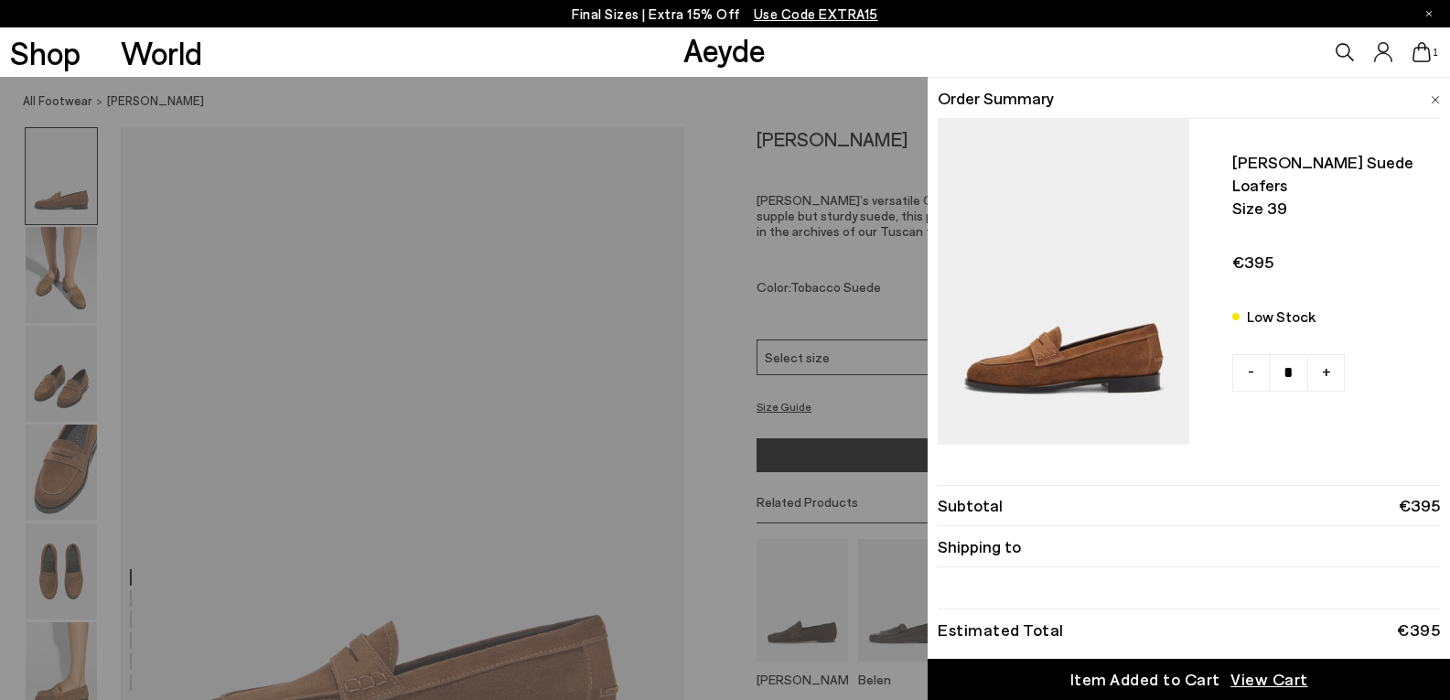
click at [1242, 678] on span "View Cart" at bounding box center [1269, 679] width 78 height 23
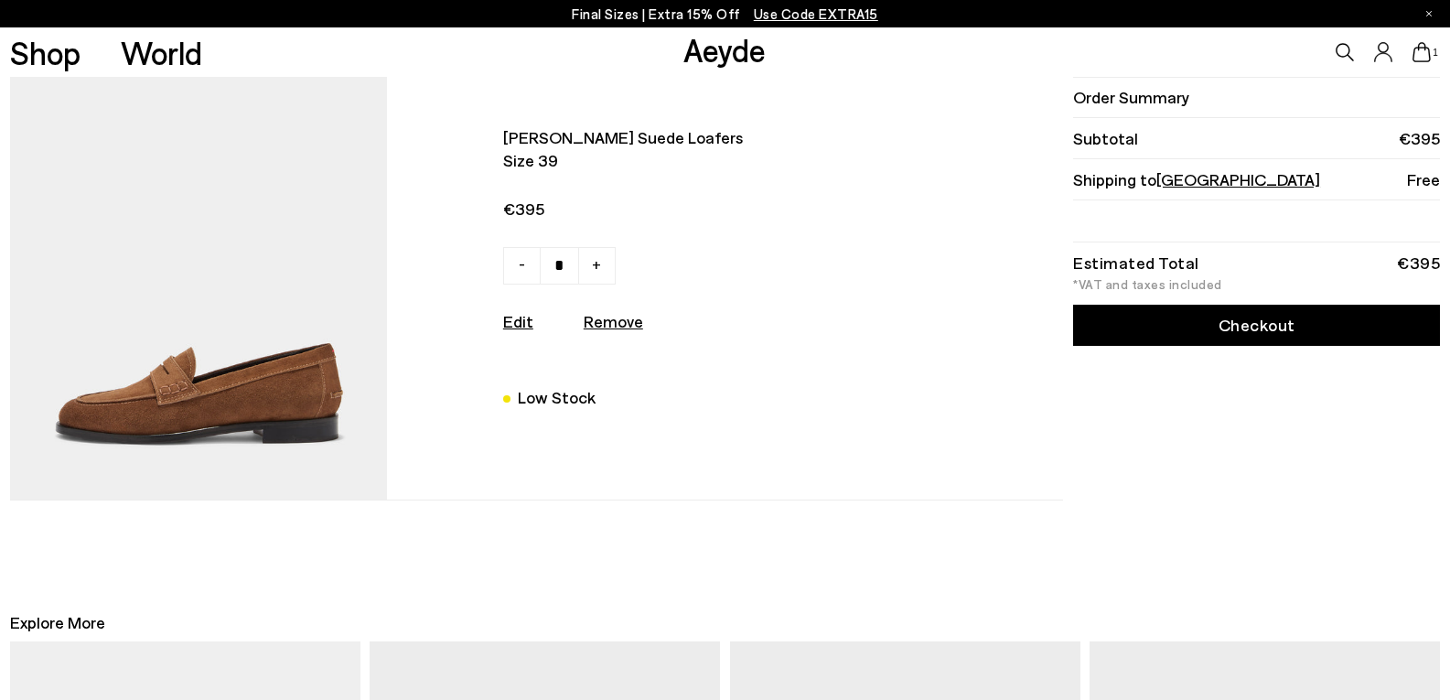
scroll to position [27, 0]
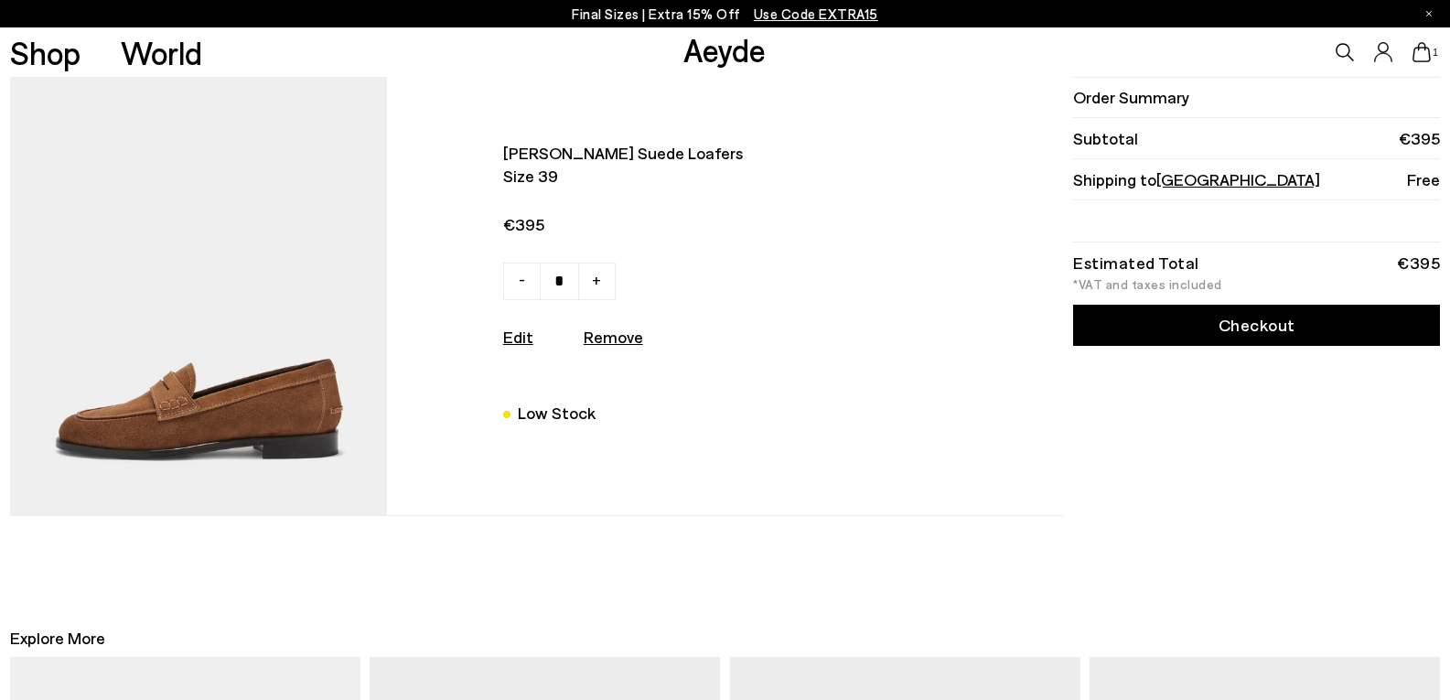
click at [1300, 328] on link "Checkout" at bounding box center [1256, 325] width 367 height 41
